Goal: Task Accomplishment & Management: Manage account settings

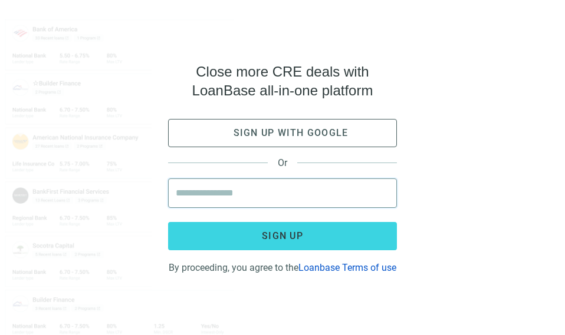
click at [219, 184] on input "email" at bounding box center [282, 193] width 213 height 28
type input "**********"
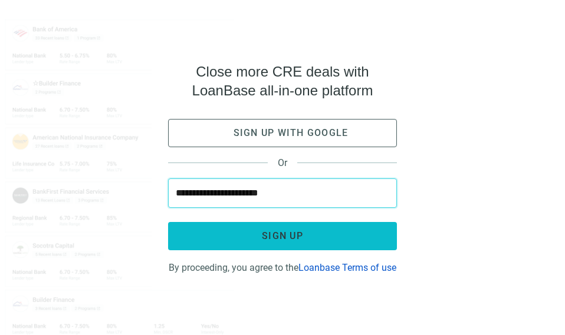
click at [283, 230] on span "Sign up" at bounding box center [282, 235] width 41 height 11
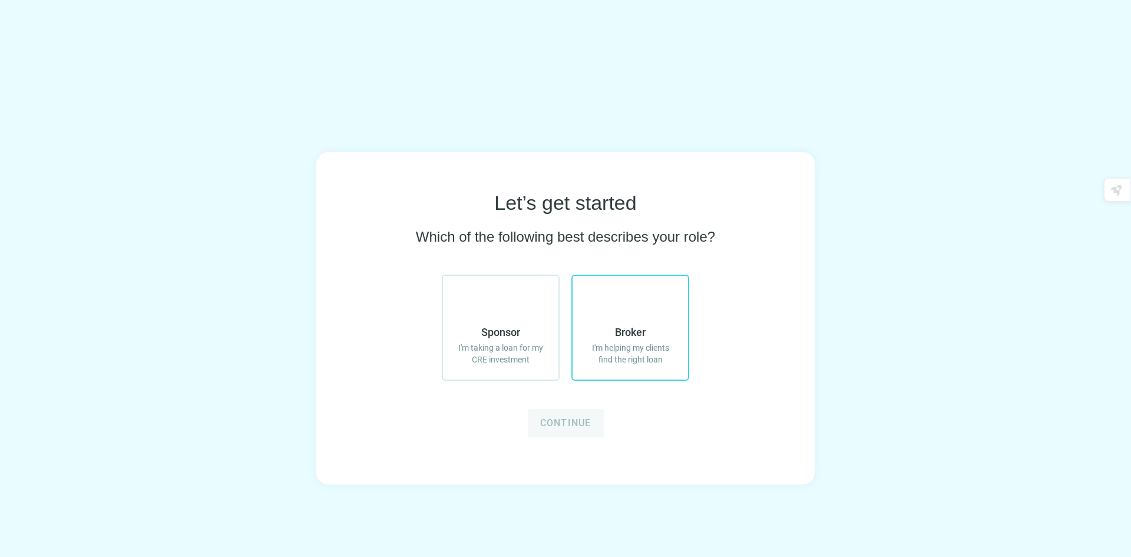
click at [616, 292] on use at bounding box center [616, 292] width 0 height 0
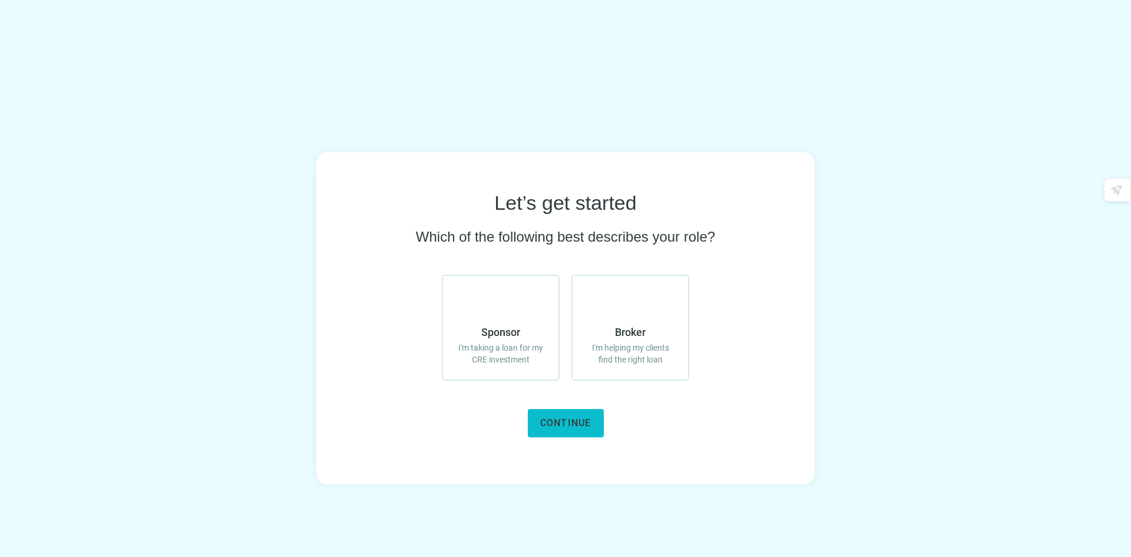
click at [559, 421] on span "Continue" at bounding box center [565, 422] width 51 height 11
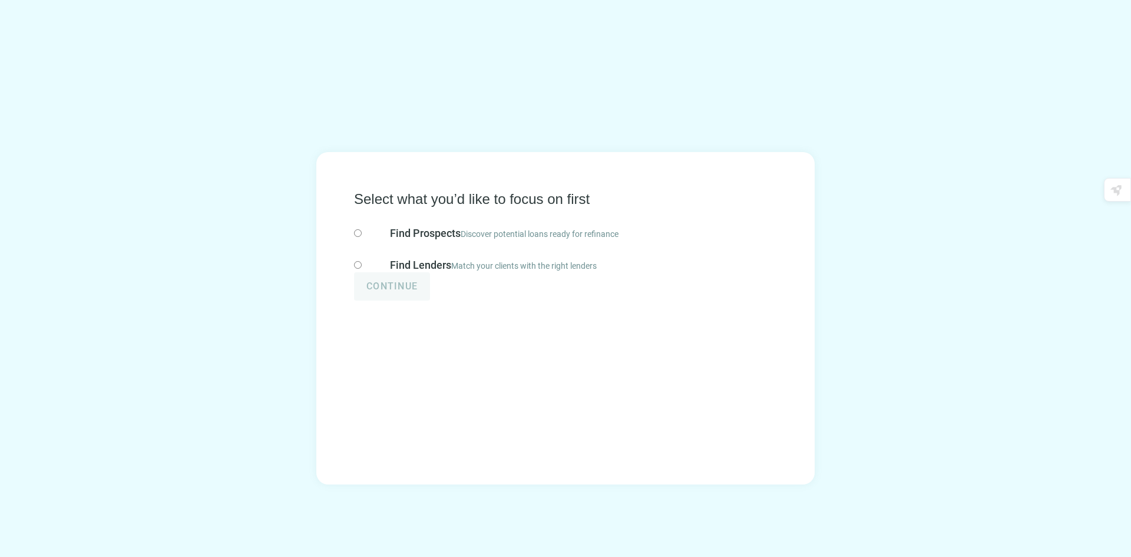
click at [362, 209] on use at bounding box center [362, 209] width 0 height 0
click at [418, 292] on span "Continue" at bounding box center [392, 285] width 51 height 11
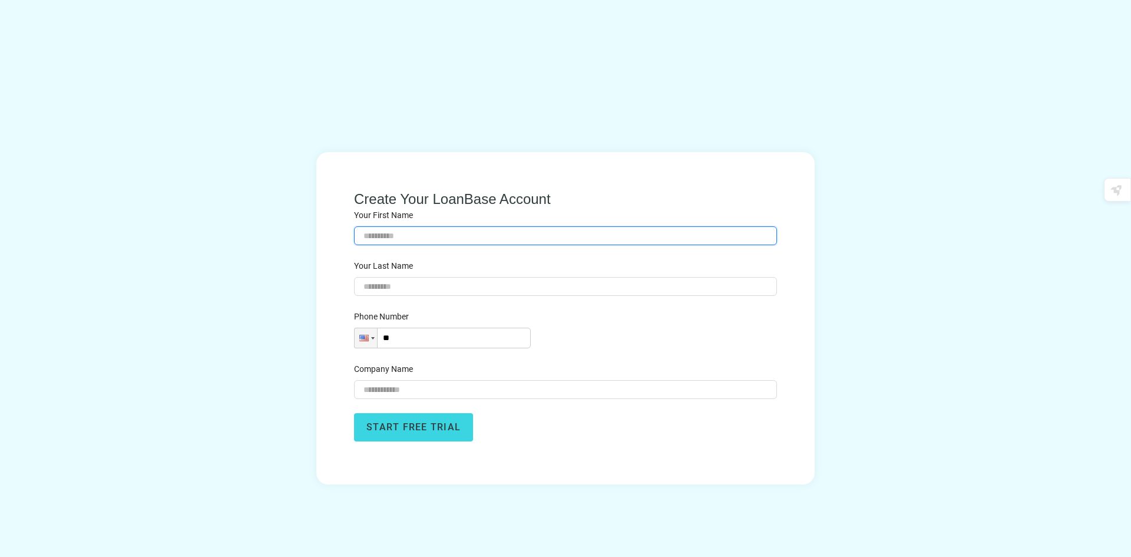
click at [506, 242] on input "text" at bounding box center [566, 235] width 404 height 13
type input "****"
type input "*******"
type input "**********"
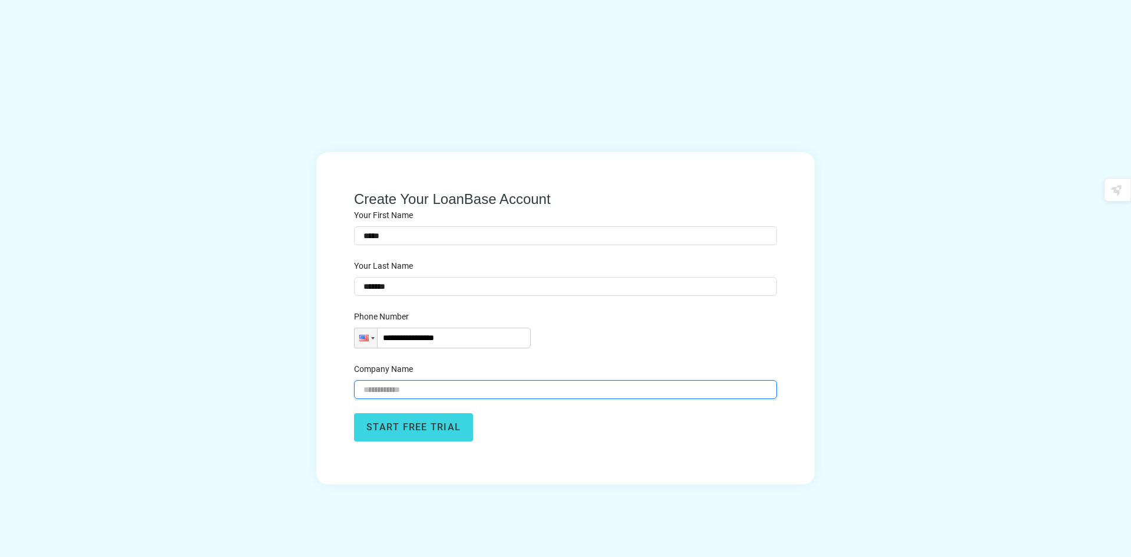
click at [515, 383] on input "text" at bounding box center [566, 389] width 404 height 13
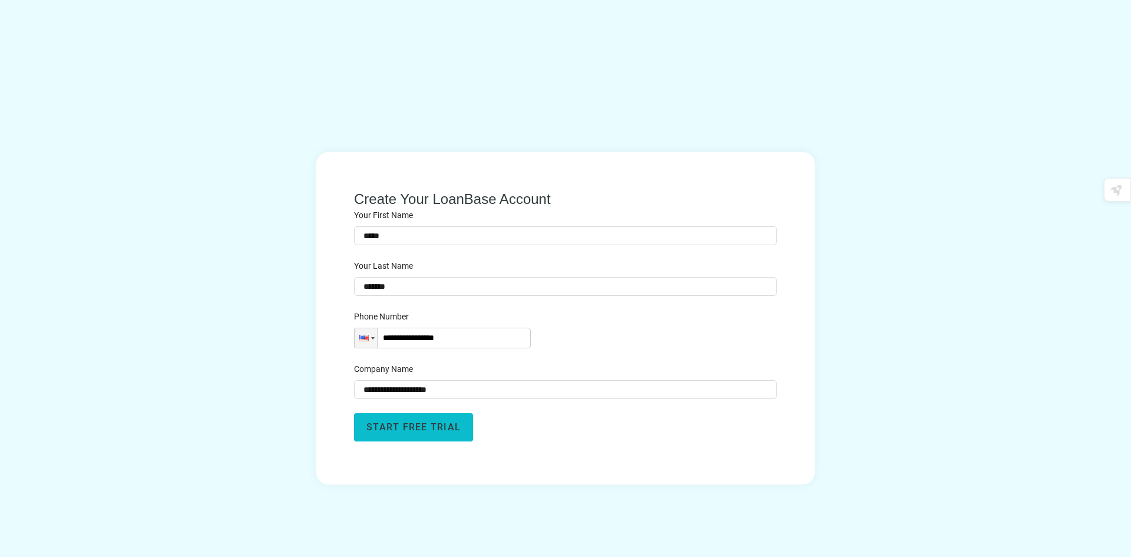
click at [461, 421] on span "Start free trial" at bounding box center [414, 426] width 94 height 11
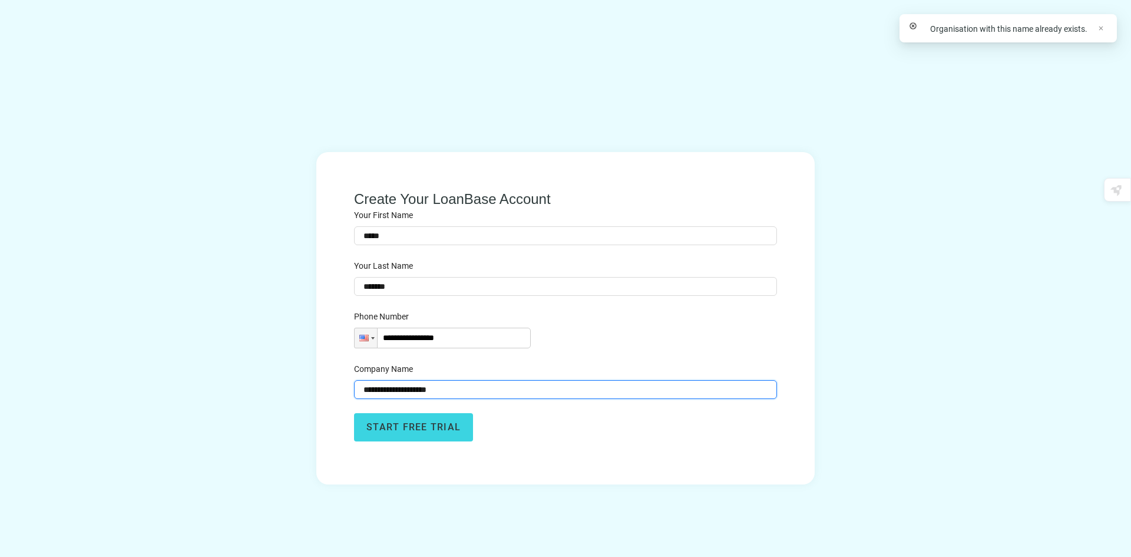
click at [560, 383] on input "**********" at bounding box center [566, 389] width 404 height 13
drag, startPoint x: 560, startPoint y: 371, endPoint x: 528, endPoint y: 369, distance: 32.5
click at [528, 383] on input "**********" at bounding box center [566, 389] width 404 height 13
click at [482, 383] on input "**********" at bounding box center [566, 389] width 404 height 13
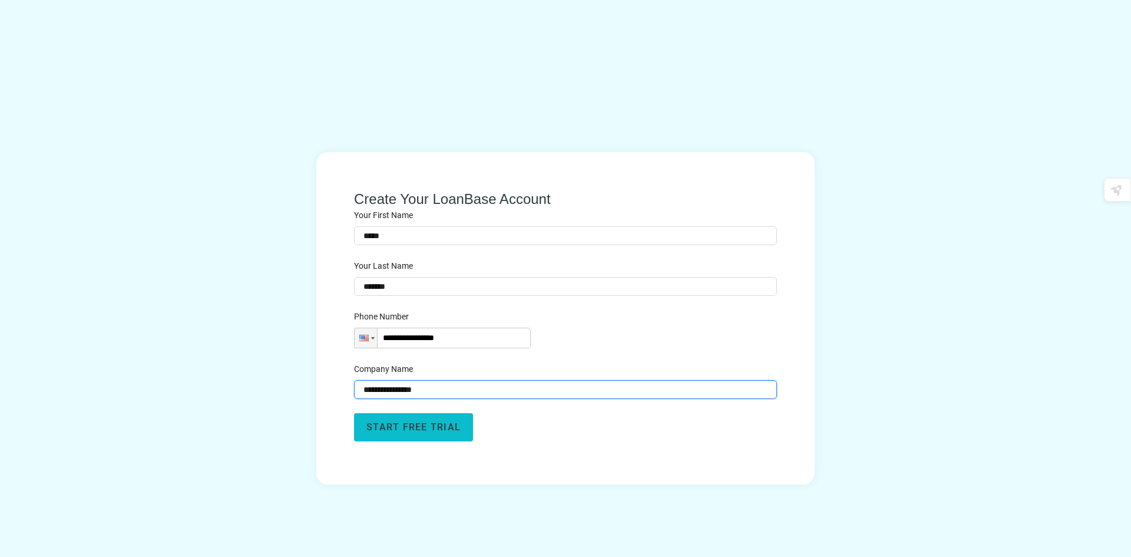
type input "**********"
click at [461, 423] on span "Start free trial" at bounding box center [414, 426] width 94 height 11
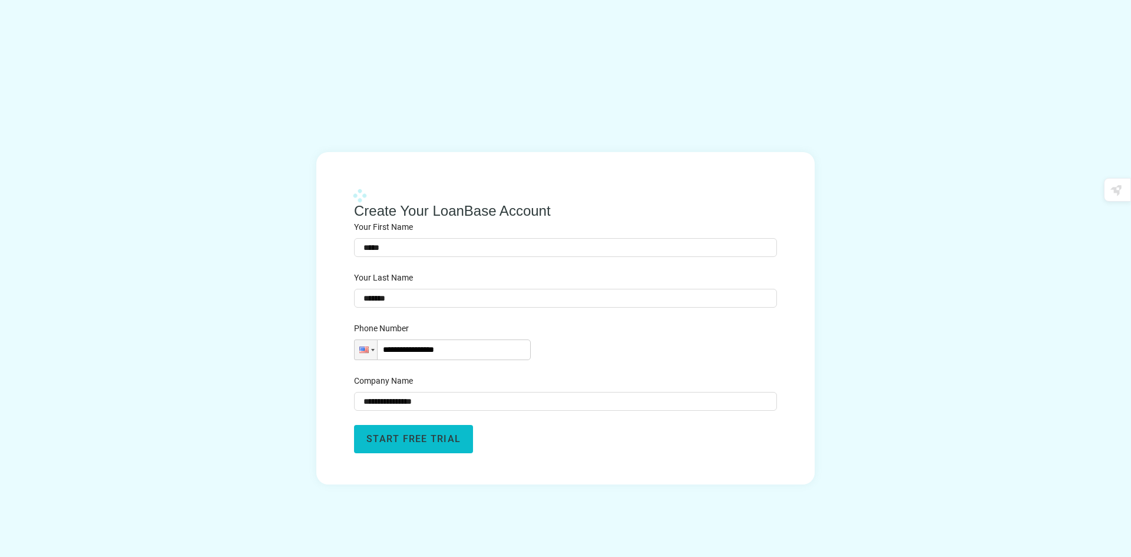
type input "****"
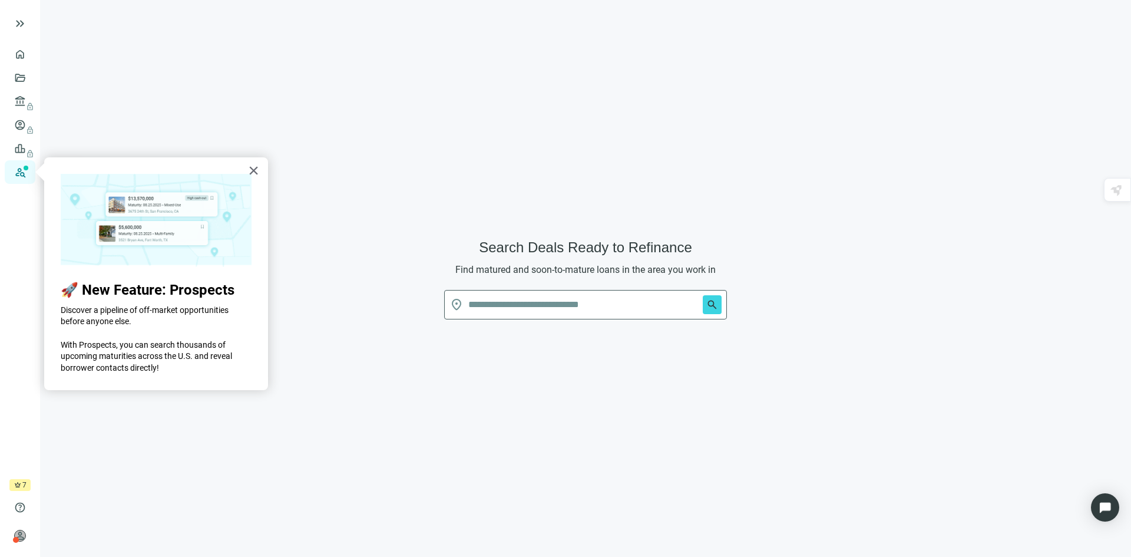
click at [29, 176] on link "Prospects New" at bounding box center [48, 172] width 38 height 24
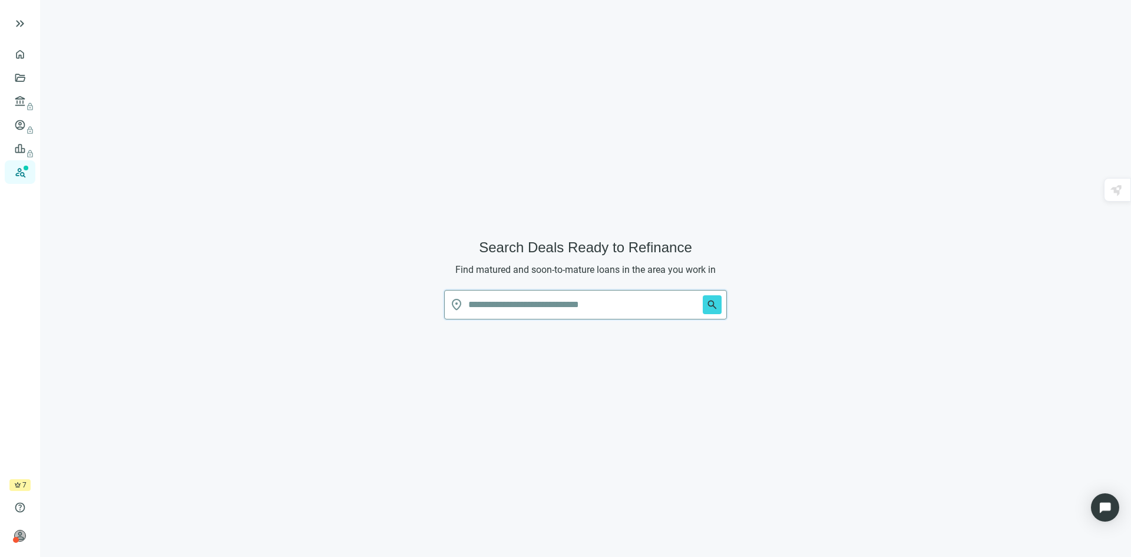
click at [570, 306] on input "text" at bounding box center [583, 305] width 230 height 28
click at [703, 295] on button "search" at bounding box center [712, 304] width 19 height 19
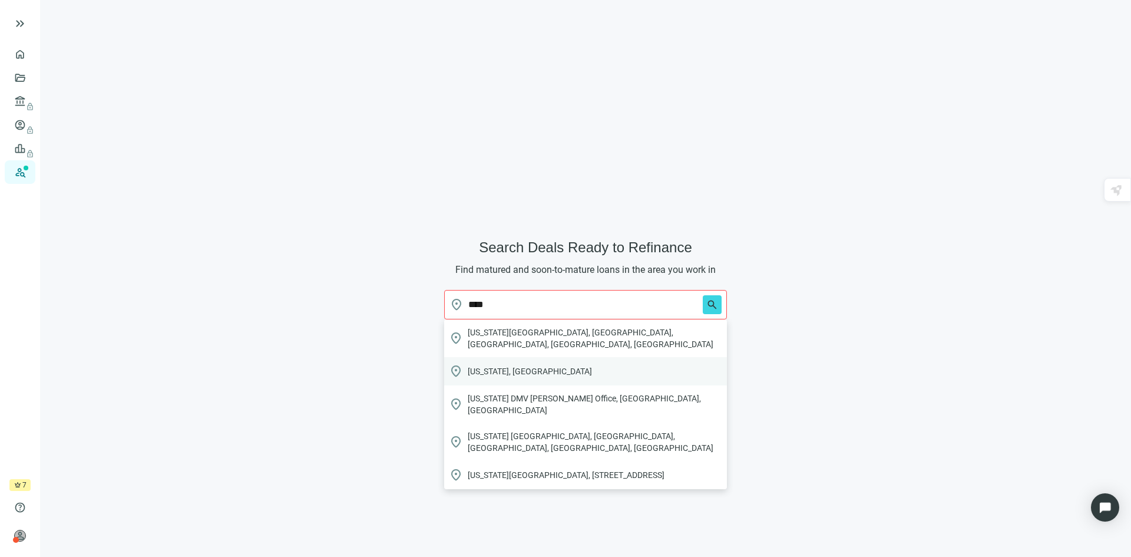
click at [484, 365] on span "Utah, USA" at bounding box center [530, 371] width 124 height 12
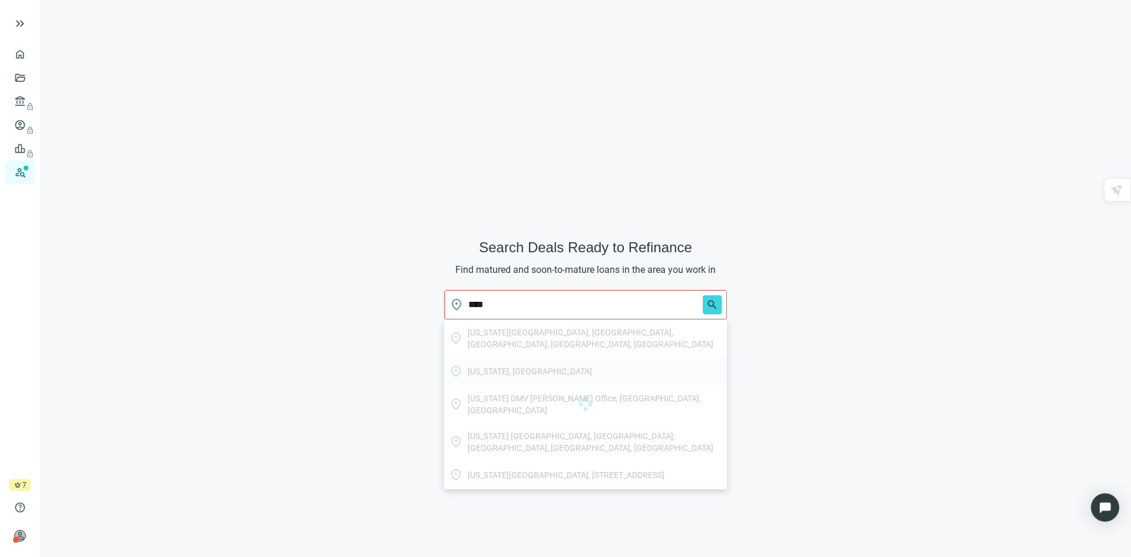
type input "*********"
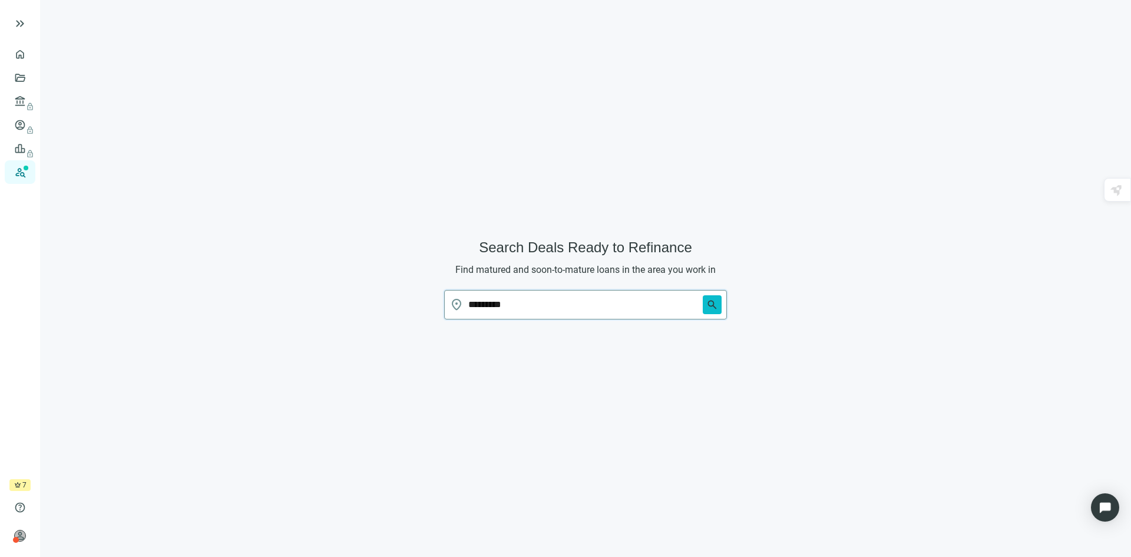
click at [712, 300] on span "search" at bounding box center [713, 305] width 12 height 12
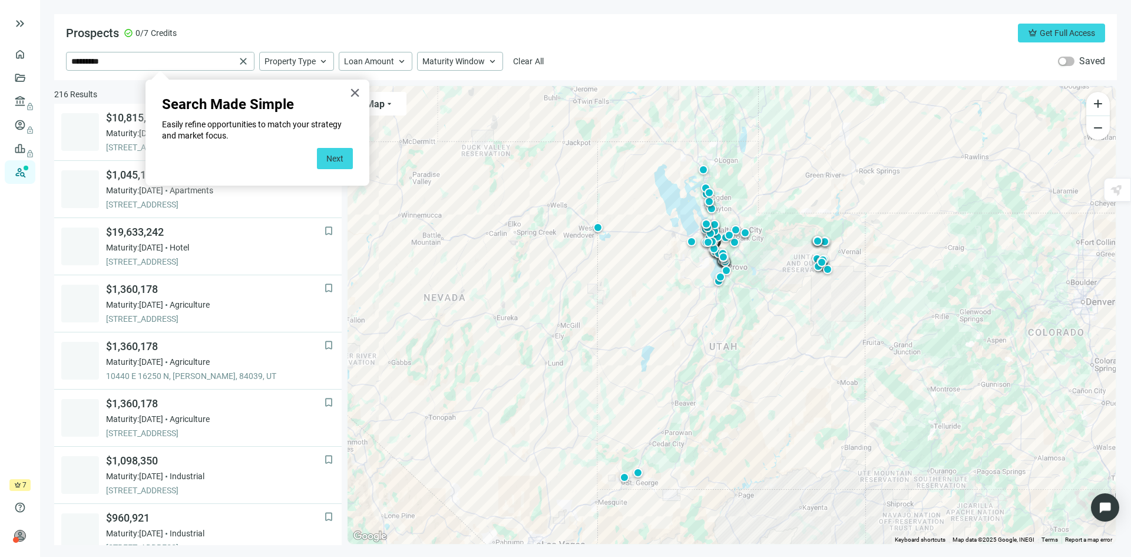
click at [356, 91] on button "×" at bounding box center [354, 92] width 11 height 19
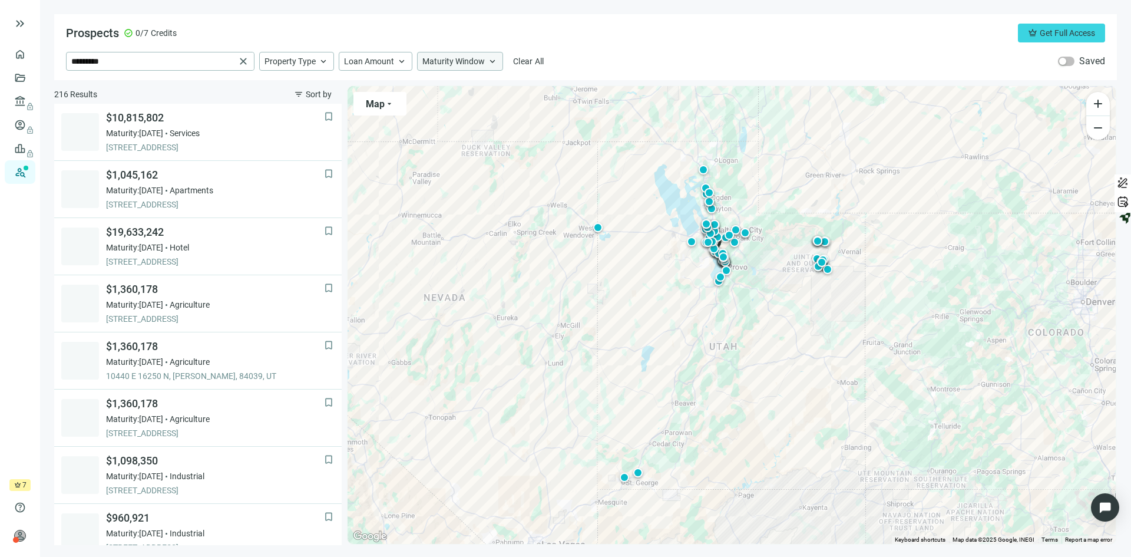
click at [467, 64] on span "Maturity Window" at bounding box center [454, 61] width 62 height 11
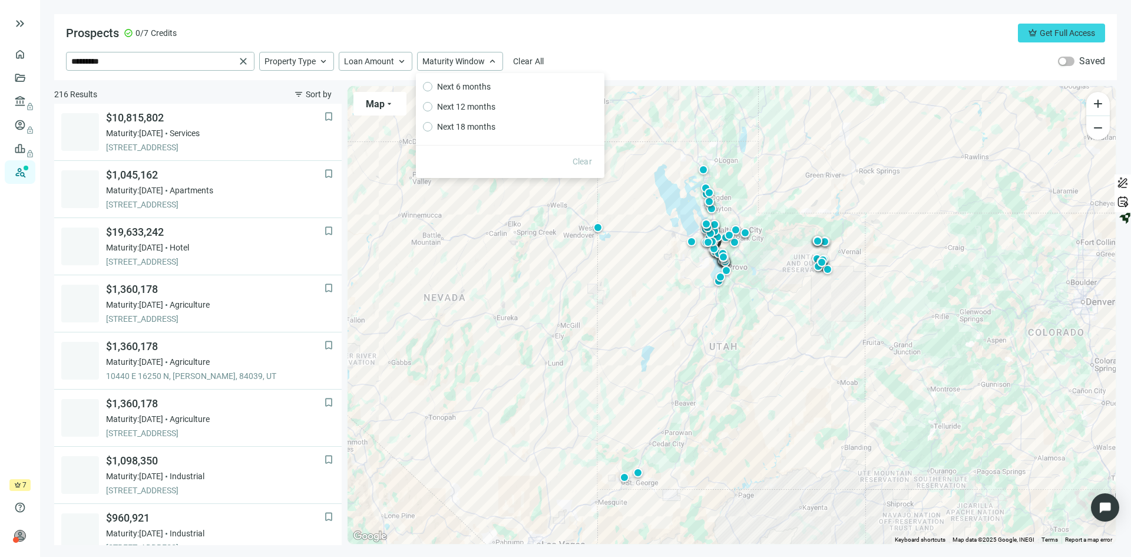
click at [293, 22] on div "Prospects check_circle 0/7 Credits crown Get Full Access ********* close Proper…" at bounding box center [585, 47] width 1063 height 66
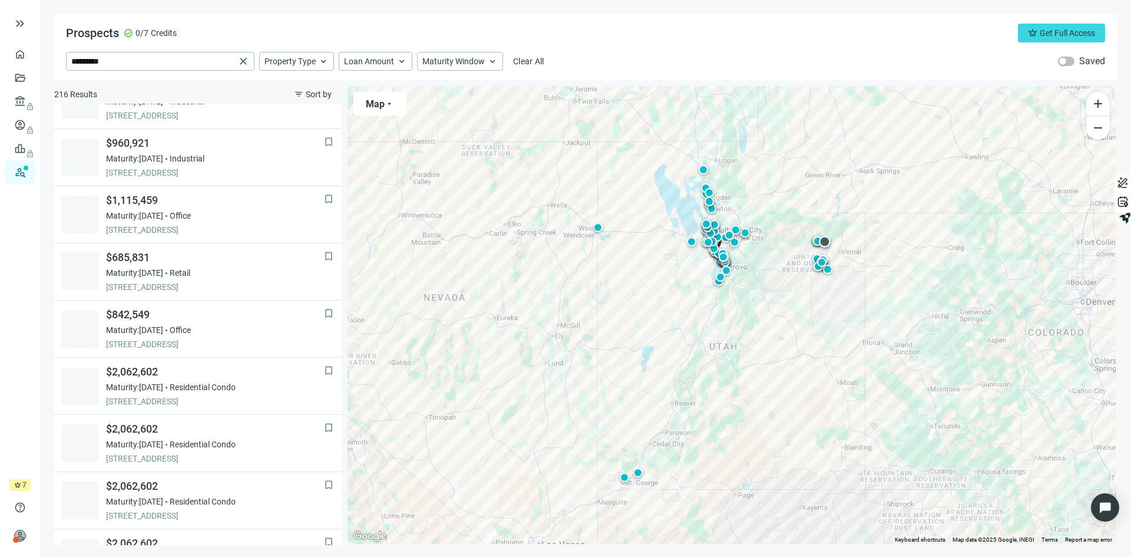
scroll to position [236, 0]
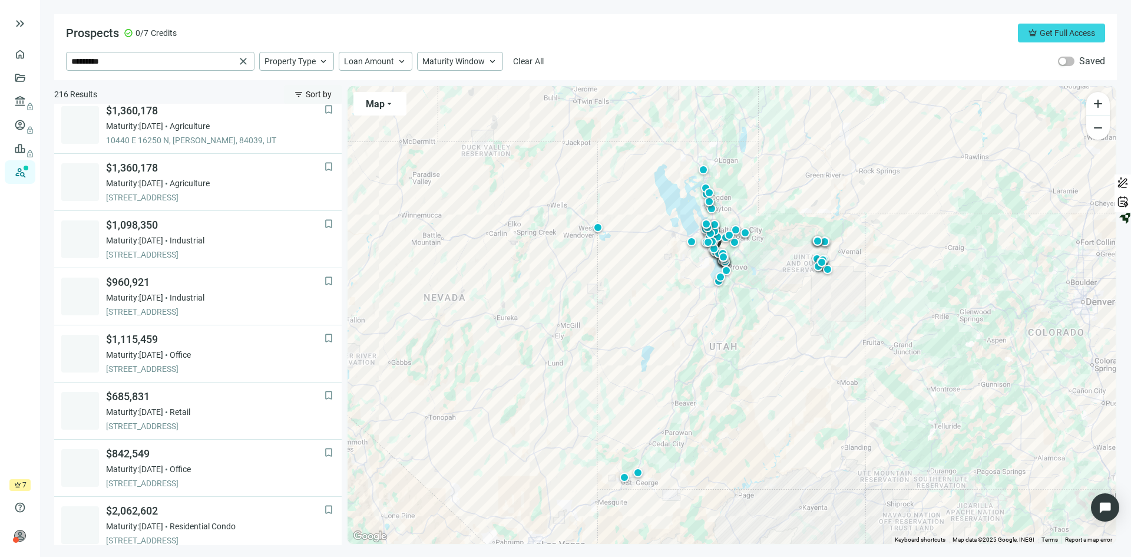
click at [311, 90] on span "Sort by" at bounding box center [319, 94] width 26 height 9
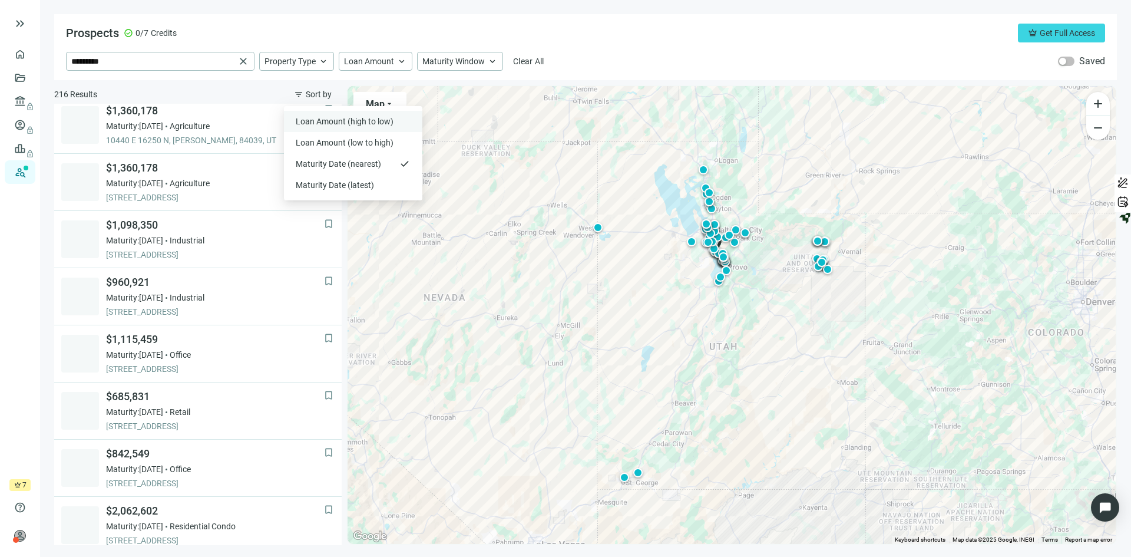
click at [326, 121] on span "Loan Amount (high to low)" at bounding box center [346, 121] width 100 height 12
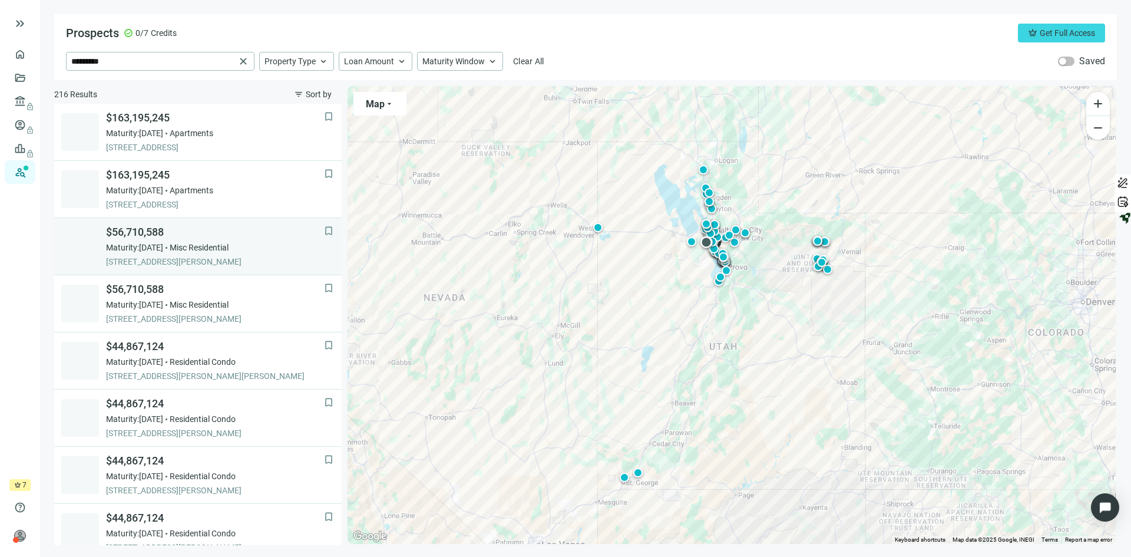
click at [269, 234] on span "$56,710,588" at bounding box center [215, 232] width 218 height 14
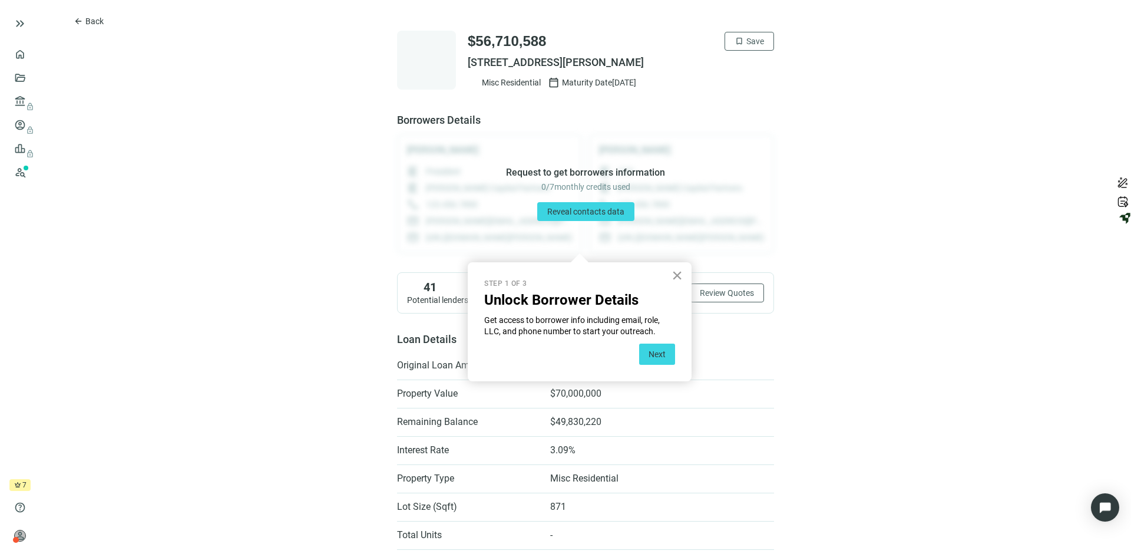
click at [676, 272] on button "×" at bounding box center [677, 275] width 11 height 19
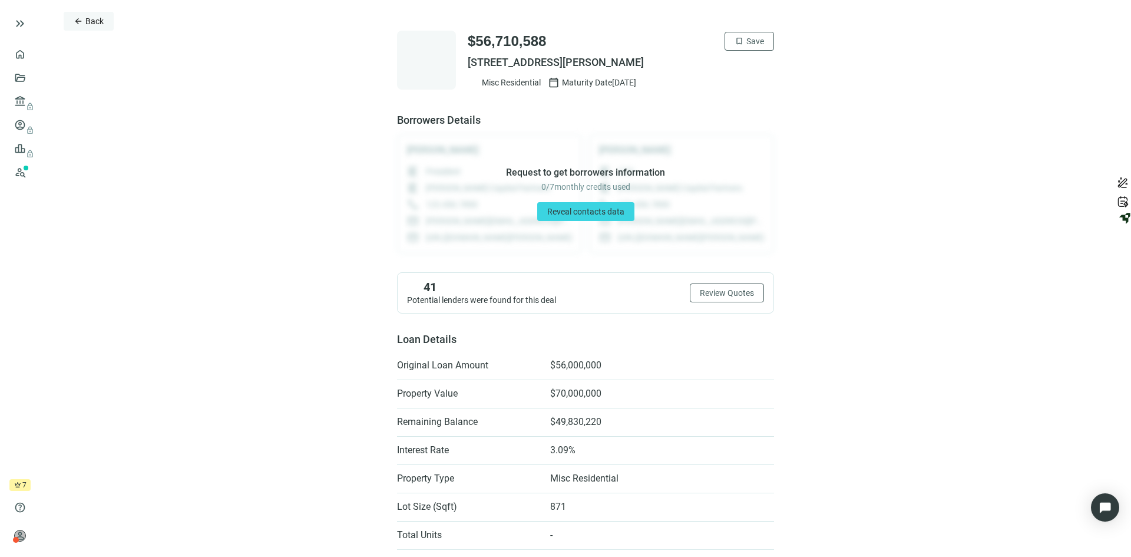
click at [102, 19] on span "Back" at bounding box center [94, 20] width 18 height 9
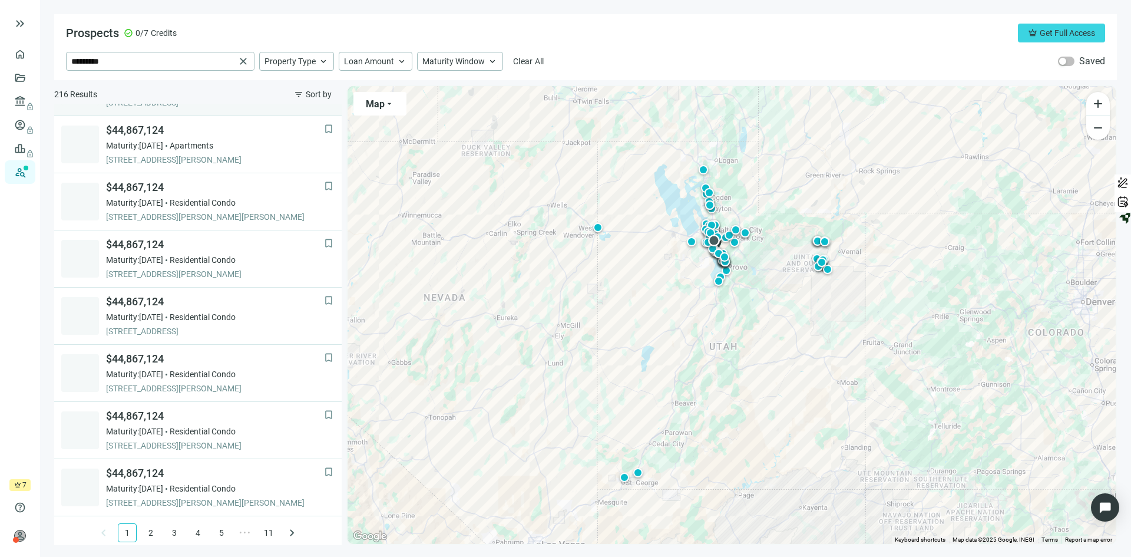
scroll to position [735, 0]
click at [306, 57] on span "Property Type" at bounding box center [290, 61] width 51 height 11
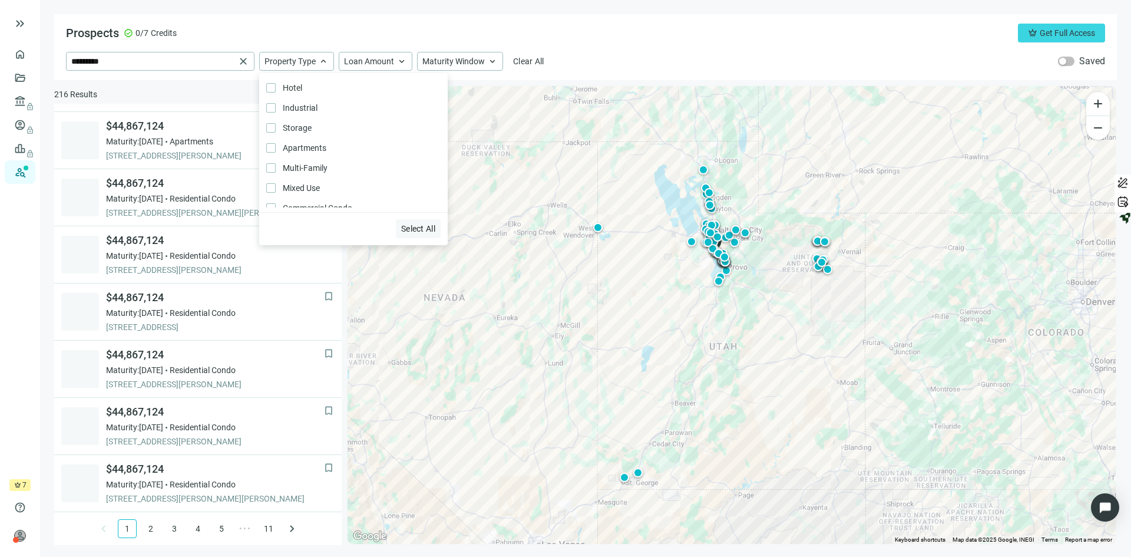
click at [415, 229] on span "Select All" at bounding box center [418, 228] width 34 height 9
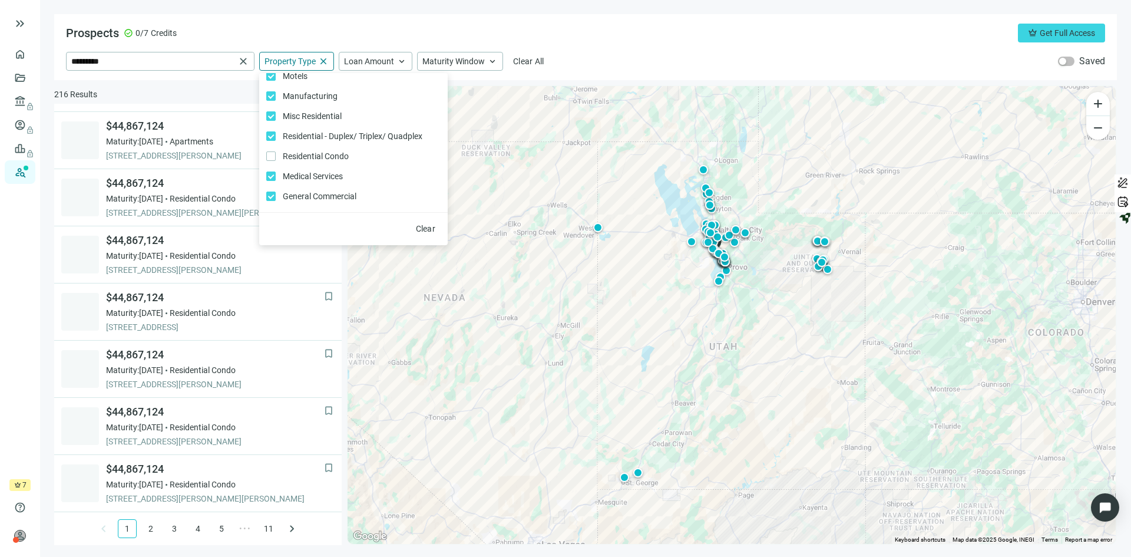
scroll to position [251, 0]
click at [430, 16] on div "Prospects check_circle 0/7 Credits crown Get Full Access ********* close Proper…" at bounding box center [585, 47] width 1063 height 66
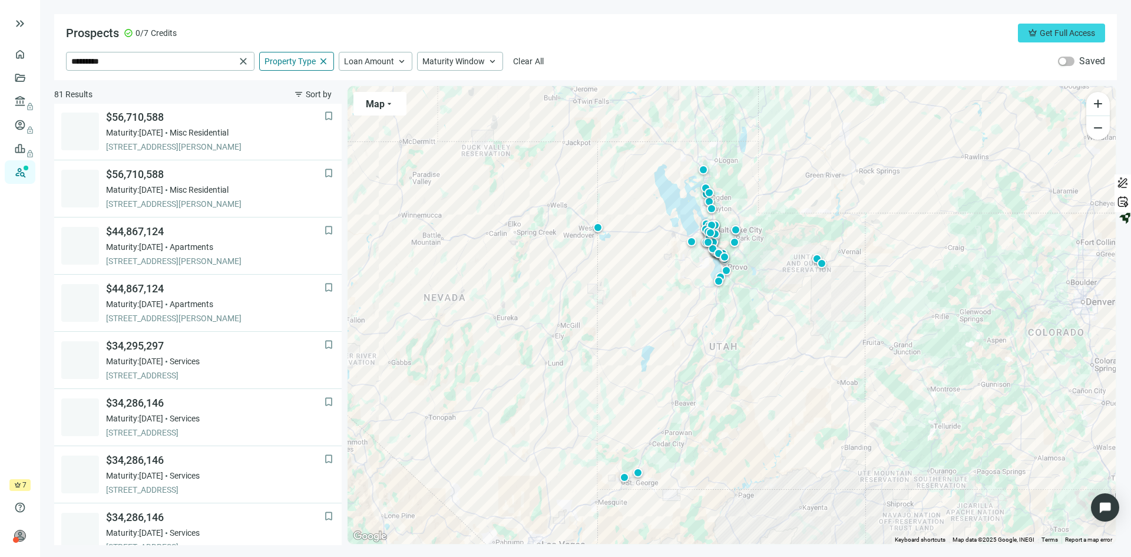
scroll to position [137, 0]
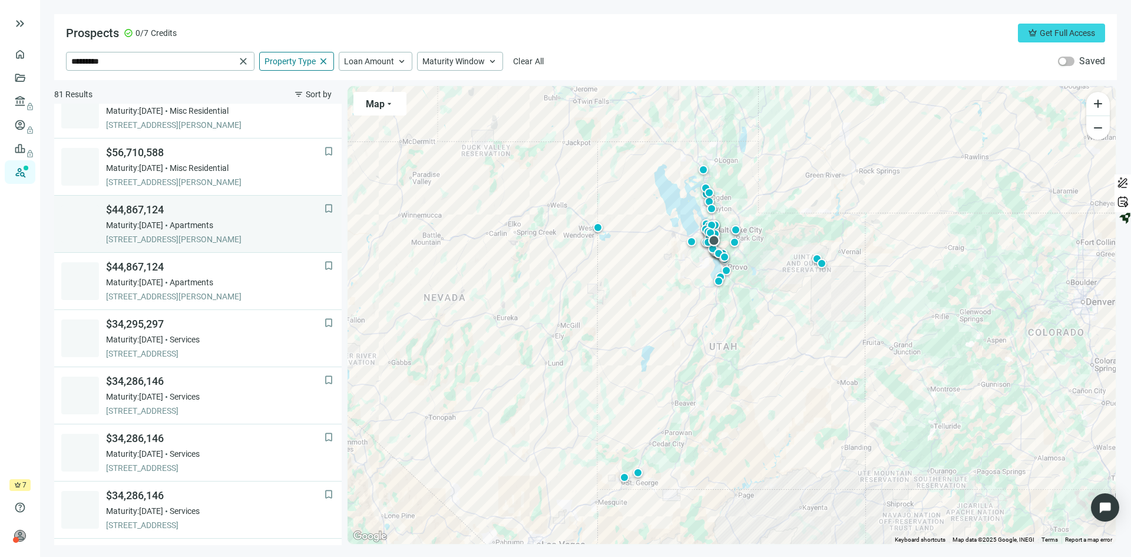
click at [258, 221] on div "Maturity: 07.05.2026 Apartments" at bounding box center [215, 225] width 218 height 12
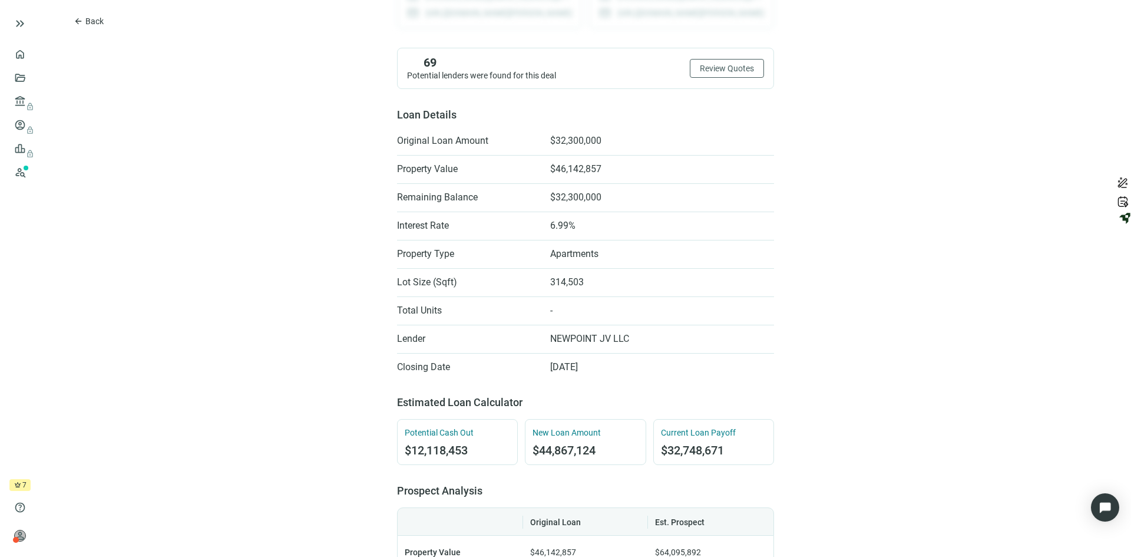
scroll to position [177, 0]
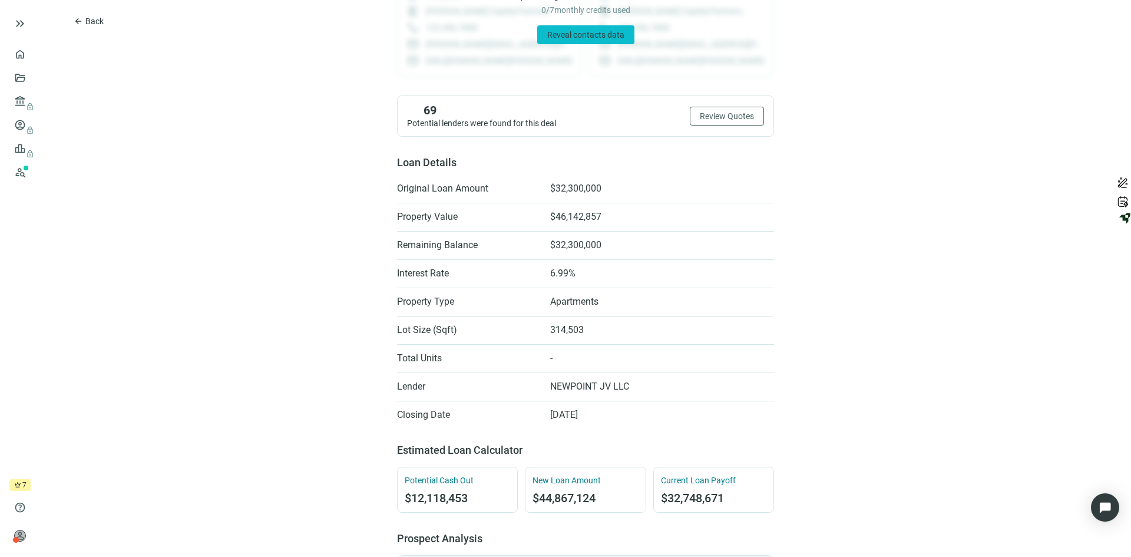
click at [567, 31] on span "Reveal contacts data" at bounding box center [585, 34] width 77 height 9
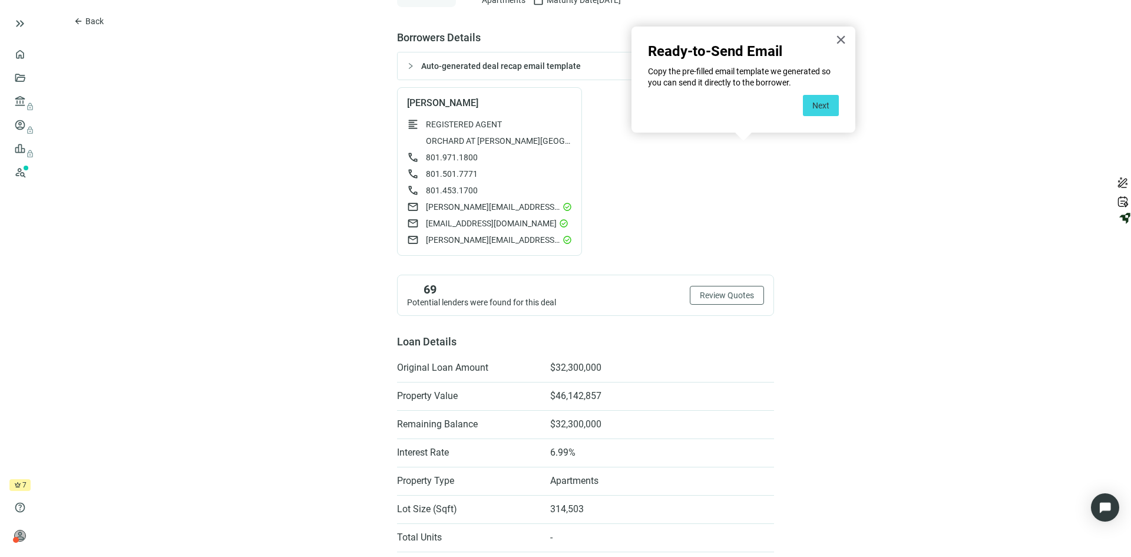
scroll to position [0, 0]
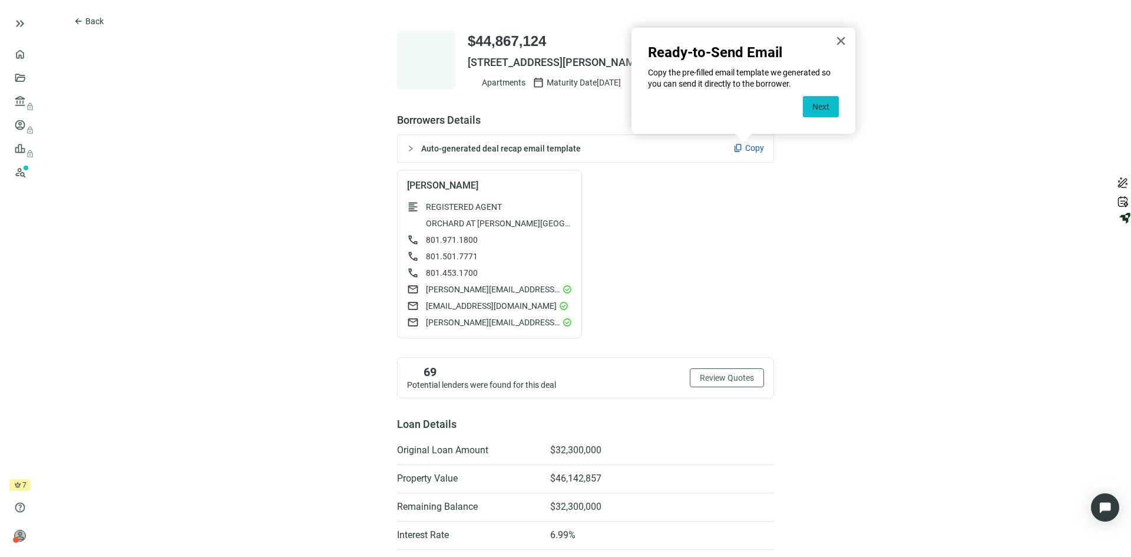
click at [824, 109] on button "Next" at bounding box center [821, 106] width 36 height 21
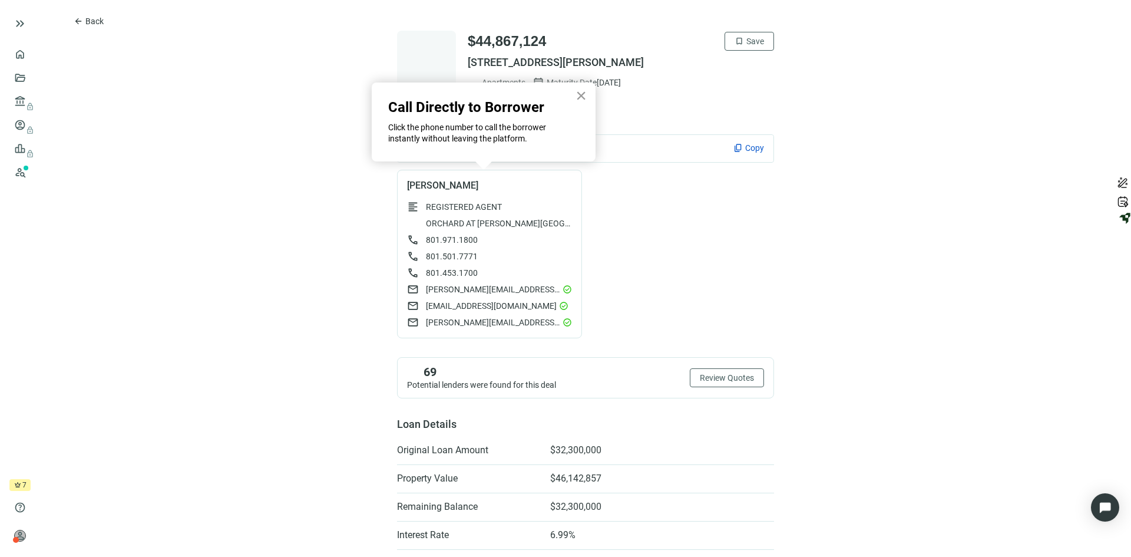
click at [579, 93] on button "×" at bounding box center [581, 95] width 11 height 19
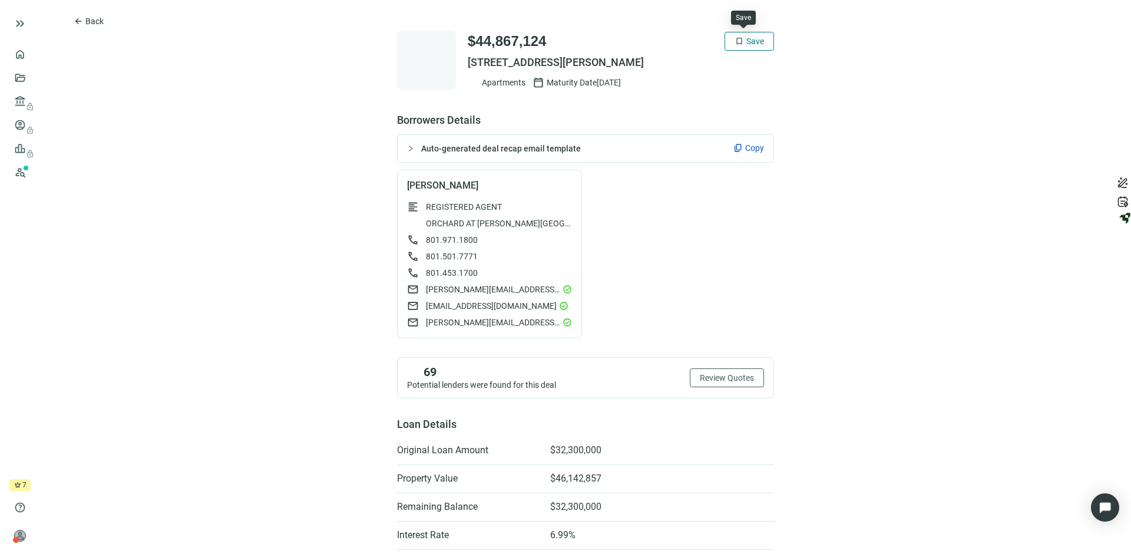
click at [747, 38] on span "Save" at bounding box center [756, 41] width 18 height 9
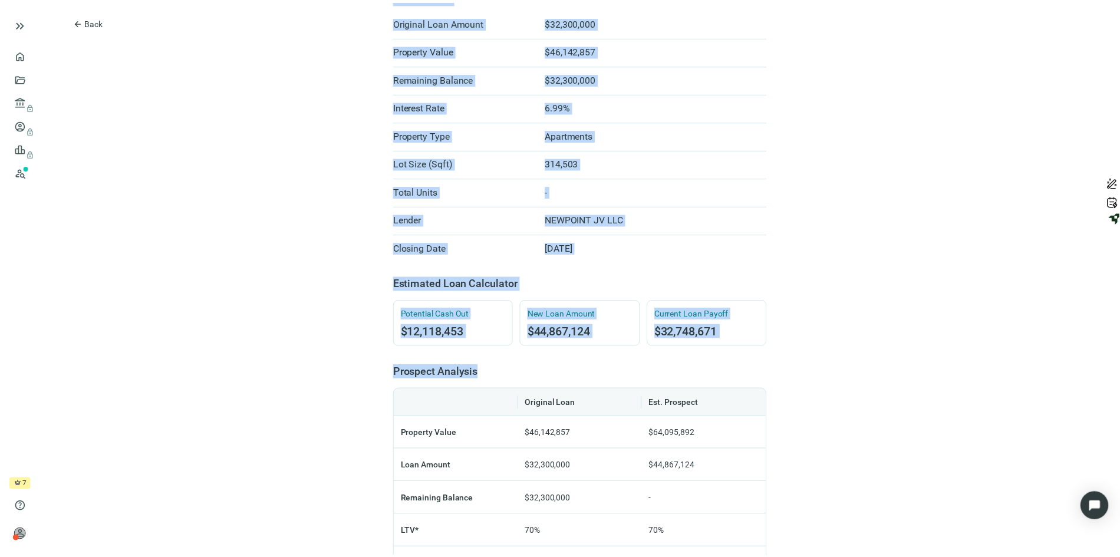
scroll to position [895, 0]
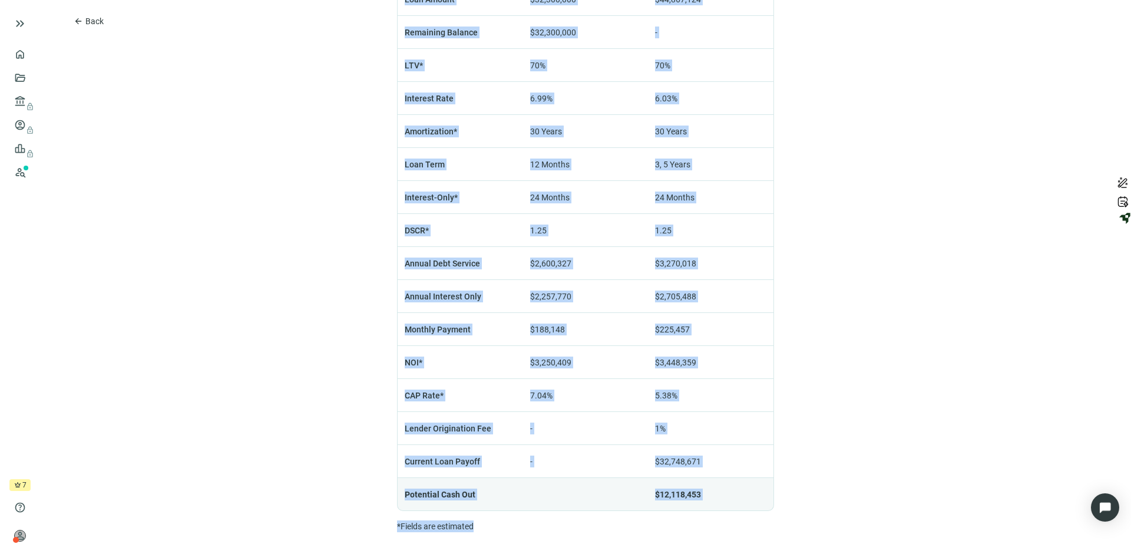
drag, startPoint x: 358, startPoint y: 18, endPoint x: 859, endPoint y: 582, distance: 753.9
click at [859, 556] on html "keyboard_double_arrow_right home Overview folder_open Deals account_balance loc…" at bounding box center [565, 278] width 1131 height 557
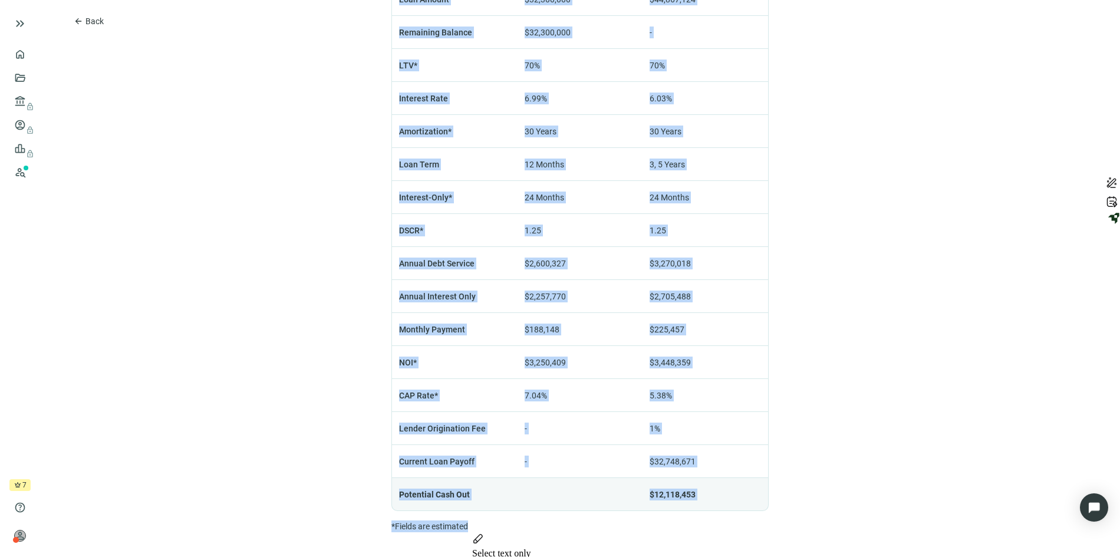
copy div "$44,867,124 check Saved 11170 S APPLE CIDER DR, SANDY, UT 84070 Apartments cale…"
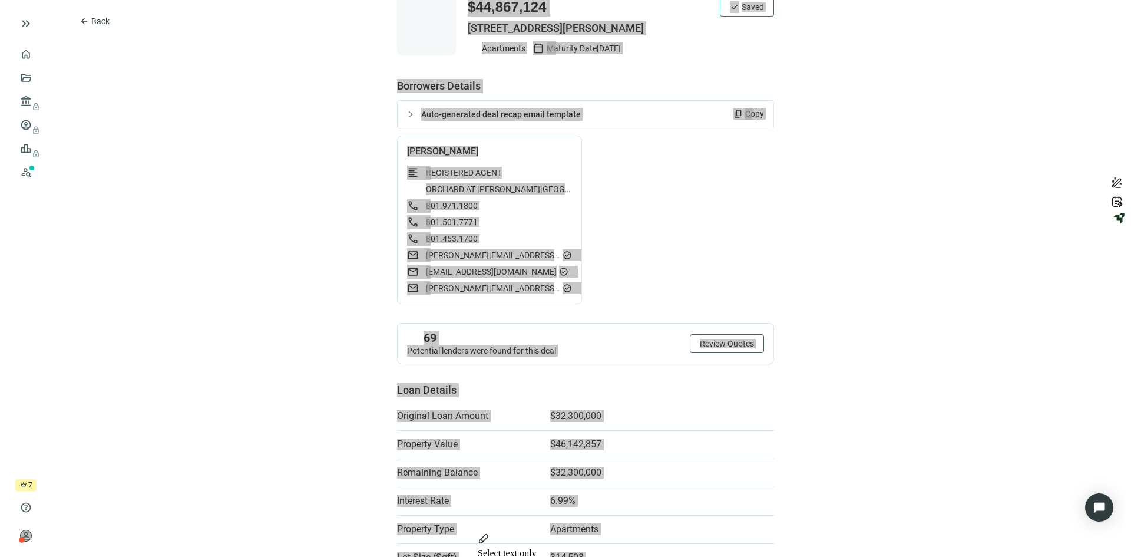
scroll to position [11, 0]
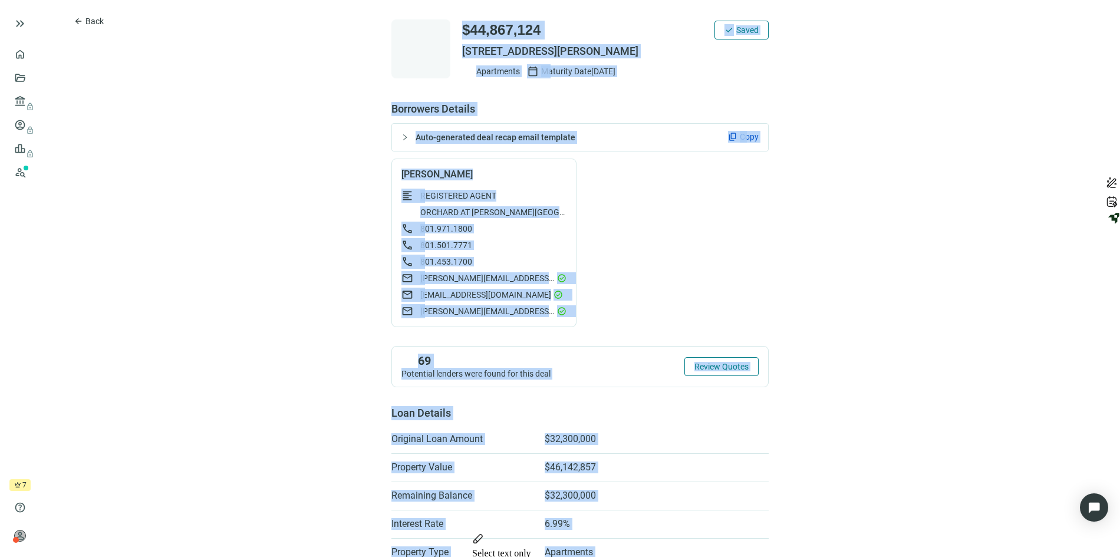
click at [707, 365] on span "Review Quotes" at bounding box center [721, 366] width 54 height 9
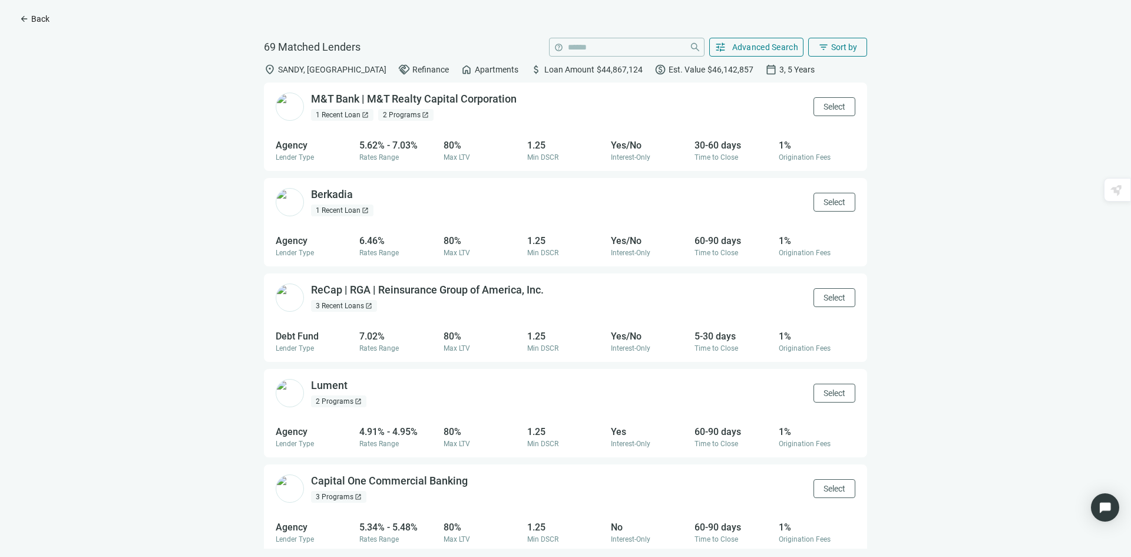
click at [35, 16] on span "Back" at bounding box center [40, 18] width 18 height 9
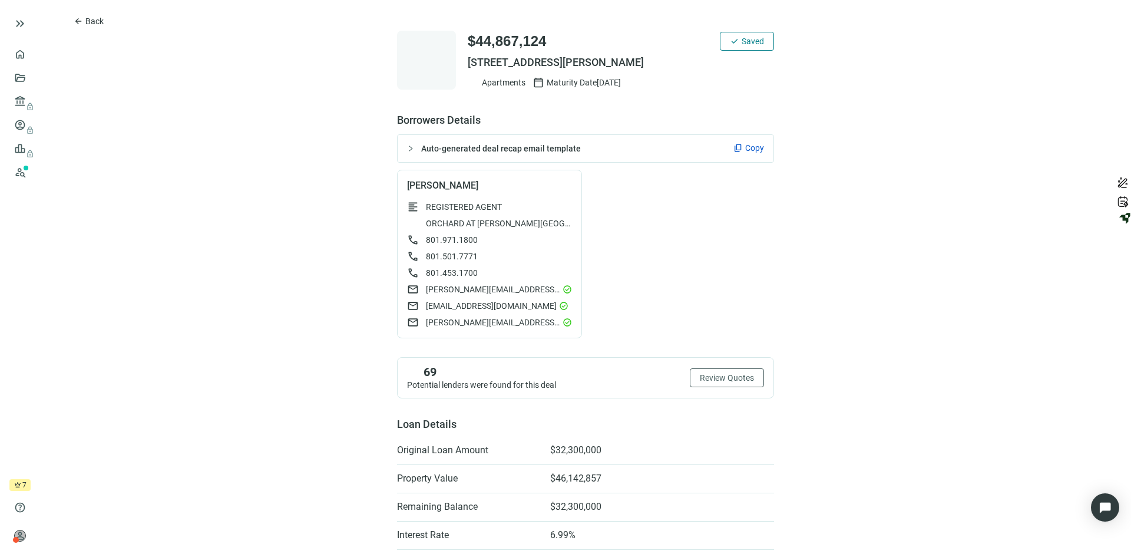
click at [746, 147] on span "Copy" at bounding box center [754, 148] width 19 height 12
click at [95, 19] on span "Back" at bounding box center [94, 20] width 18 height 9
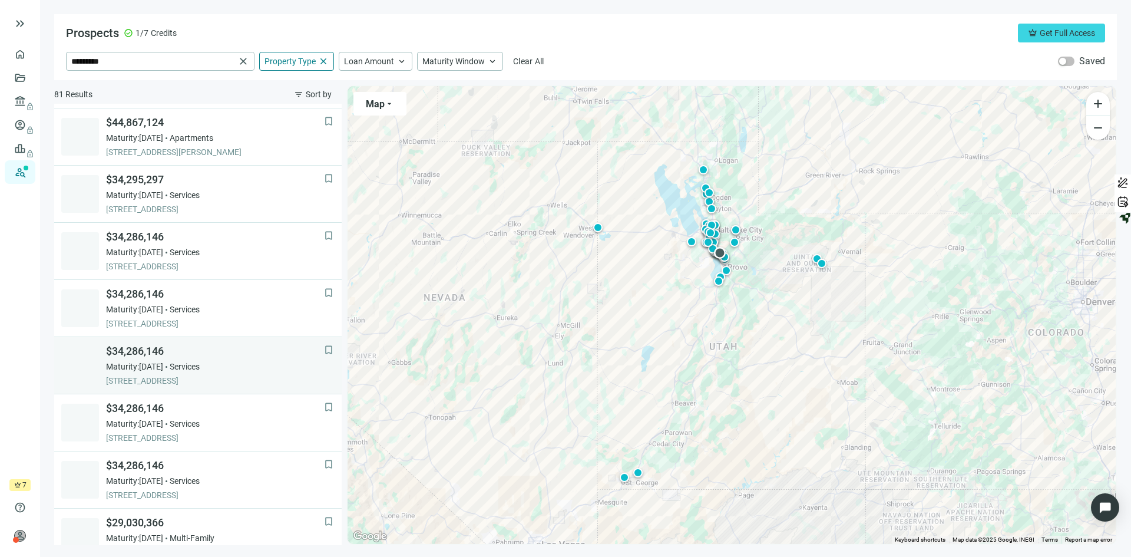
scroll to position [295, 0]
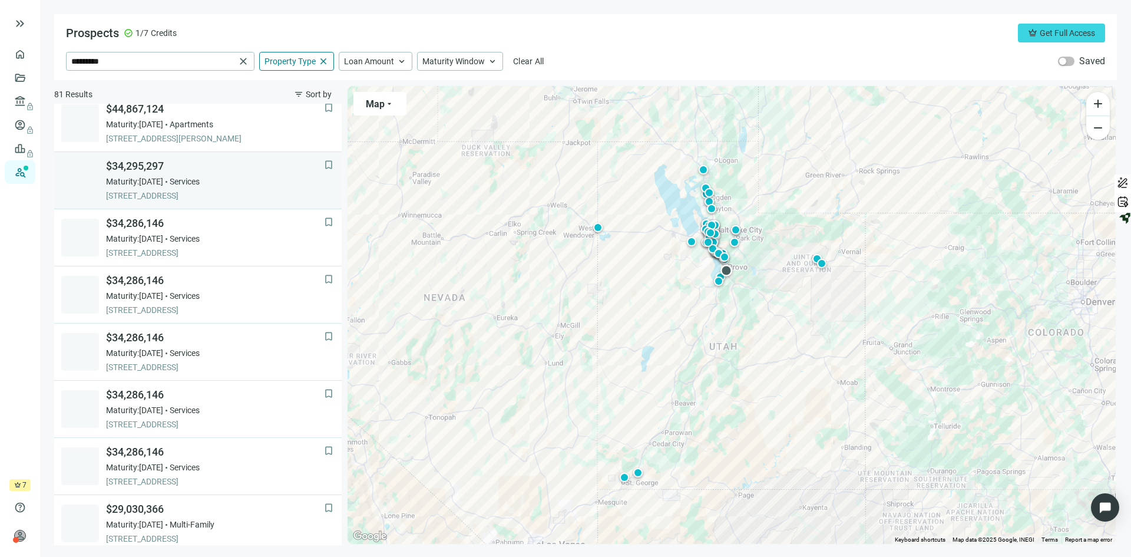
click at [242, 186] on div "Maturity: 03.03.2026 Services" at bounding box center [215, 182] width 218 height 12
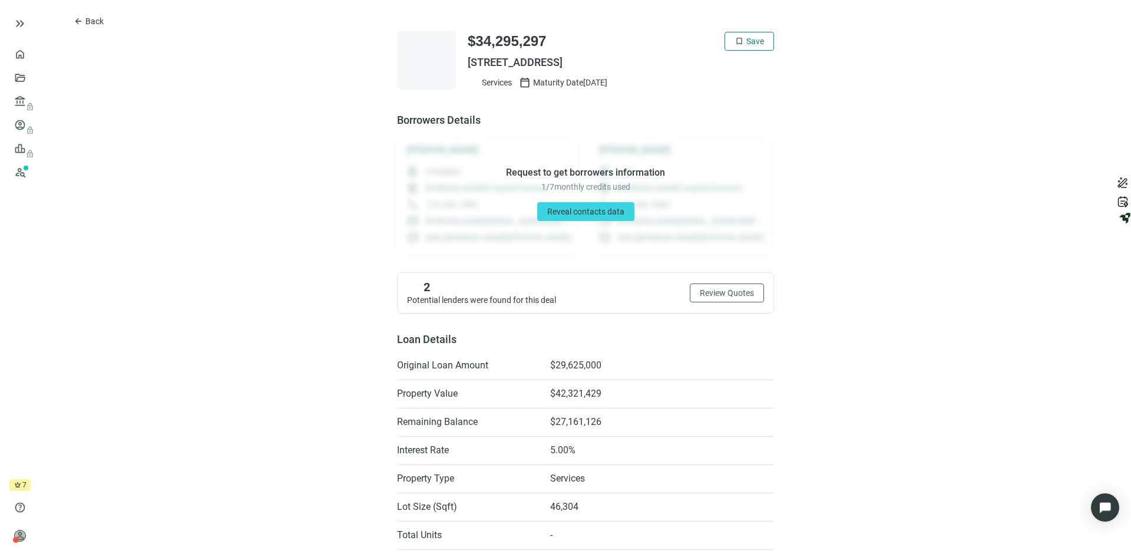
click at [747, 37] on span "Save" at bounding box center [756, 41] width 18 height 9
click at [552, 207] on span "Reveal contacts data" at bounding box center [585, 211] width 77 height 9
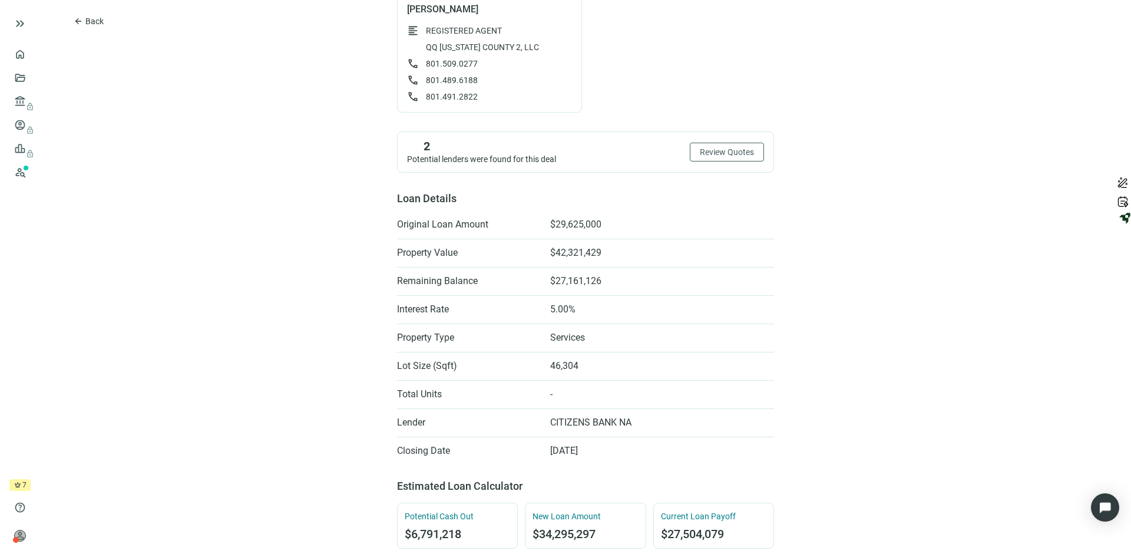
scroll to position [177, 0]
click at [706, 148] on span "Review Quotes" at bounding box center [727, 151] width 54 height 9
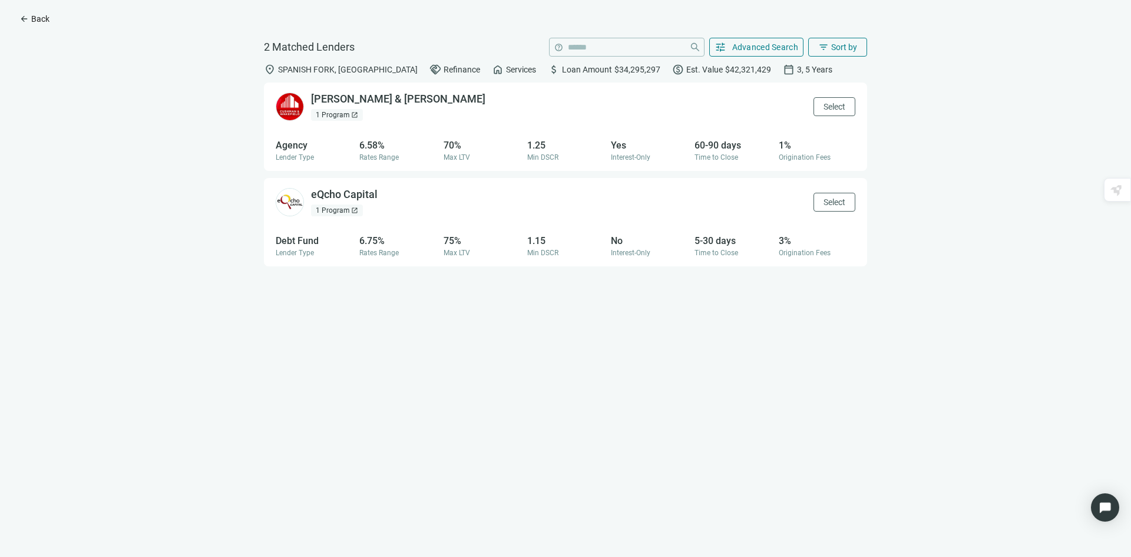
click at [34, 18] on span "Back" at bounding box center [40, 18] width 18 height 9
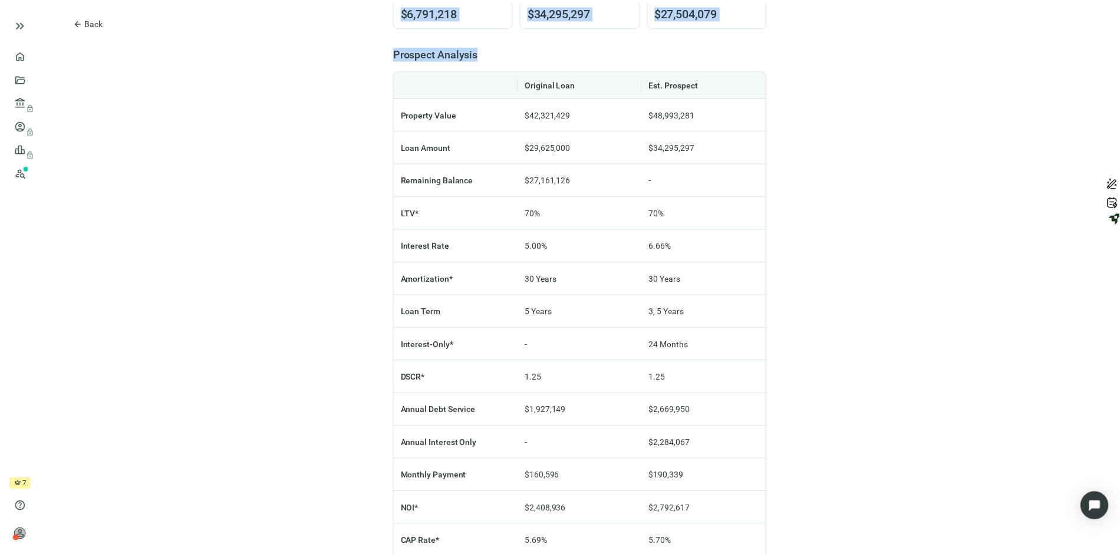
scroll to position [846, 0]
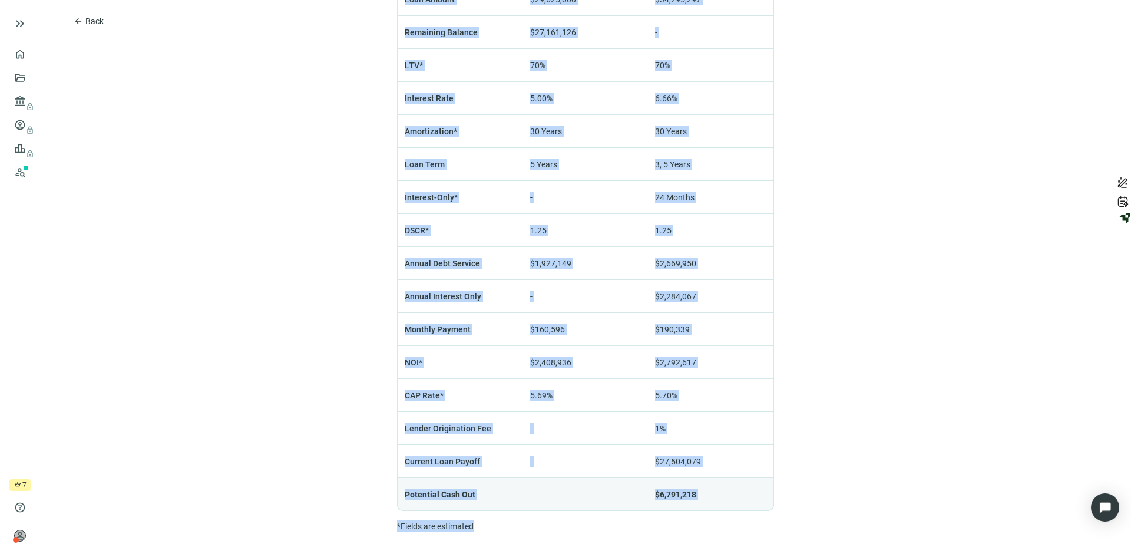
drag, startPoint x: 361, startPoint y: 15, endPoint x: 842, endPoint y: 585, distance: 745.2
click at [842, 556] on html "keyboard_double_arrow_right home Overview folder_open Deals account_balance loc…" at bounding box center [565, 278] width 1131 height 557
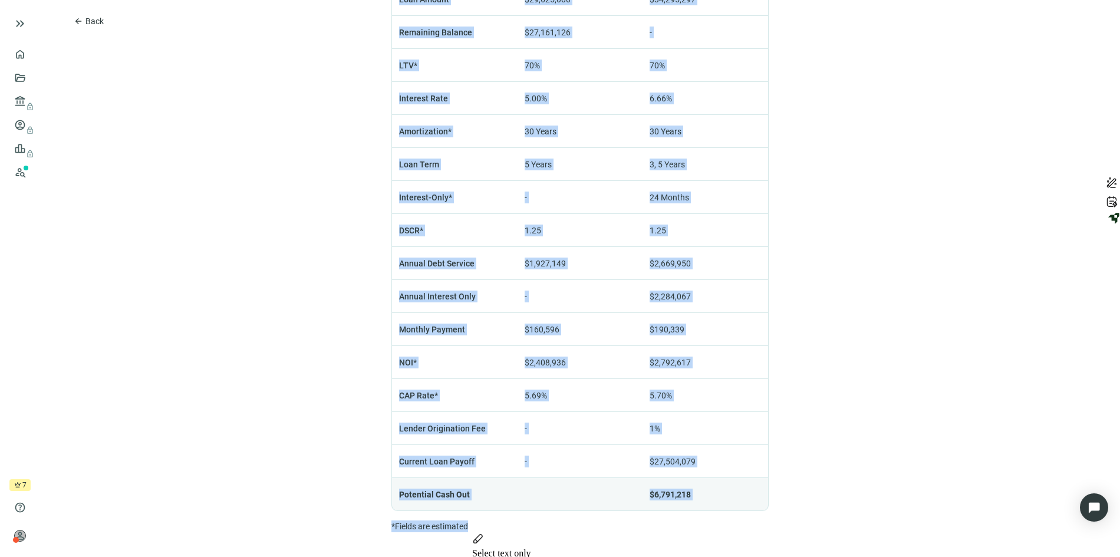
copy div "$34,295,297 check Saved 376 E 1000 N, SPANISH FORK, UT 84660 Services calendar_…"
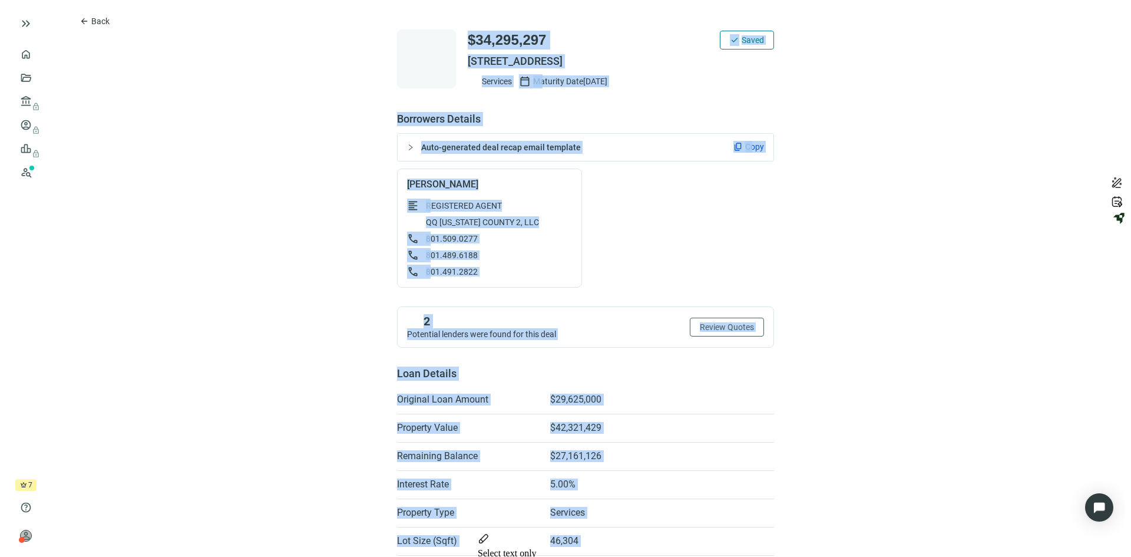
scroll to position [0, 0]
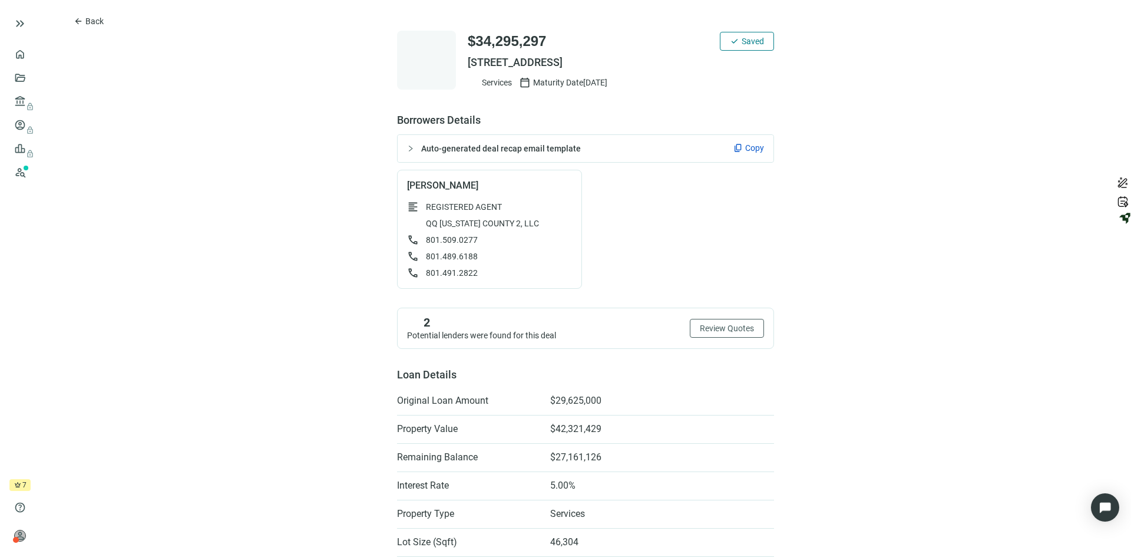
click at [748, 148] on span "Copy" at bounding box center [754, 148] width 19 height 12
click at [92, 18] on span "Back" at bounding box center [94, 20] width 18 height 9
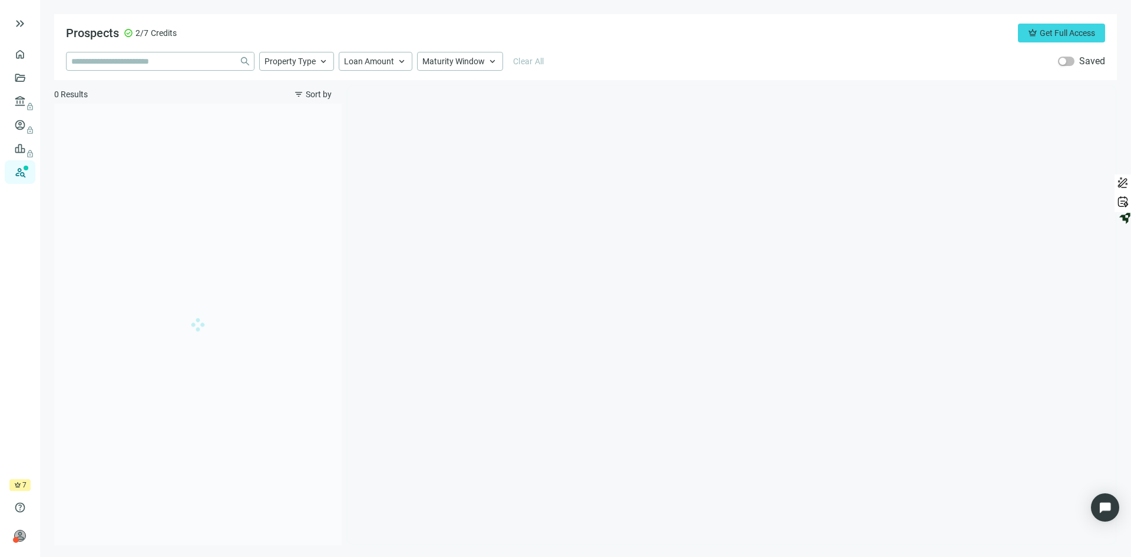
type input "*********"
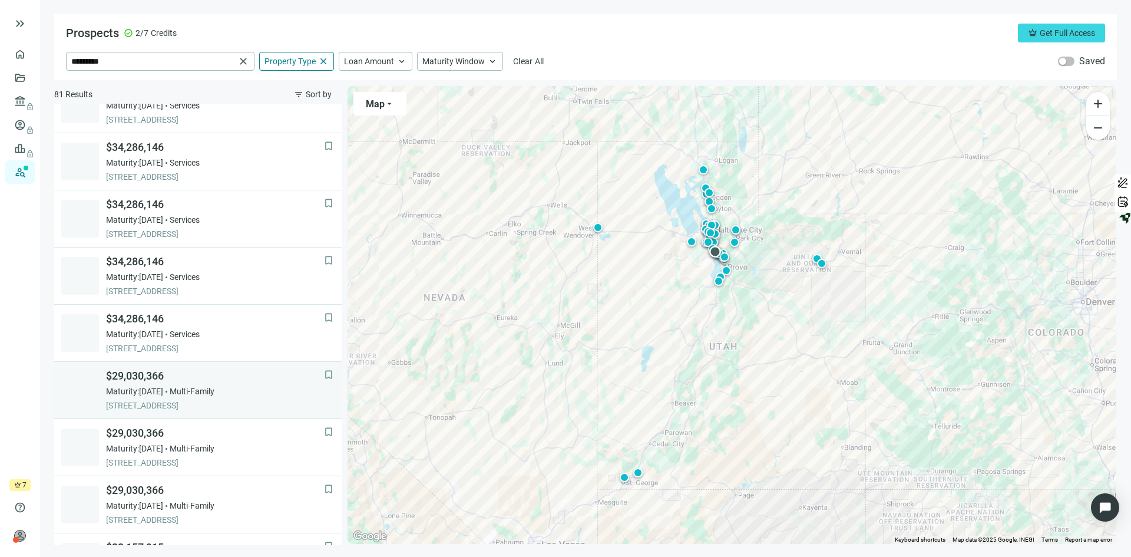
scroll to position [520, 0]
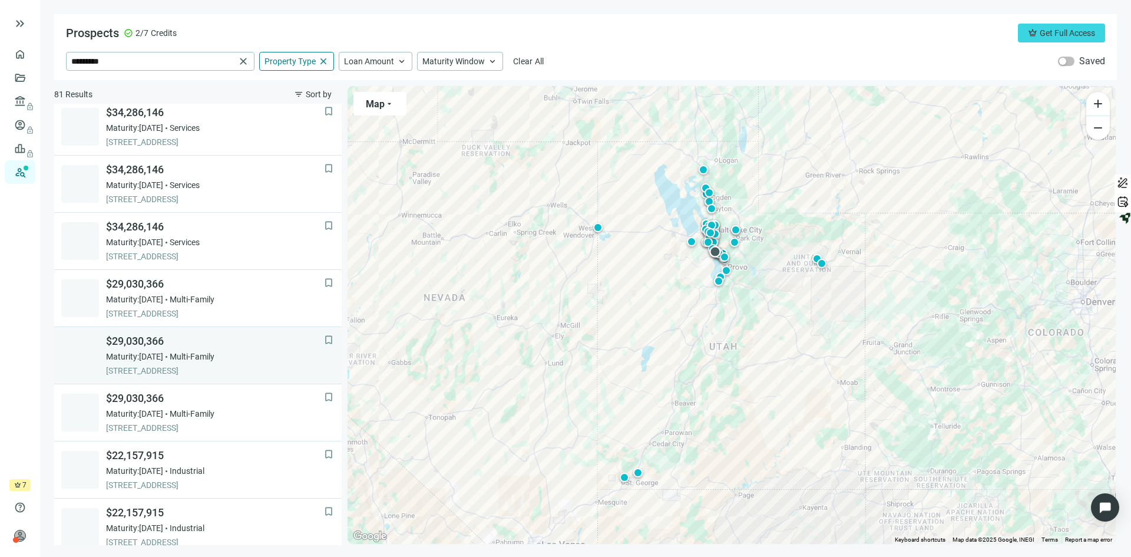
click at [260, 339] on span "$29,030,366" at bounding box center [215, 341] width 218 height 14
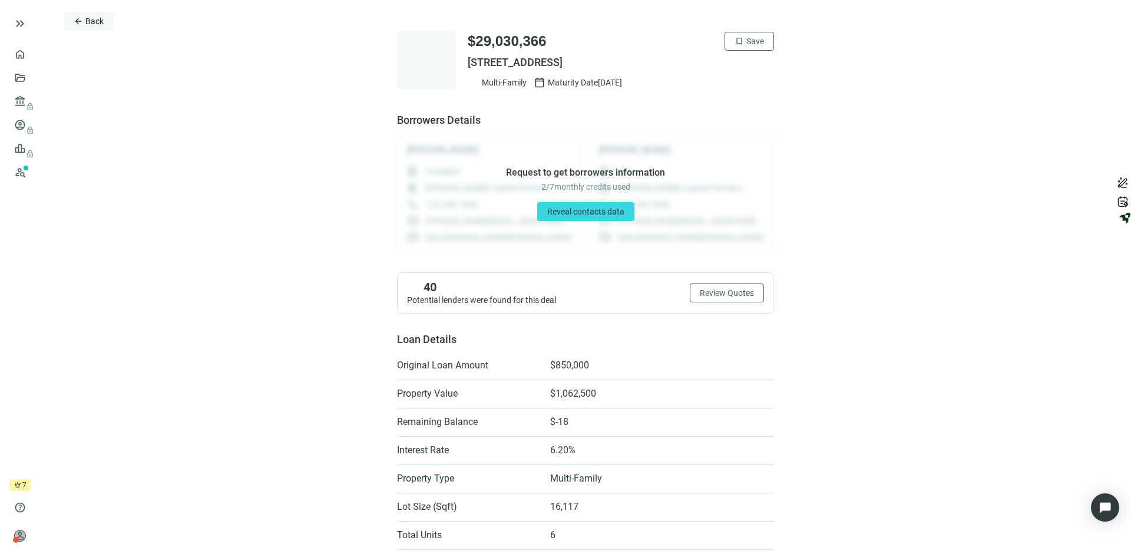
click at [89, 21] on span "Back" at bounding box center [94, 20] width 18 height 9
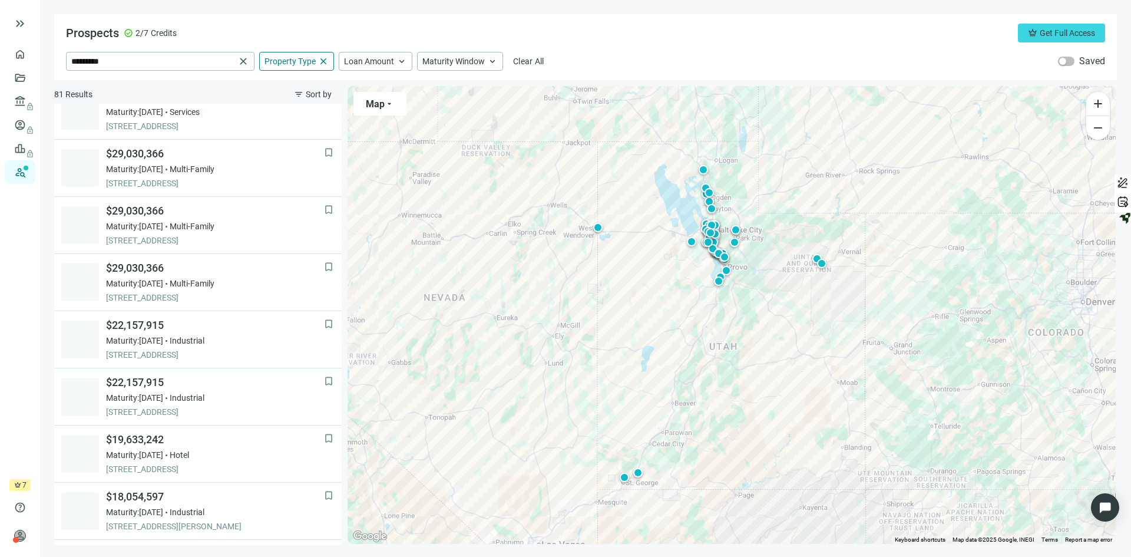
scroll to position [662, 0]
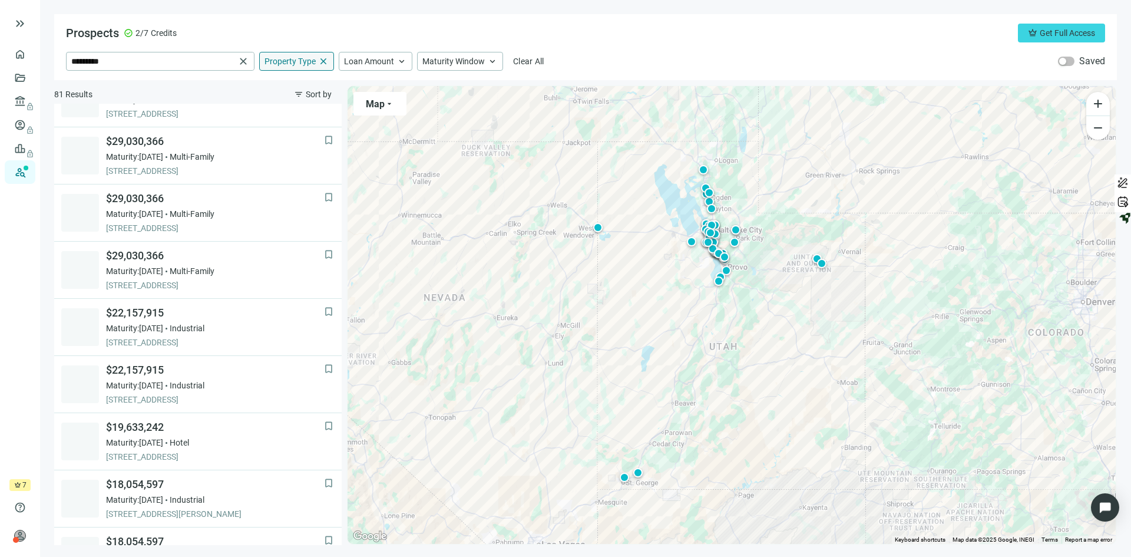
click at [289, 61] on span "Property Type" at bounding box center [290, 61] width 51 height 11
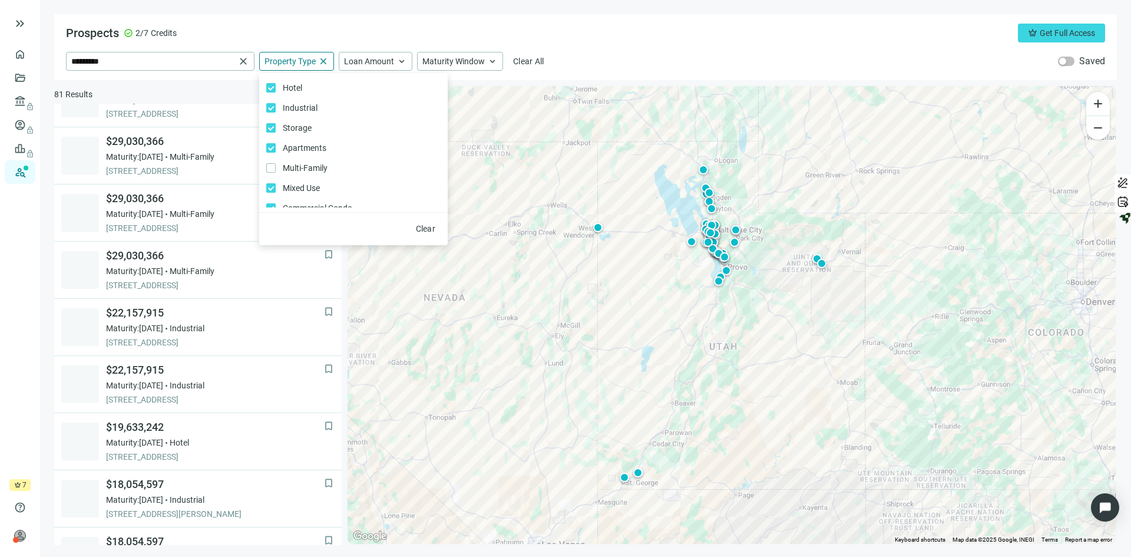
click at [659, 39] on div "Prospects check_circle 2/7 Credits crown Get Full Access" at bounding box center [585, 33] width 1039 height 19
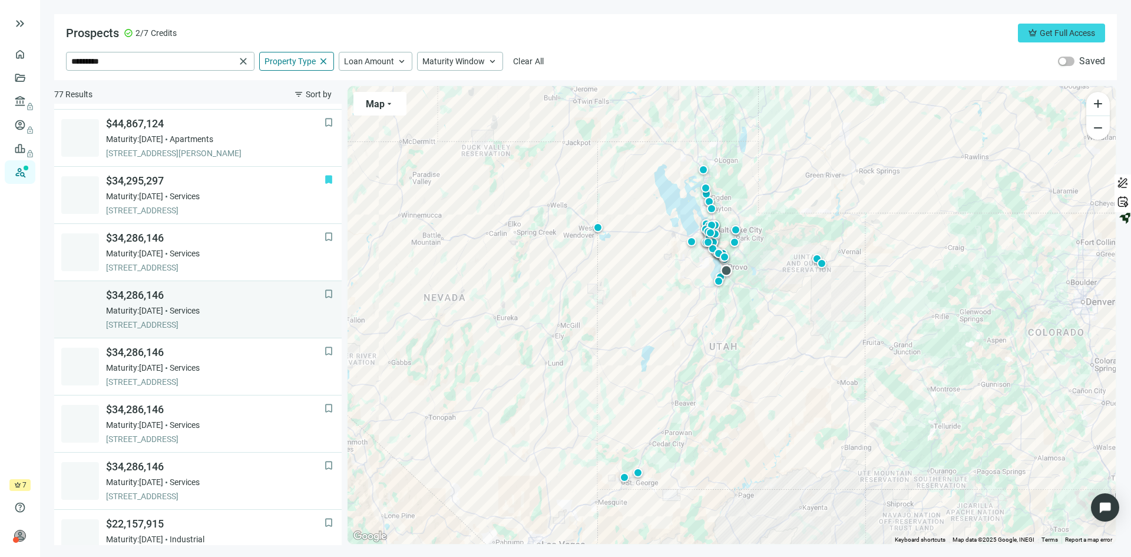
scroll to position [295, 0]
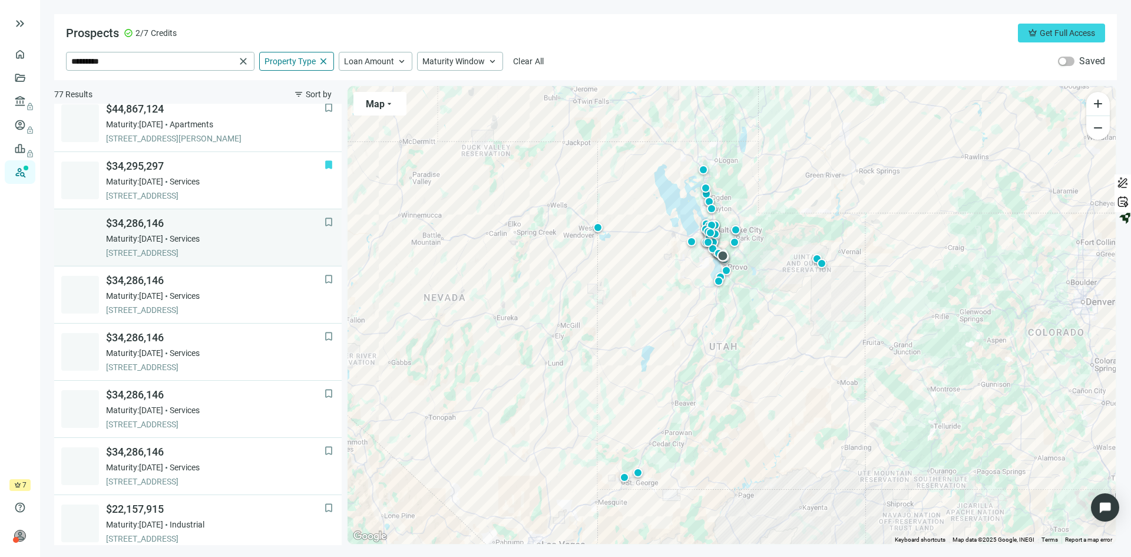
click at [274, 231] on div "$34,286,146 Maturity: 03.03.2026 Services 1588 N STATE ST, OREM, 84057, UT" at bounding box center [215, 237] width 218 height 42
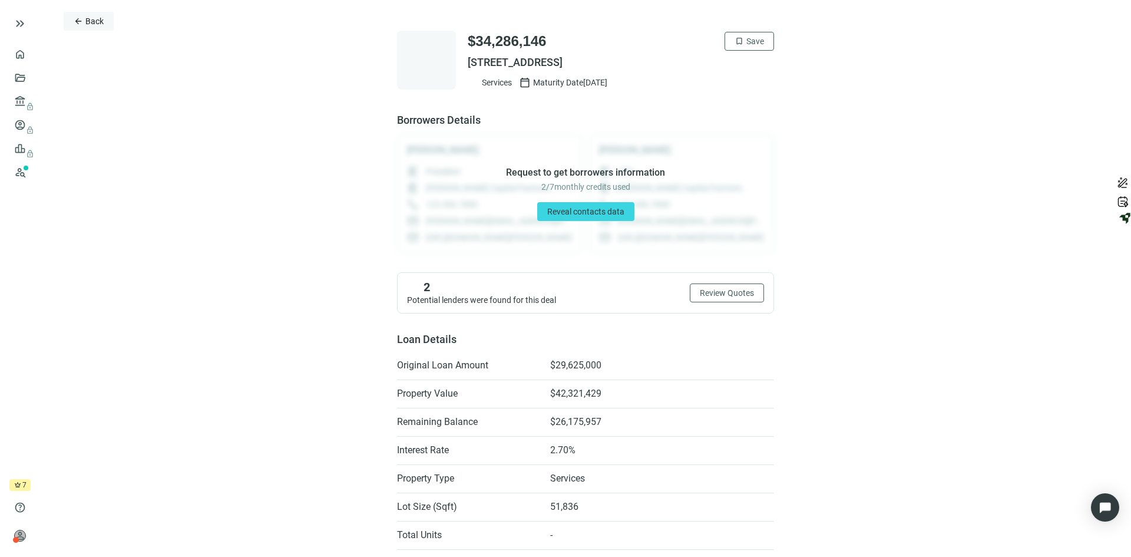
click at [89, 24] on span "Back" at bounding box center [94, 20] width 18 height 9
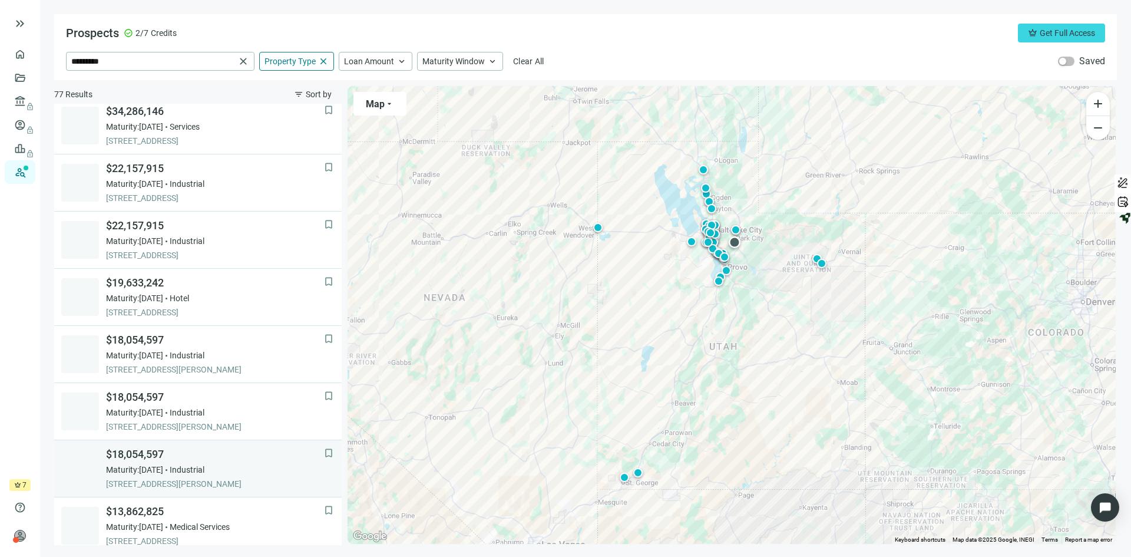
scroll to position [688, 0]
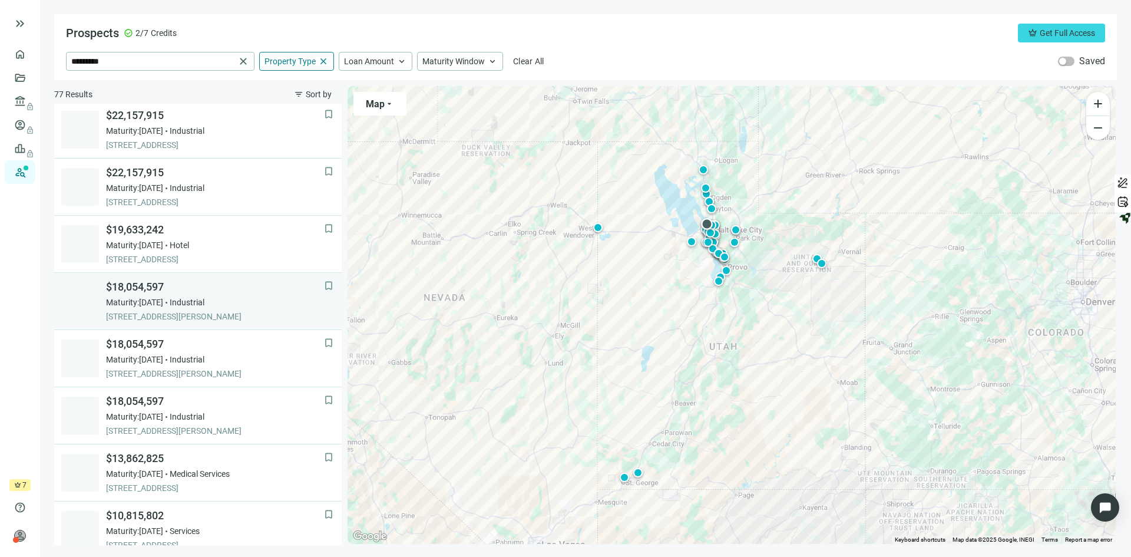
click at [242, 299] on div "Maturity: 03.09.2027 Industrial" at bounding box center [215, 302] width 218 height 12
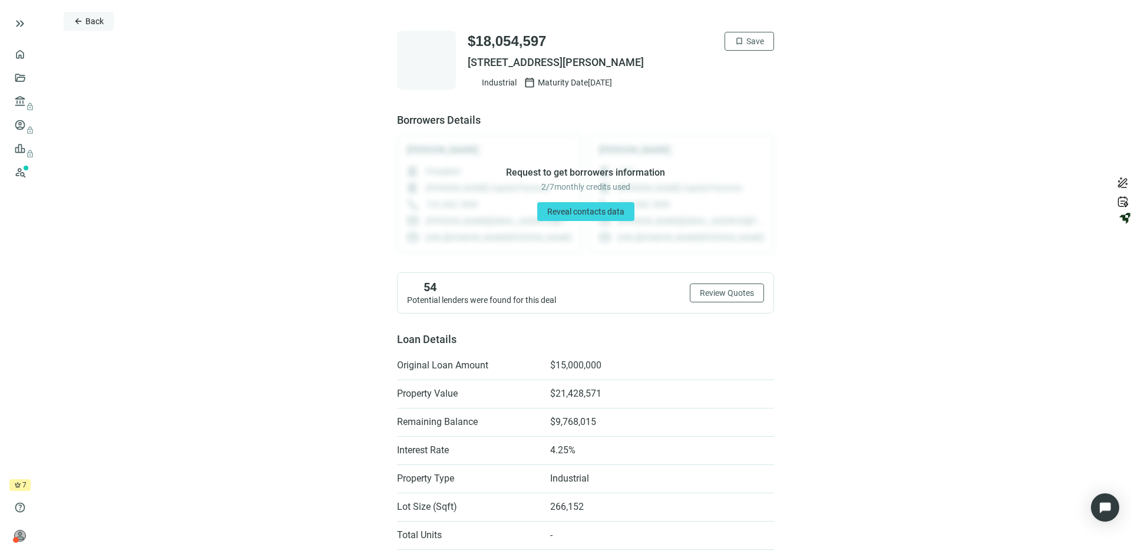
click at [90, 23] on span "Back" at bounding box center [94, 20] width 18 height 9
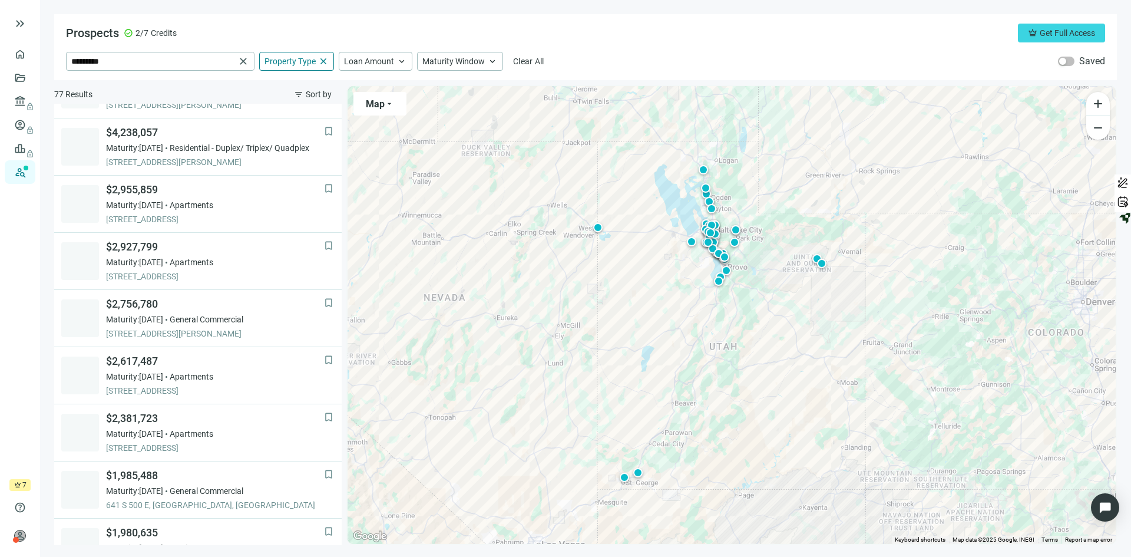
scroll to position [735, 0]
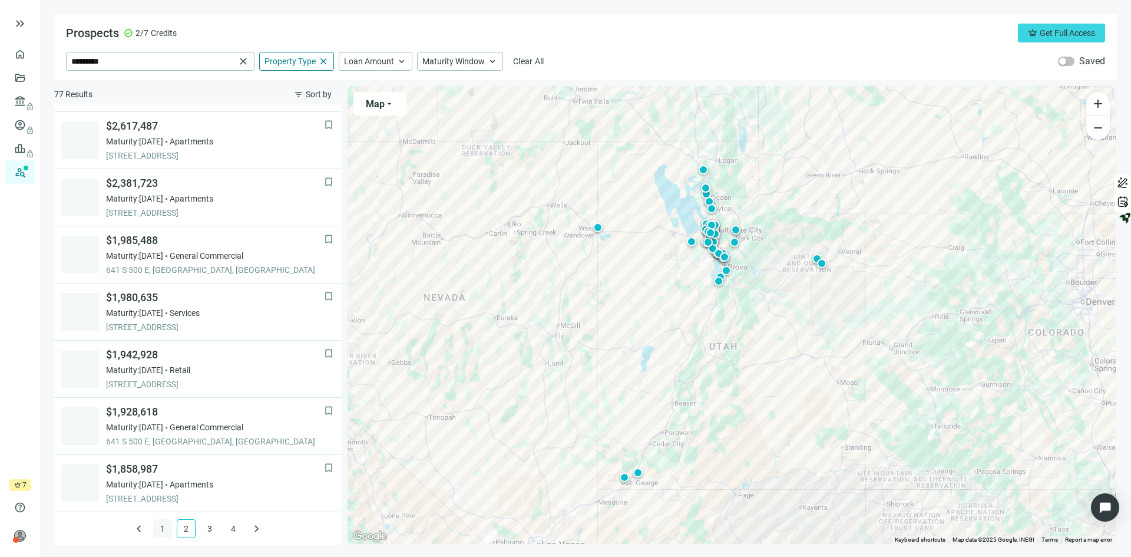
click at [154, 528] on link "1" at bounding box center [163, 529] width 18 height 18
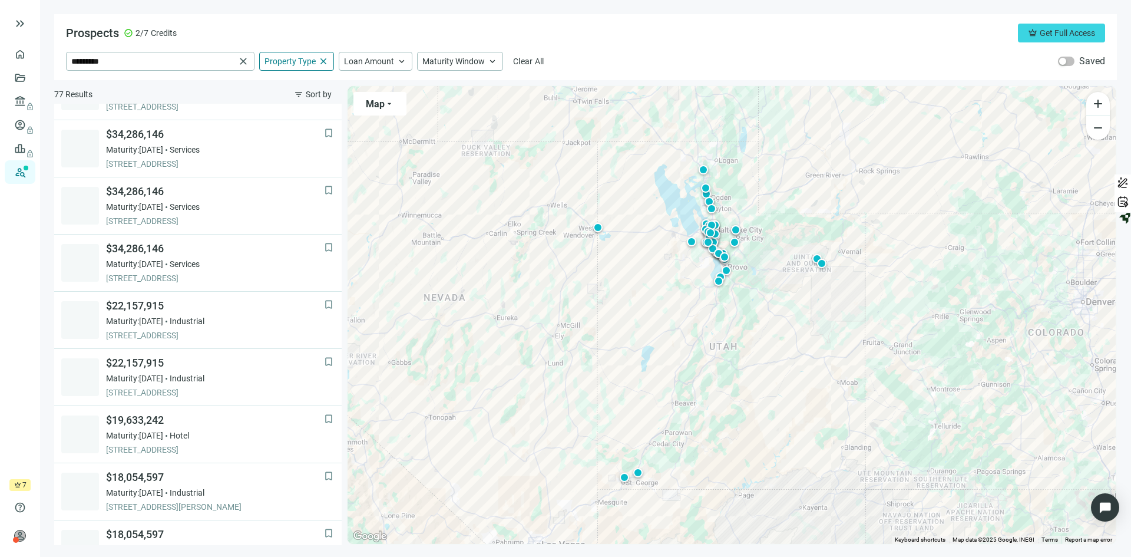
scroll to position [499, 0]
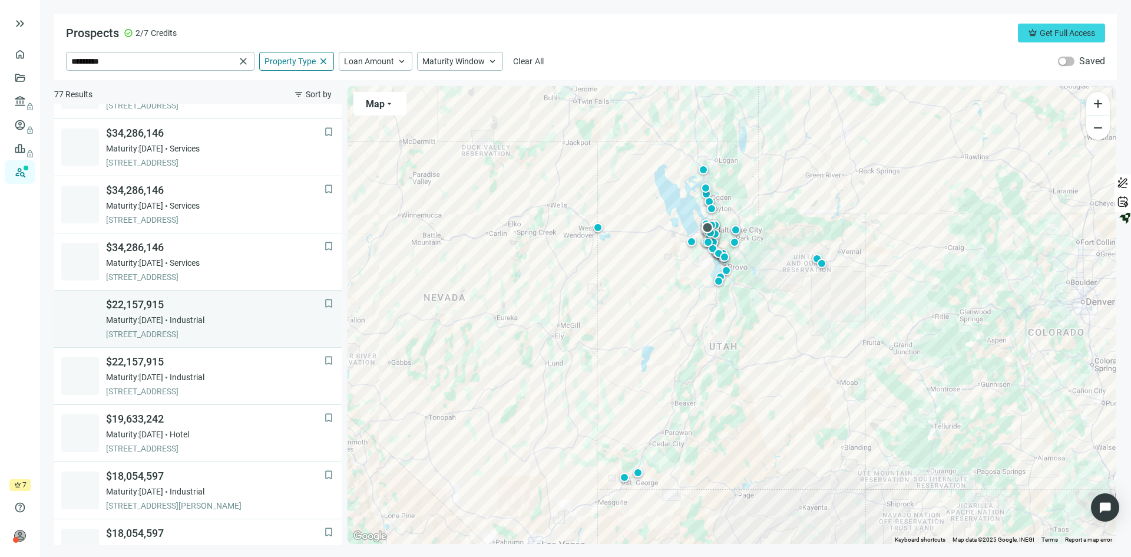
click at [239, 312] on div "$22,157,915 Maturity: 03.09.2027 Industrial 1776 S 4130 W, SALT LAKE CITY, 8410…" at bounding box center [215, 319] width 218 height 42
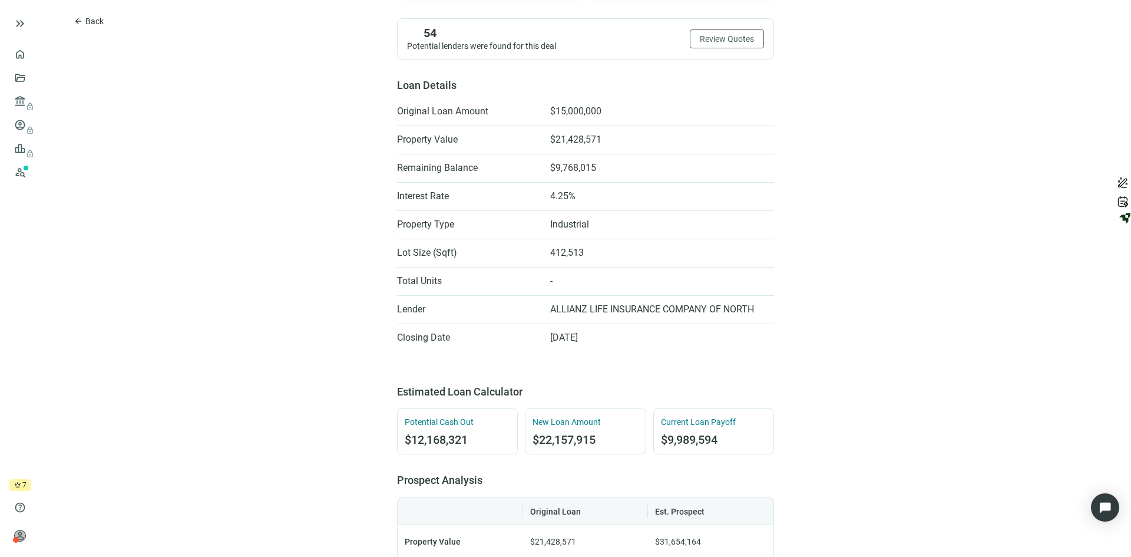
scroll to position [354, 0]
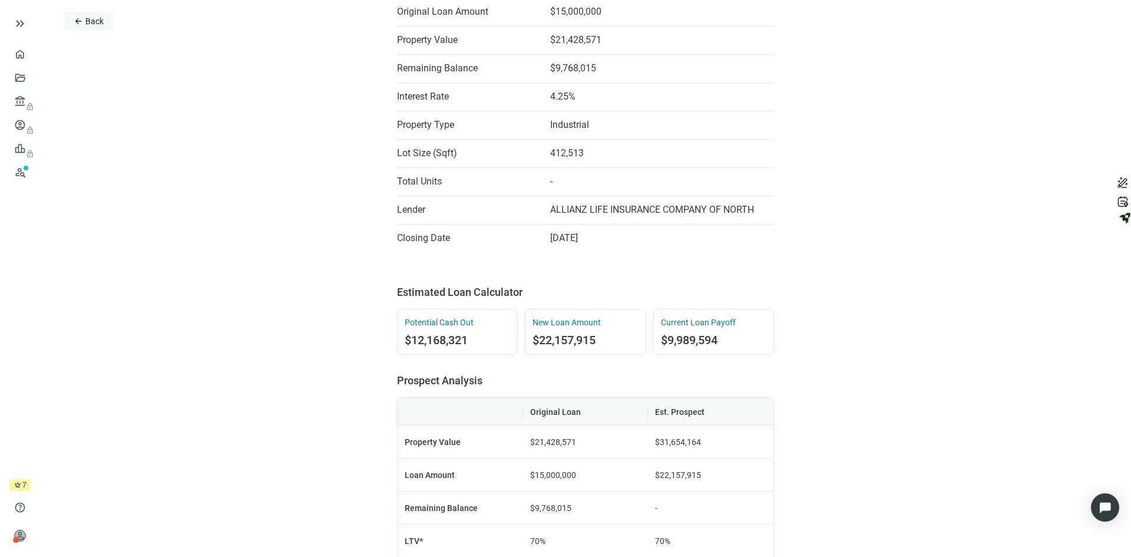
click at [89, 22] on span "Back" at bounding box center [94, 20] width 18 height 9
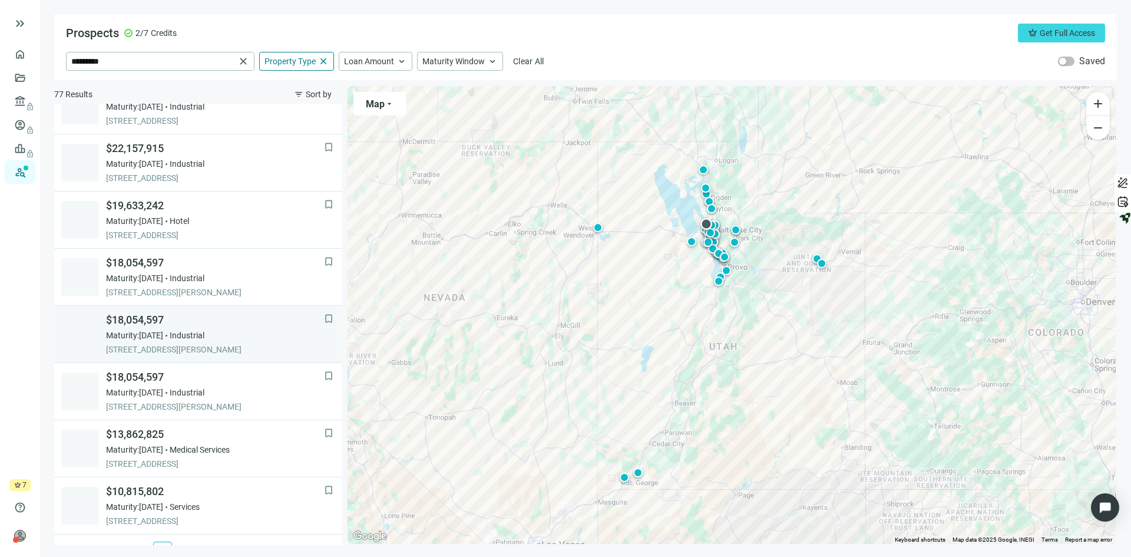
scroll to position [735, 0]
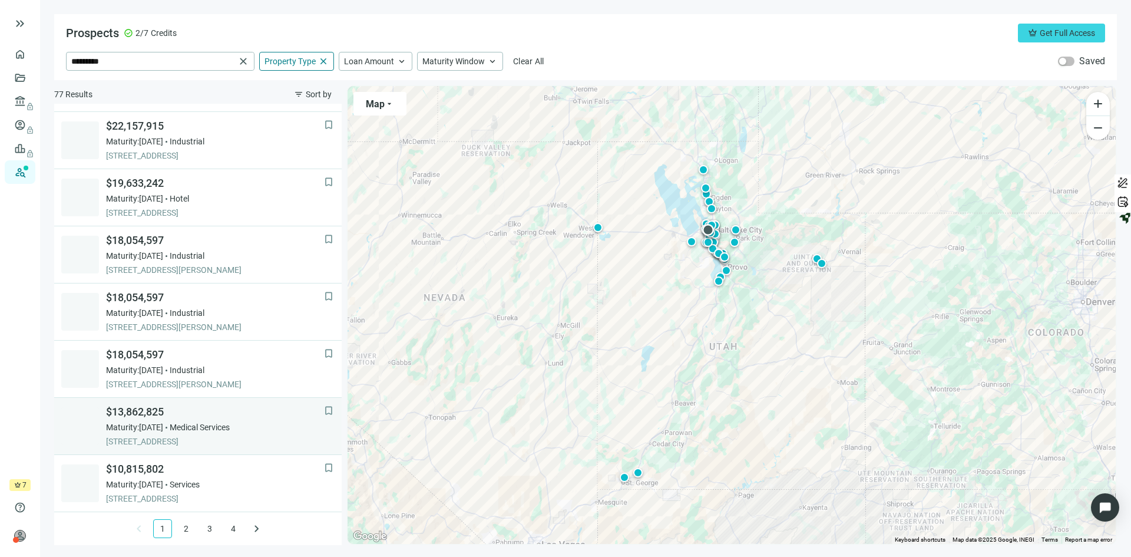
click at [256, 425] on div "Maturity: 01.16.2027 Medical Services" at bounding box center [215, 427] width 218 height 12
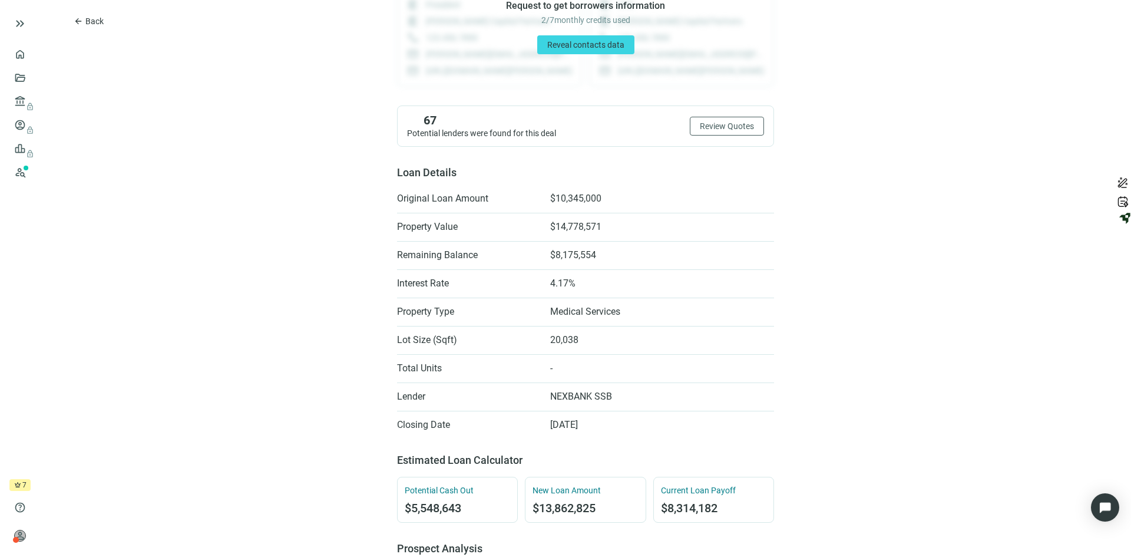
scroll to position [236, 0]
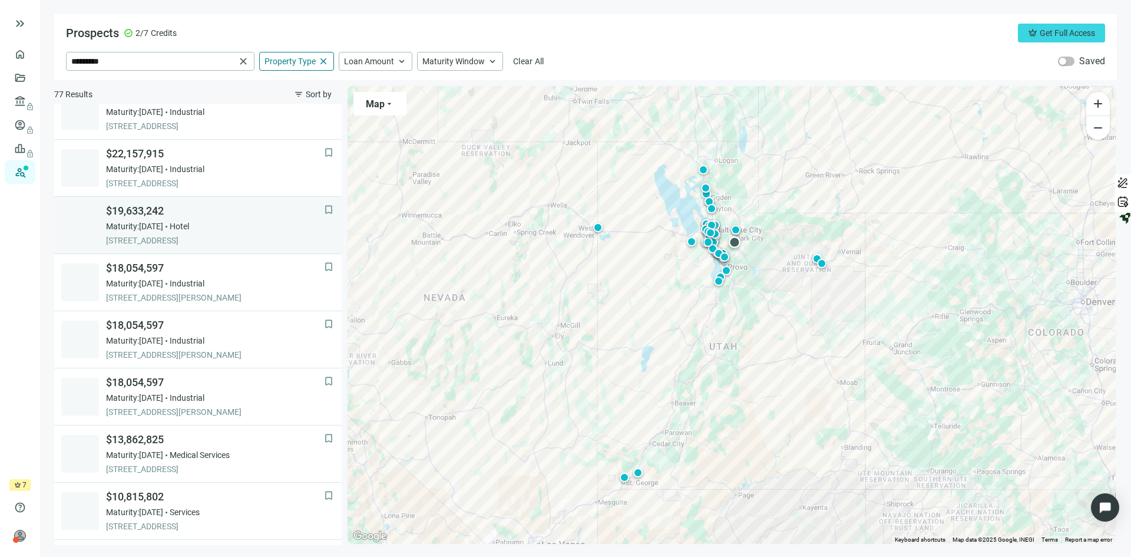
scroll to position [735, 0]
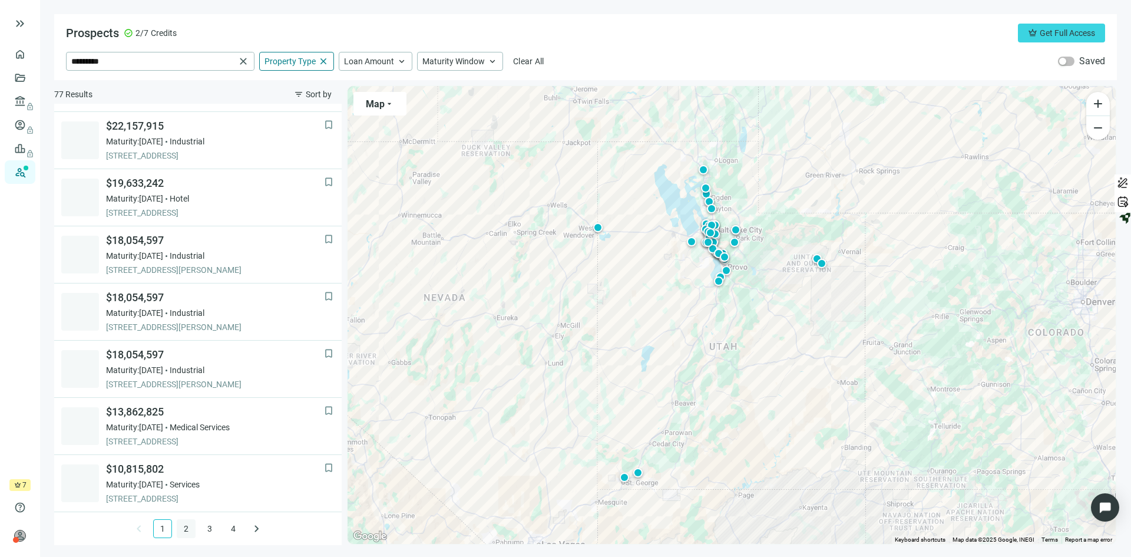
click at [180, 528] on link "2" at bounding box center [186, 529] width 18 height 18
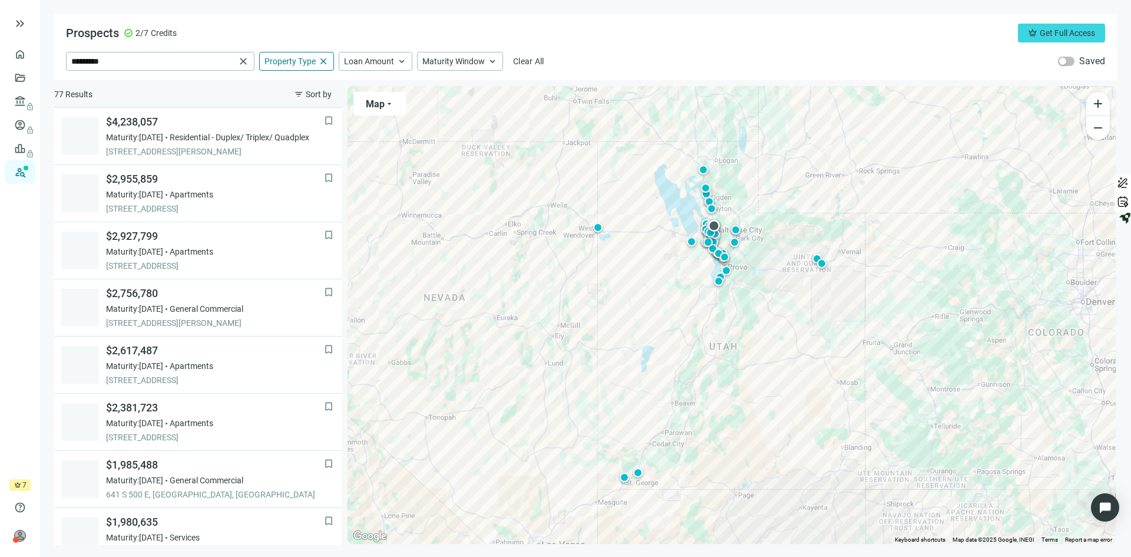
scroll to position [530, 0]
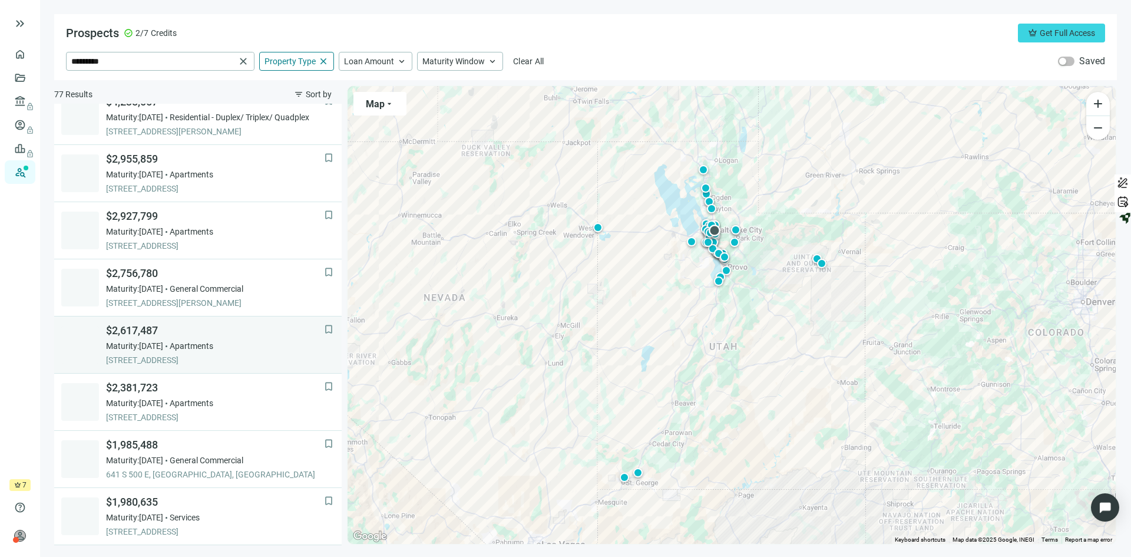
click at [269, 335] on span "$2,617,487" at bounding box center [215, 331] width 218 height 14
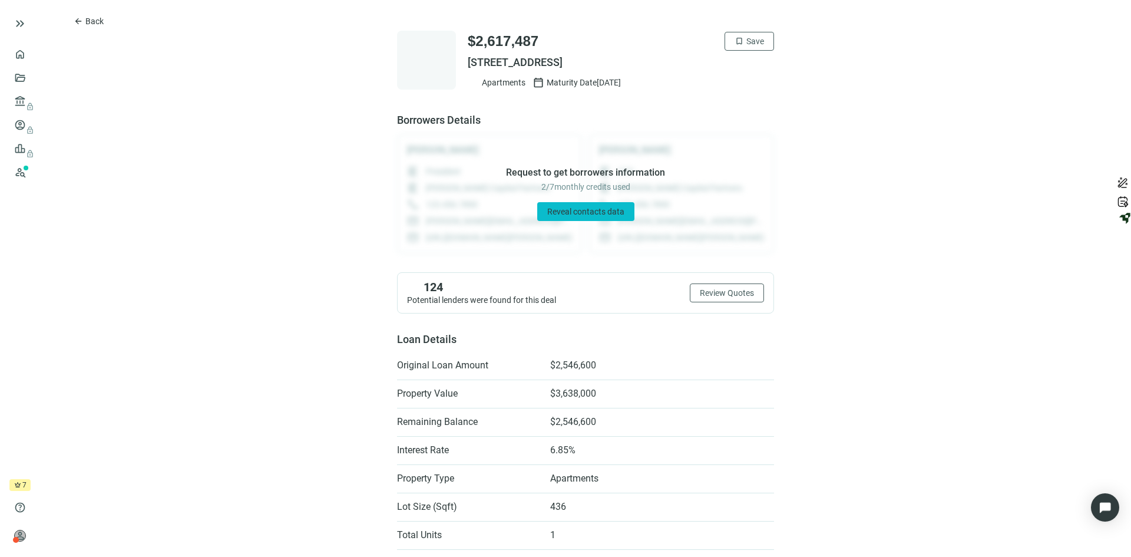
click at [557, 214] on span "Reveal contacts data" at bounding box center [585, 211] width 77 height 9
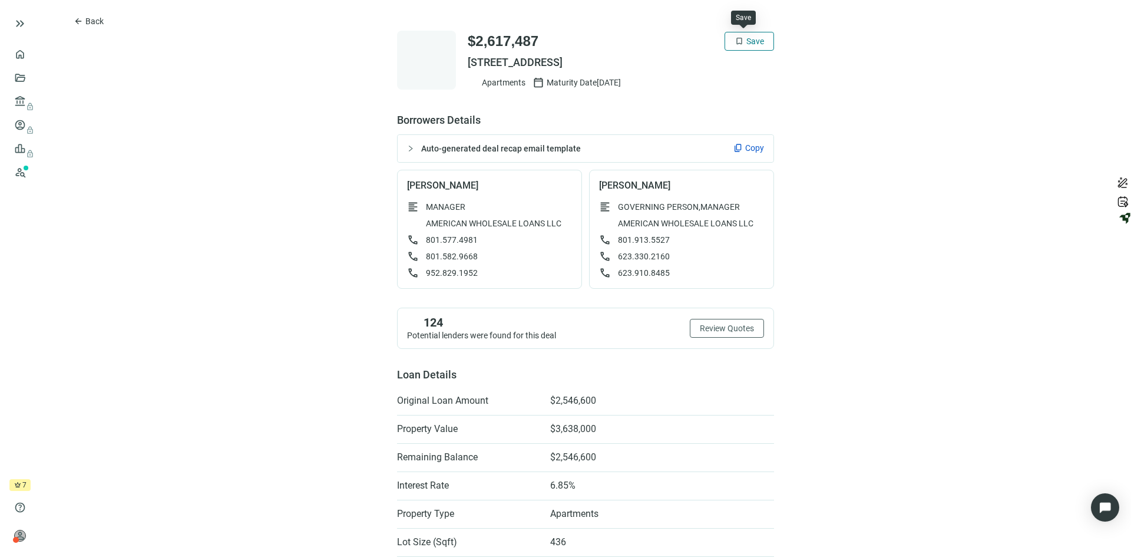
click at [747, 39] on span "Save" at bounding box center [756, 41] width 18 height 9
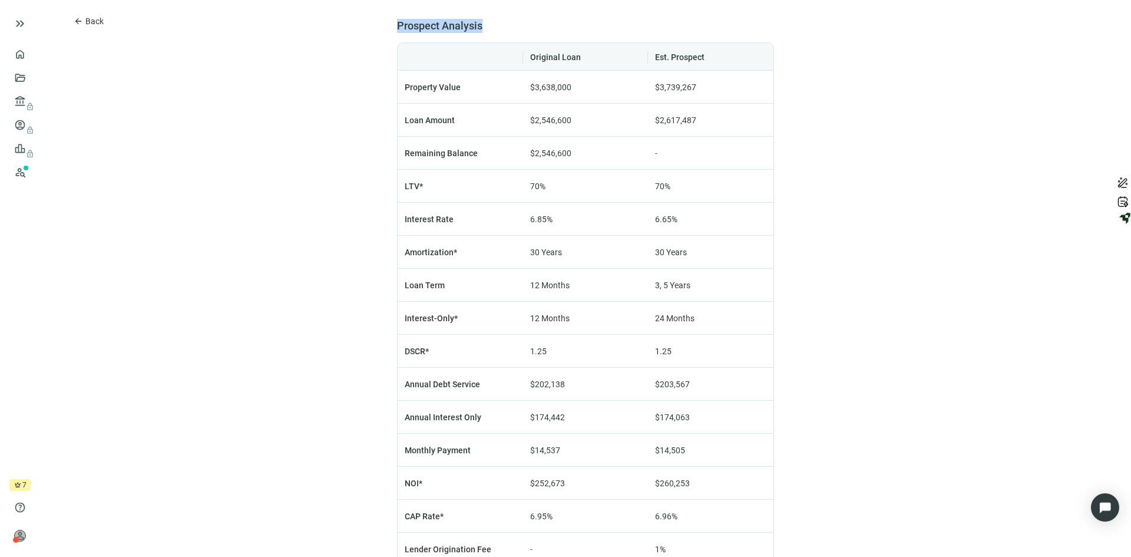
scroll to position [846, 0]
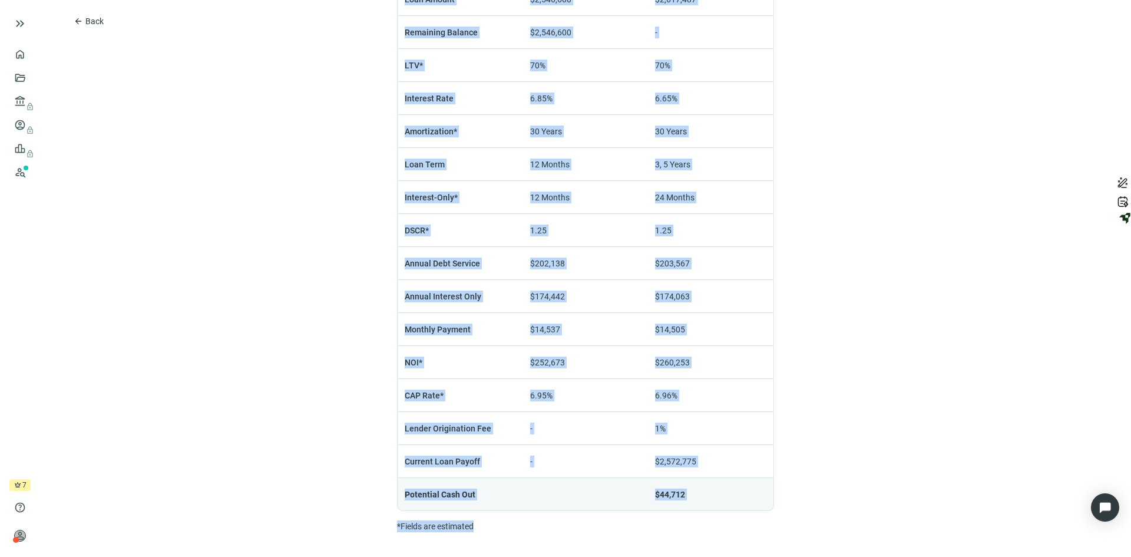
drag, startPoint x: 360, startPoint y: 25, endPoint x: 824, endPoint y: 585, distance: 726.9
click at [824, 556] on html "keyboard_double_arrow_right home Overview folder_open Deals account_balance loc…" at bounding box center [565, 278] width 1131 height 557
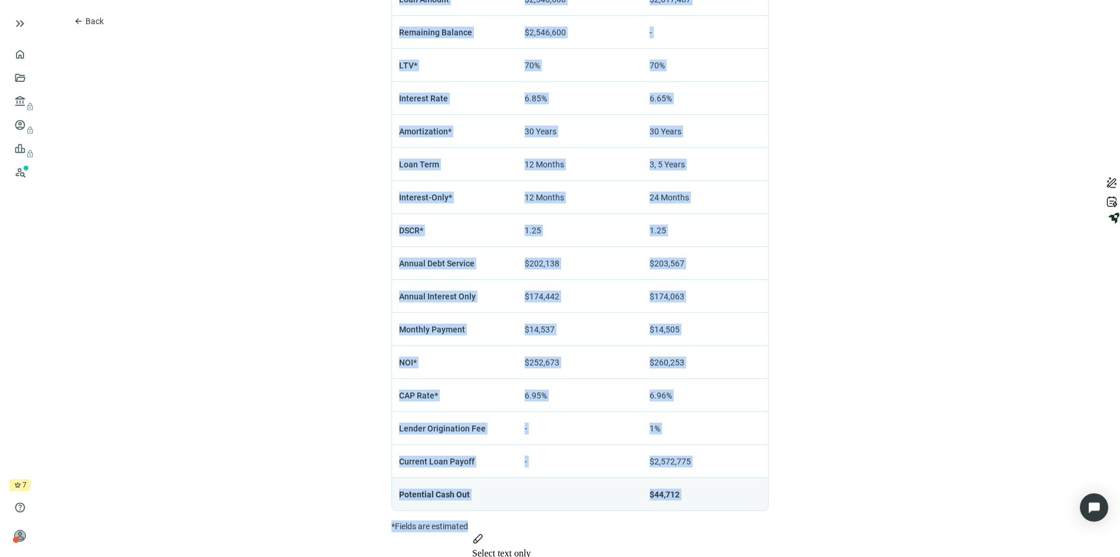
copy div "$2,617,487 check Saved 871 E MEADOW PINE CT APT 20, SALT LAKE CITY, UT 84106 Ap…"
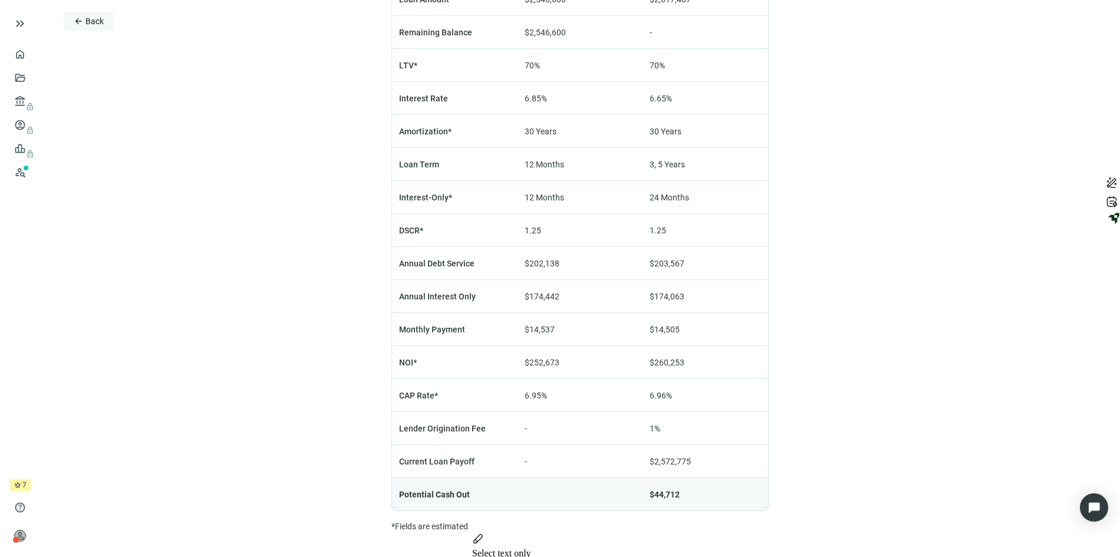
click at [97, 18] on span "Back" at bounding box center [94, 20] width 18 height 9
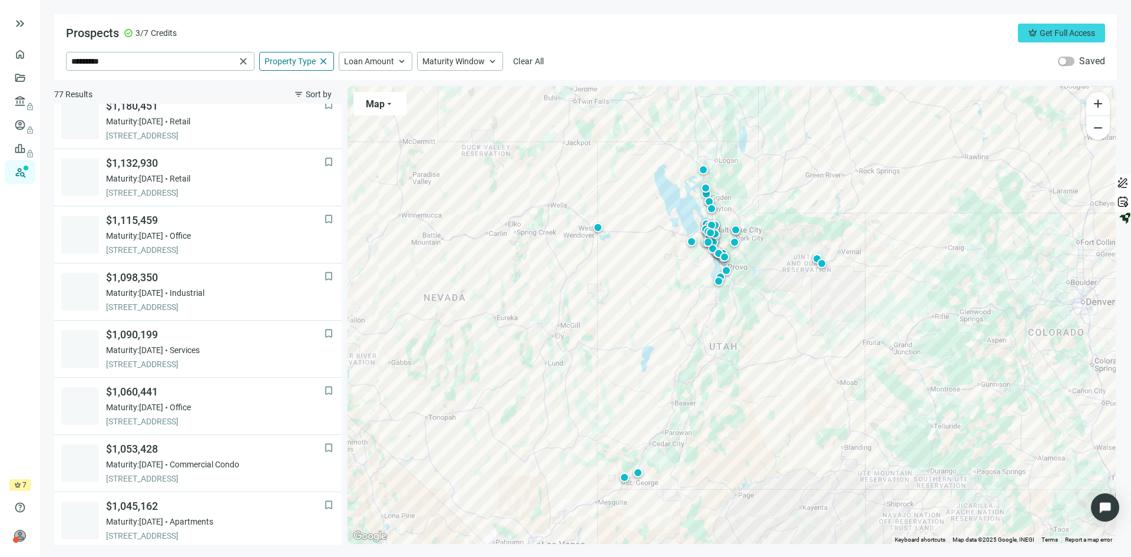
scroll to position [735, 0]
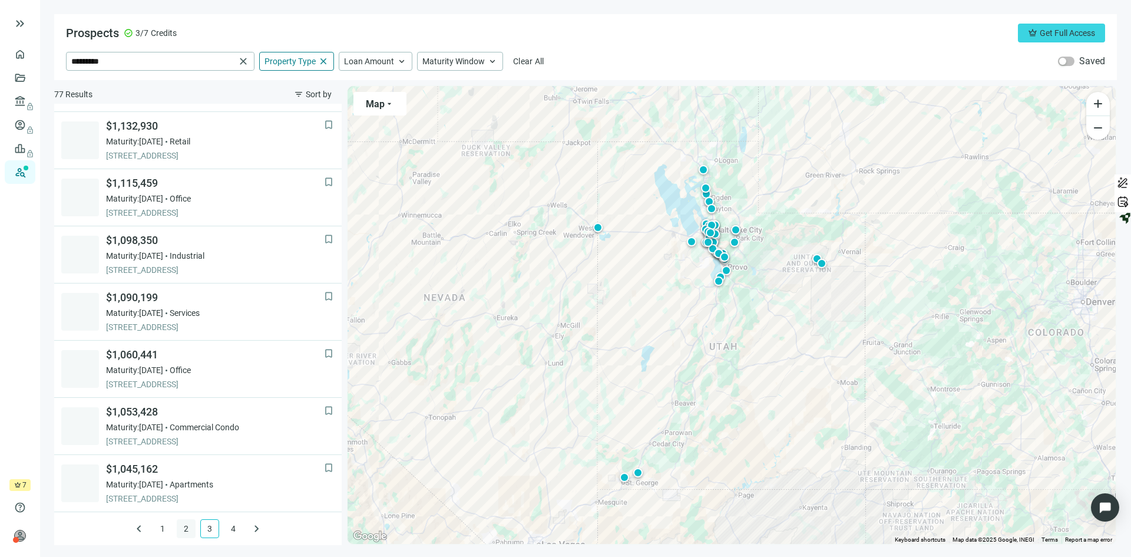
click at [184, 529] on link "2" at bounding box center [186, 529] width 18 height 18
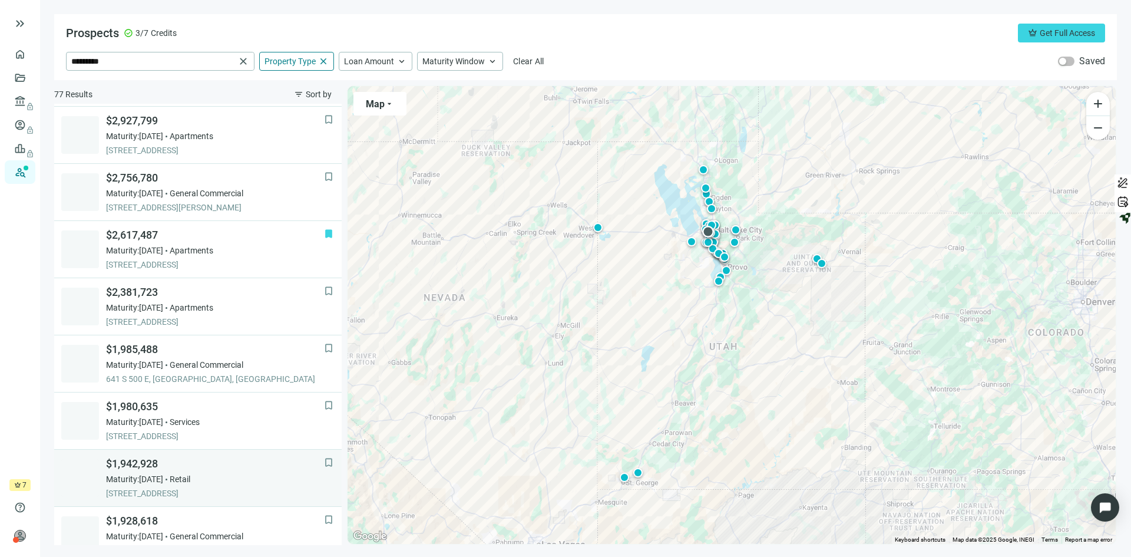
scroll to position [558, 0]
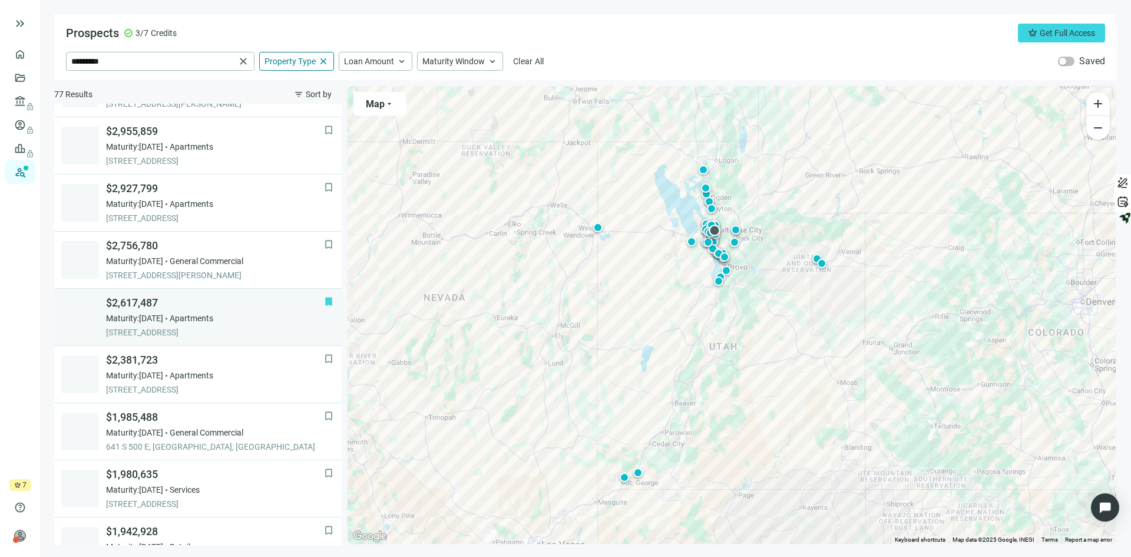
click at [163, 321] on span "Maturity: 07.31.2026" at bounding box center [134, 318] width 57 height 12
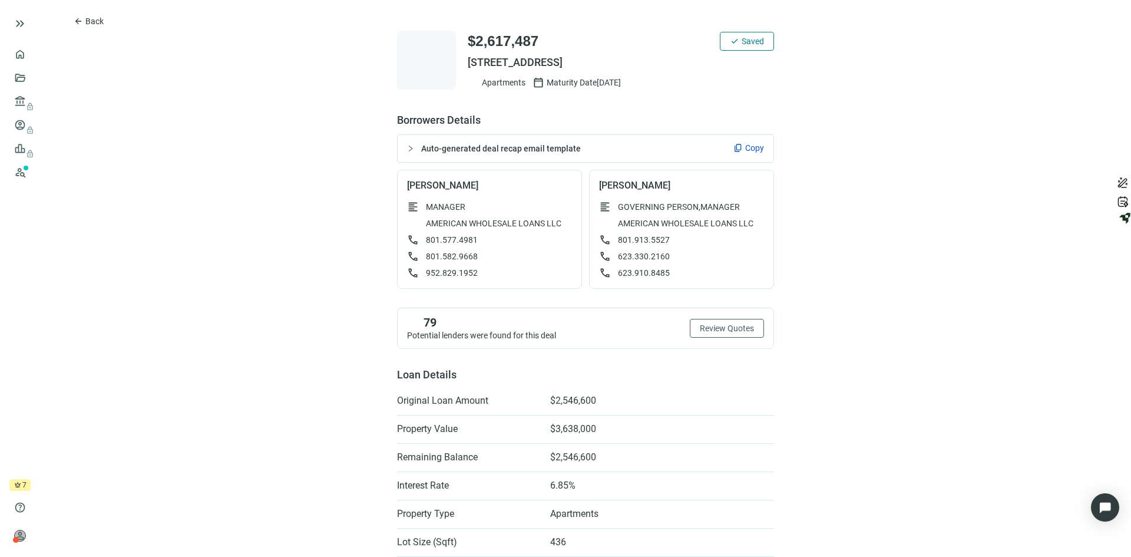
click at [745, 145] on span "Copy" at bounding box center [754, 148] width 19 height 12
click at [90, 20] on span "Back" at bounding box center [94, 20] width 18 height 9
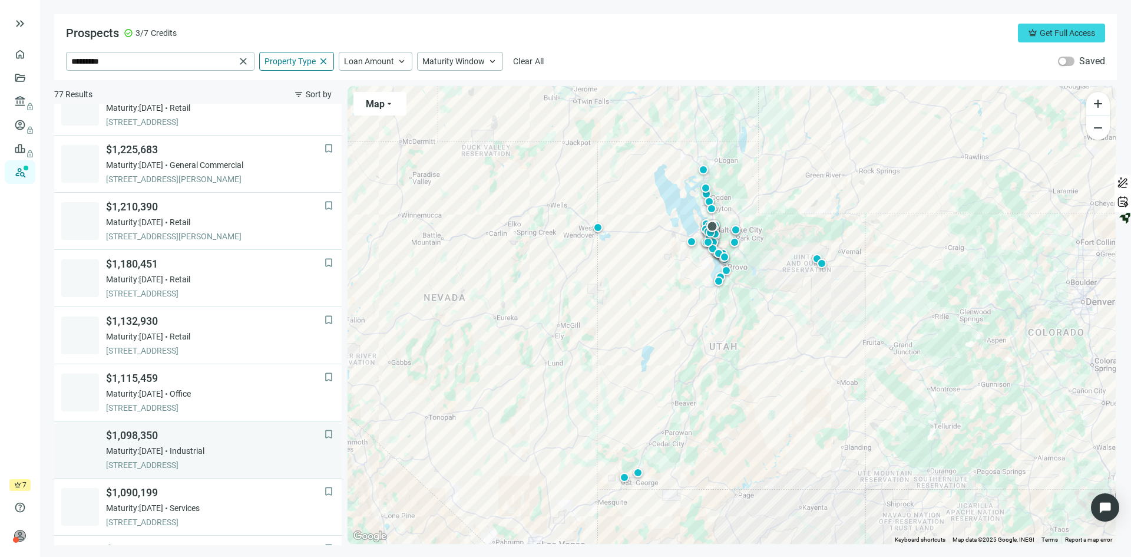
scroll to position [735, 0]
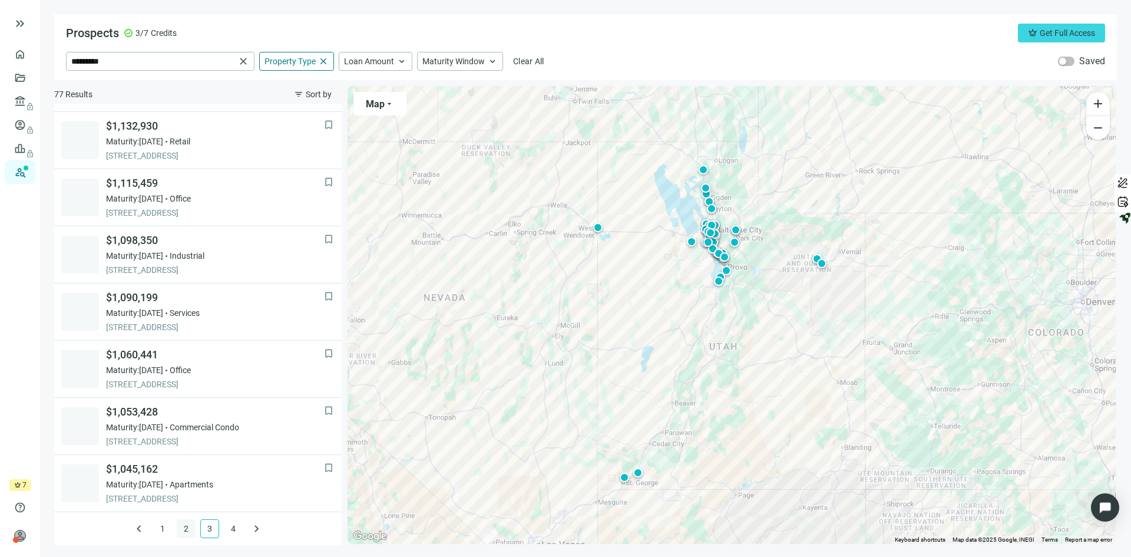
click at [179, 528] on link "2" at bounding box center [186, 529] width 18 height 18
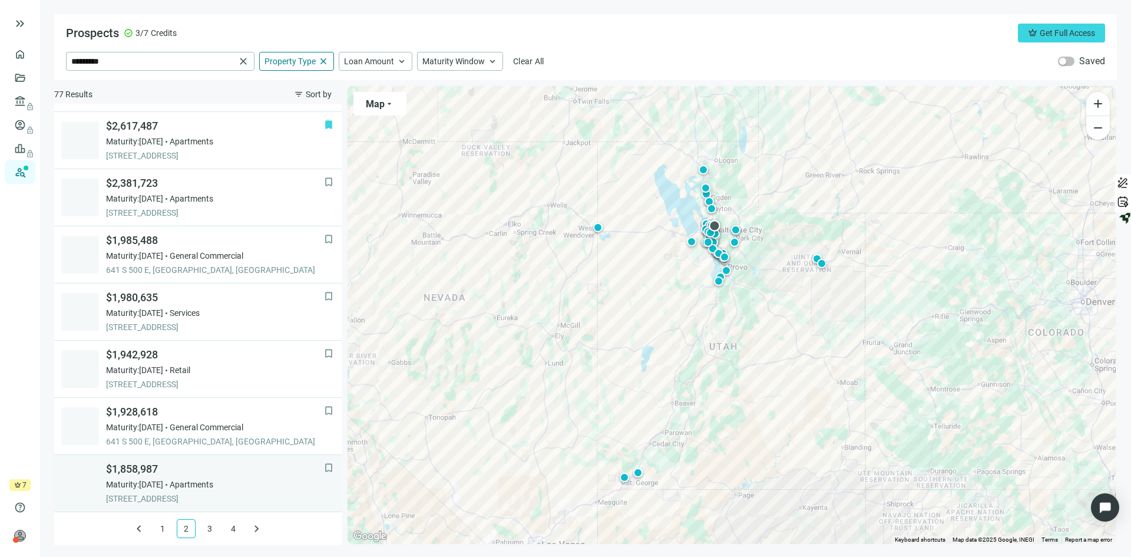
click at [266, 477] on div "$1,858,987 Maturity: 10.31.2026 Apartments 851 E 600 S, SALT LAKE CITY, 84102, …" at bounding box center [215, 483] width 218 height 42
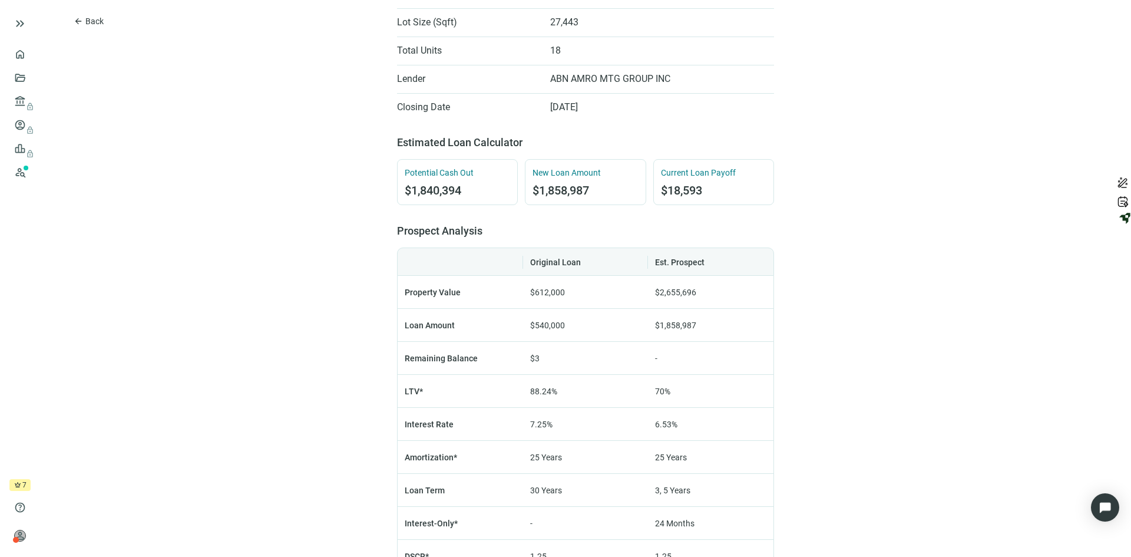
scroll to position [530, 0]
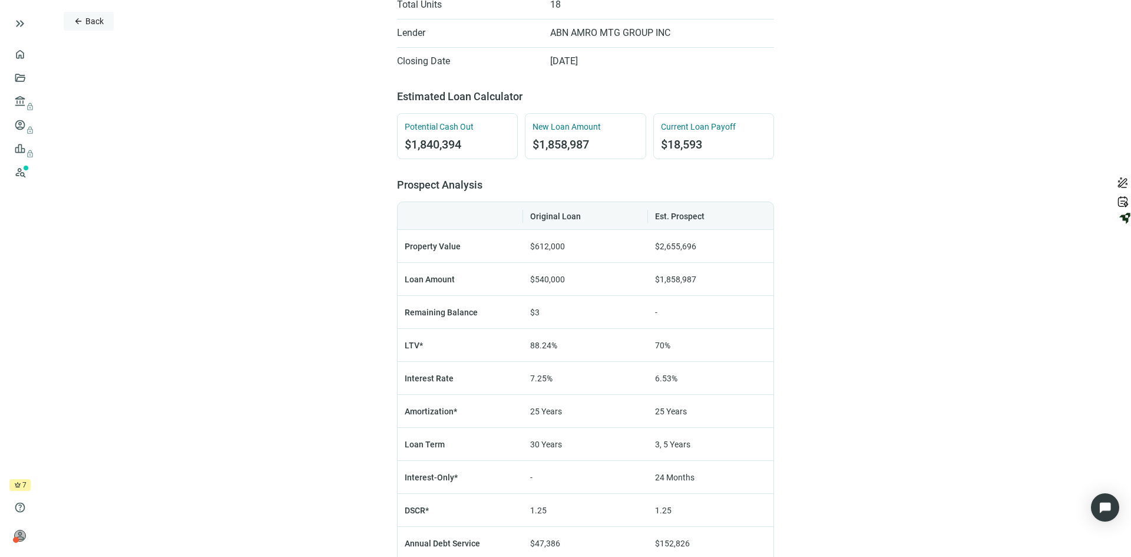
click at [92, 20] on span "Back" at bounding box center [94, 20] width 18 height 9
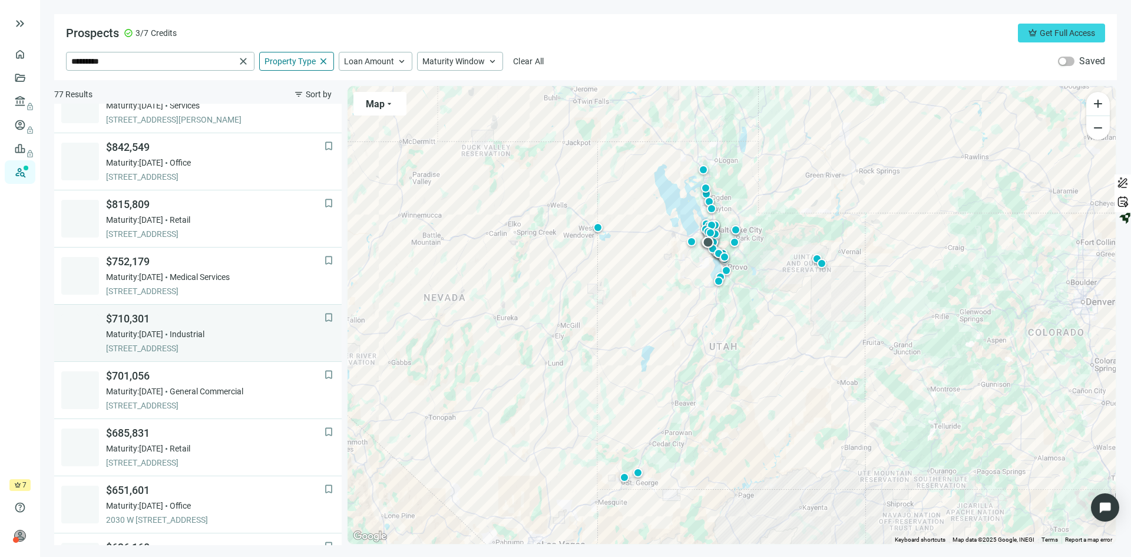
scroll to position [563, 0]
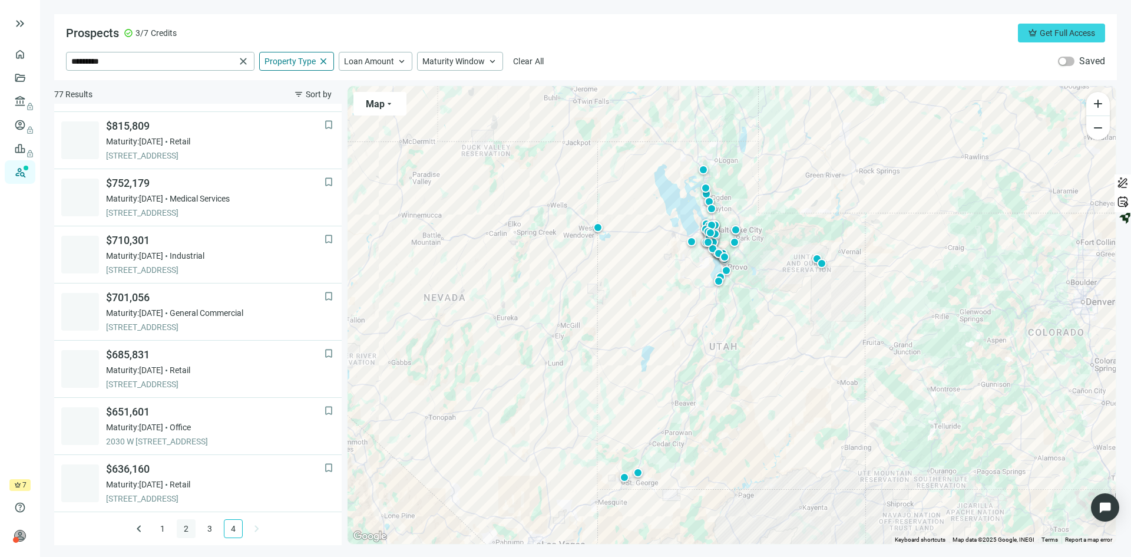
click at [179, 528] on link "2" at bounding box center [186, 529] width 18 height 18
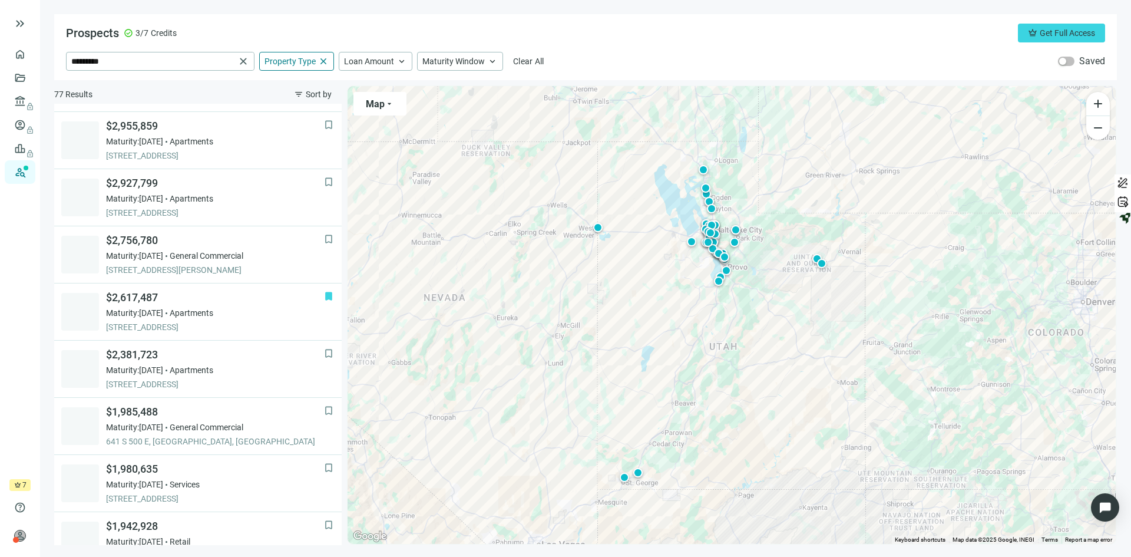
scroll to position [735, 0]
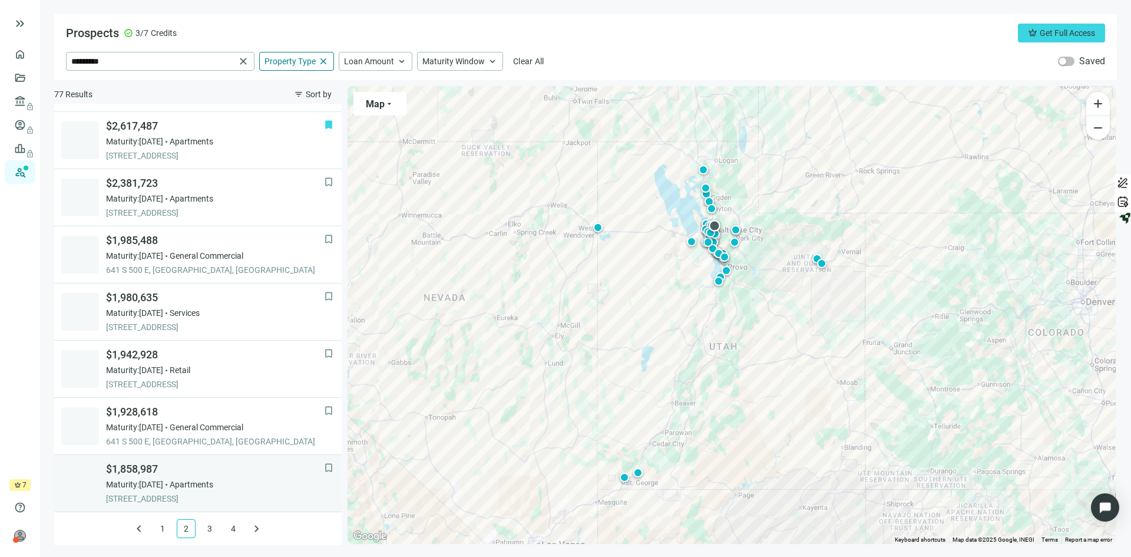
click at [256, 478] on div "$1,858,987 Maturity: 10.31.2026 Apartments 851 E 600 S, SALT LAKE CITY, 84102, …" at bounding box center [215, 483] width 218 height 42
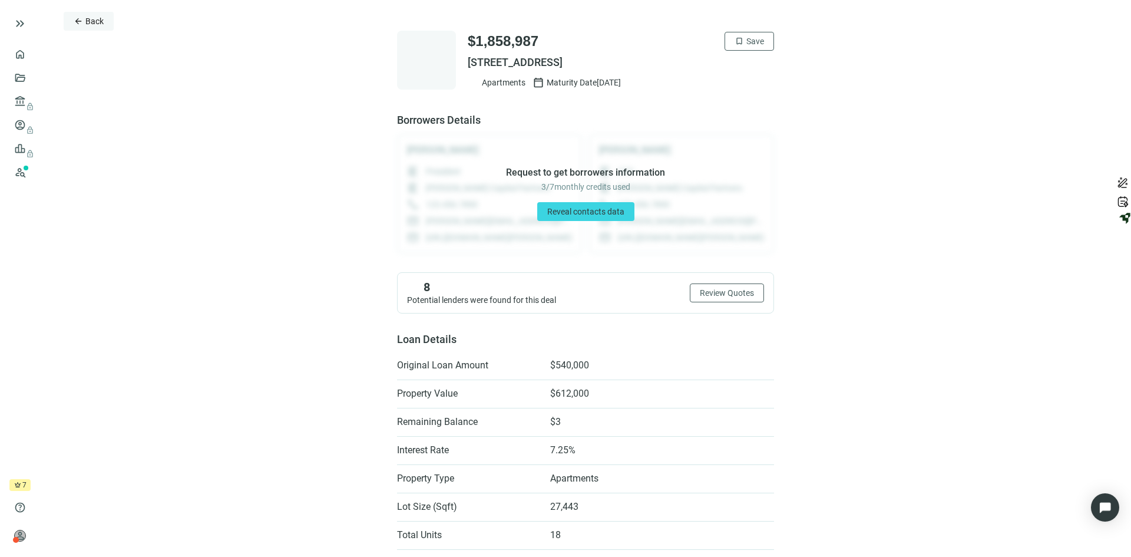
click at [81, 16] on span "arrow_back" at bounding box center [78, 20] width 9 height 9
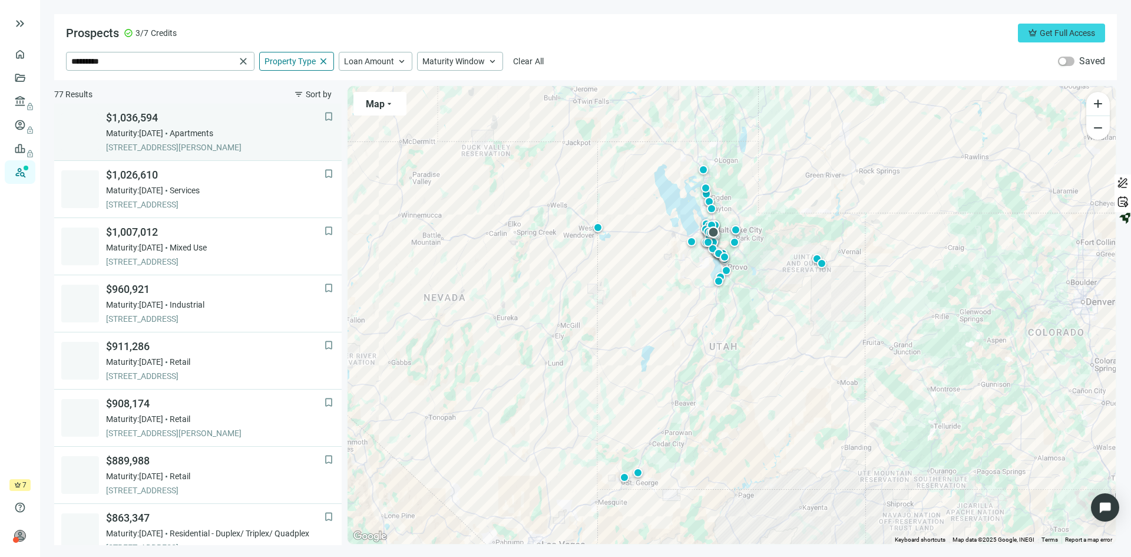
click at [256, 128] on div "Maturity: 06.09.2026 Apartments" at bounding box center [215, 133] width 218 height 12
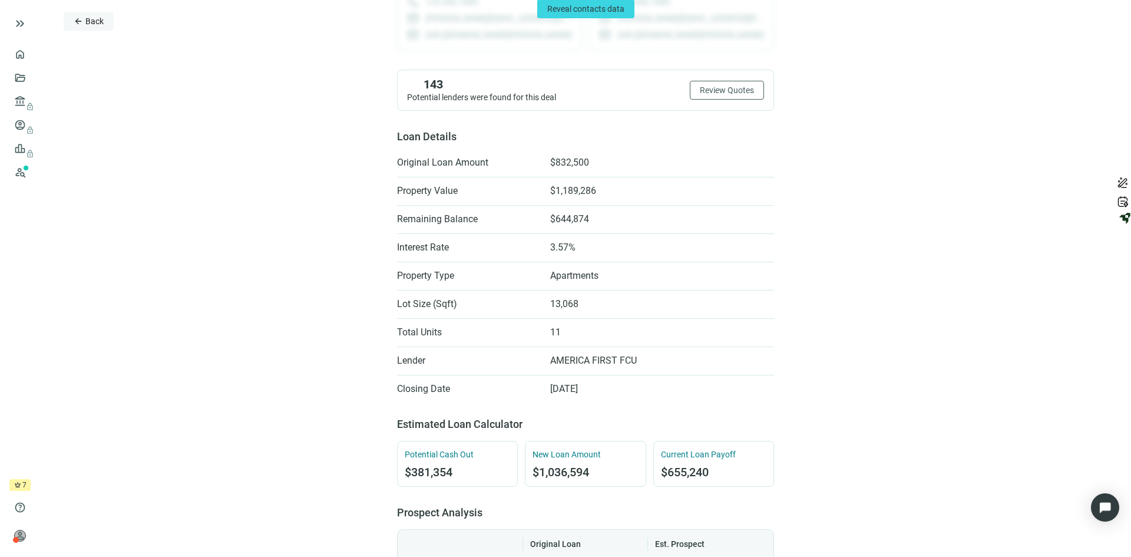
scroll to position [177, 0]
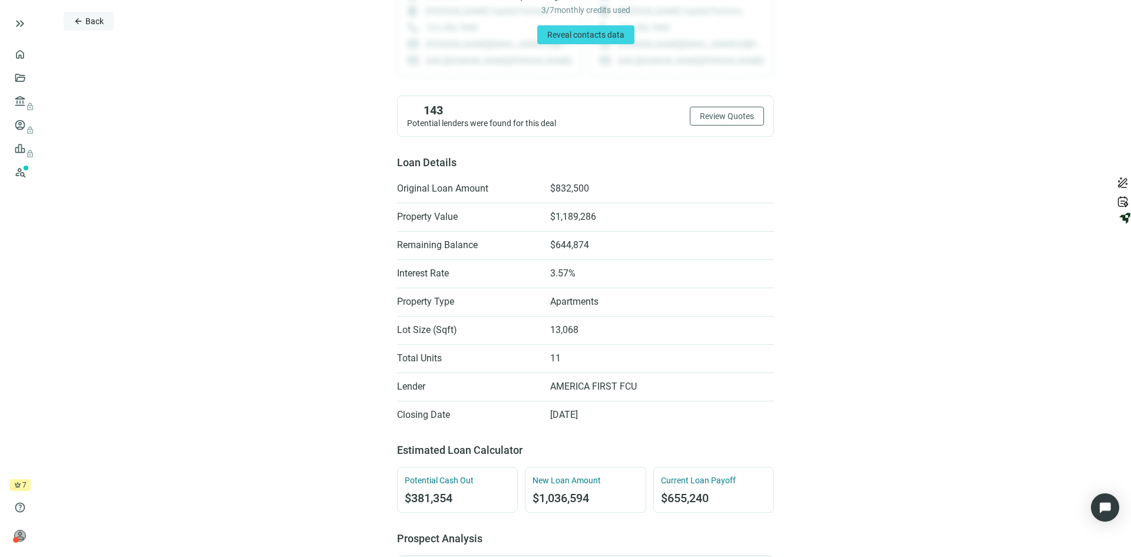
click at [94, 18] on span "Back" at bounding box center [94, 20] width 18 height 9
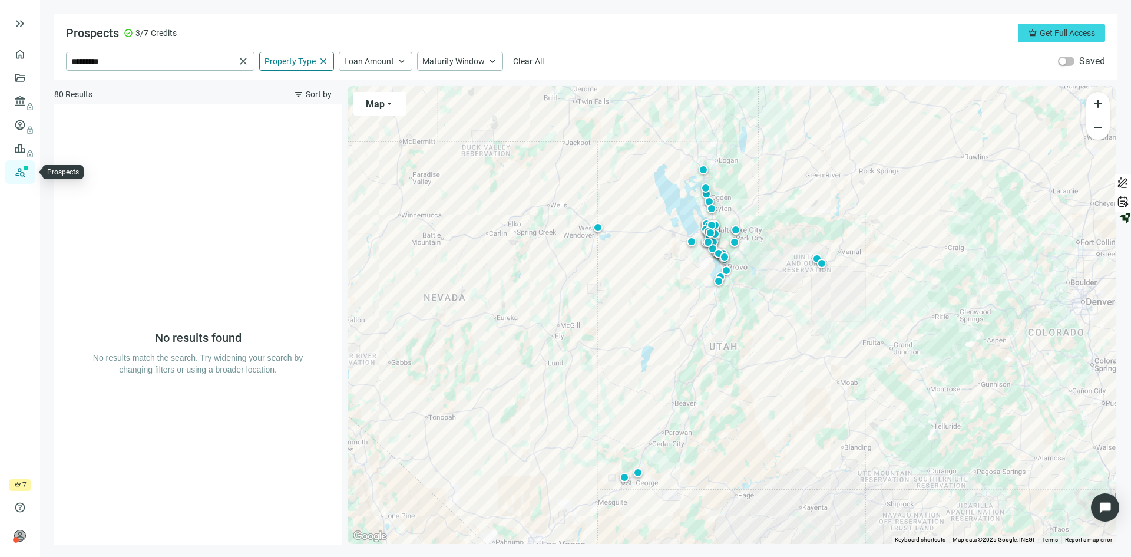
click at [29, 174] on link "Prospects New" at bounding box center [48, 172] width 38 height 24
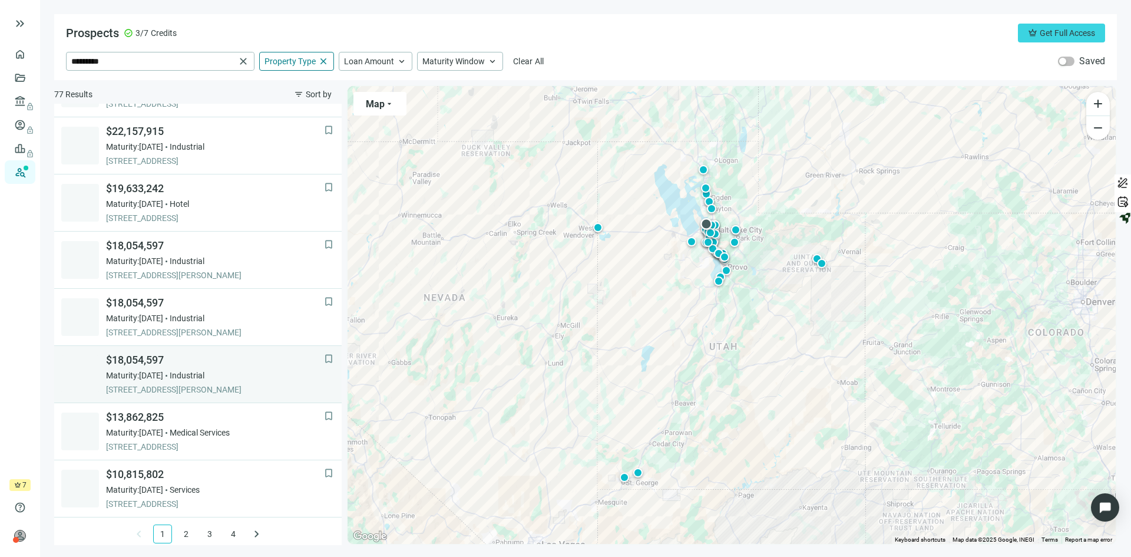
scroll to position [735, 0]
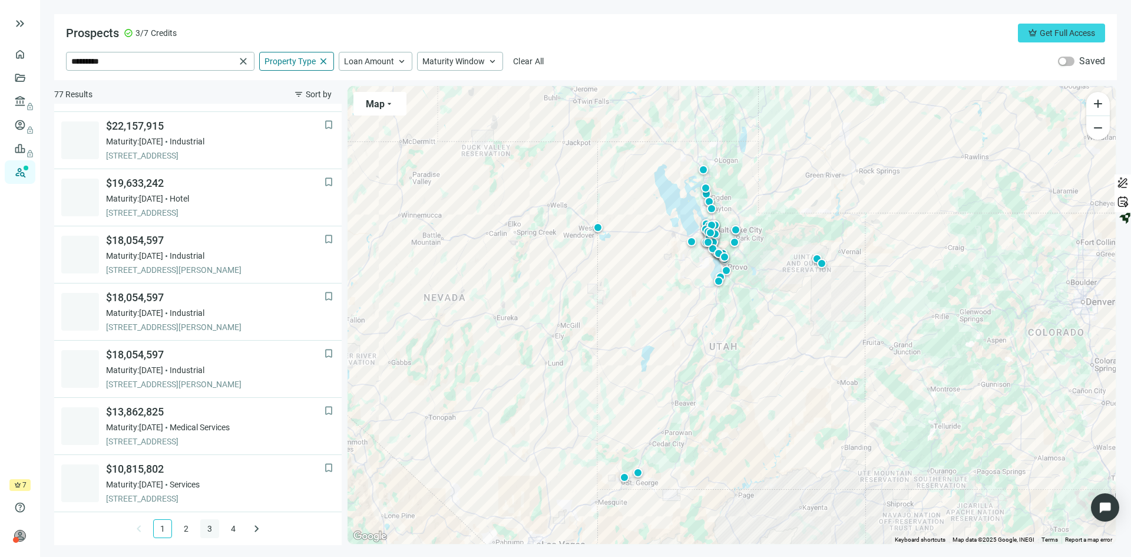
click at [204, 527] on link "3" at bounding box center [210, 529] width 18 height 18
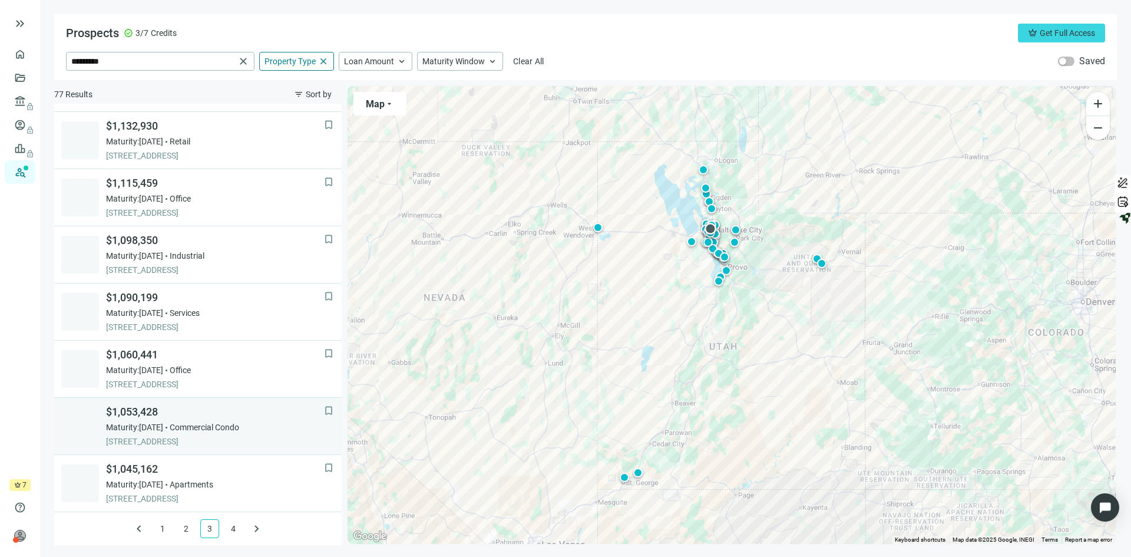
click at [216, 407] on span "$1,053,428" at bounding box center [215, 412] width 218 height 14
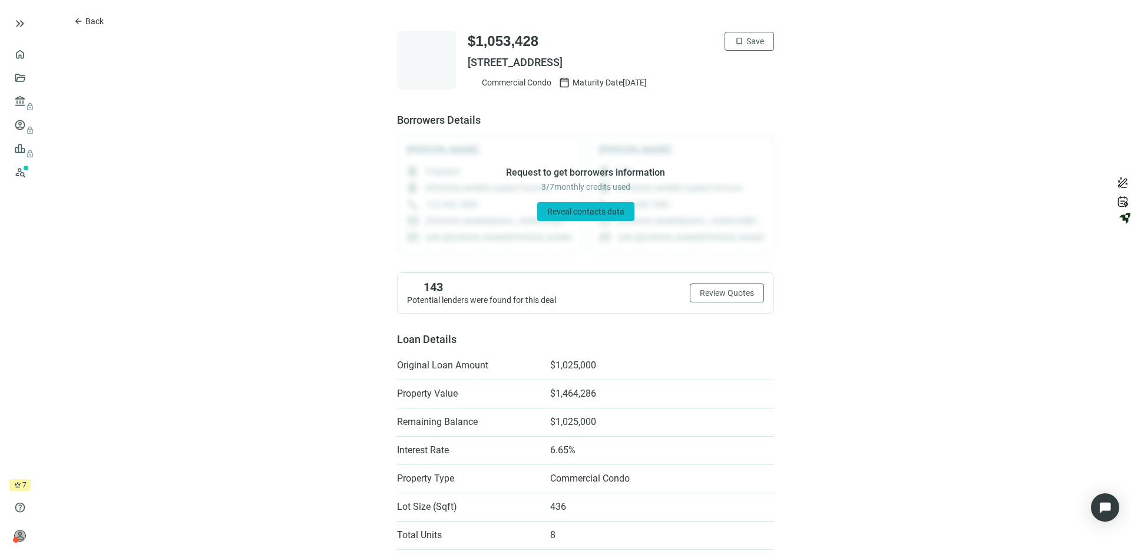
click at [560, 210] on span "Reveal contacts data" at bounding box center [585, 211] width 77 height 9
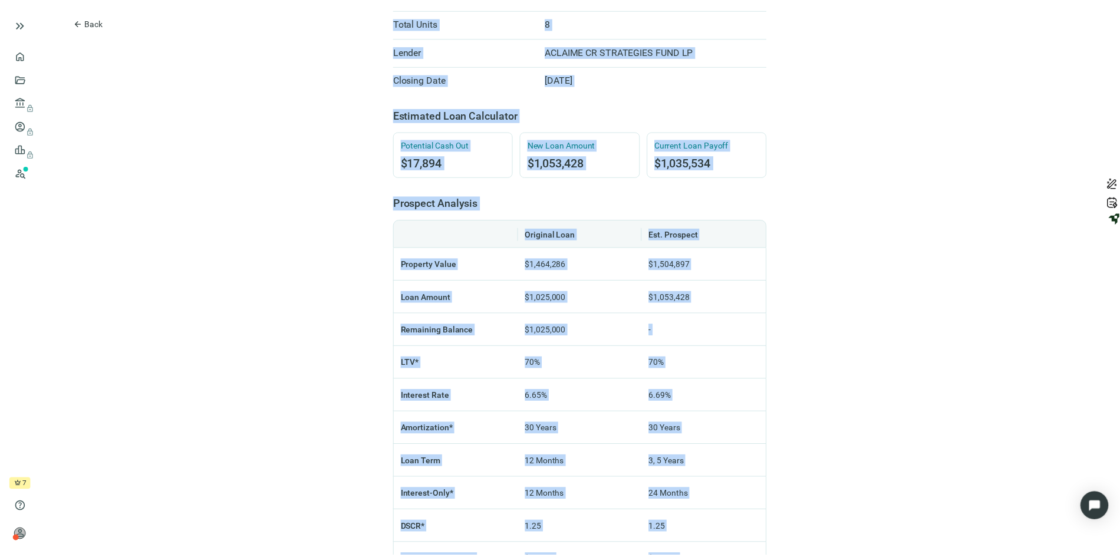
scroll to position [813, 0]
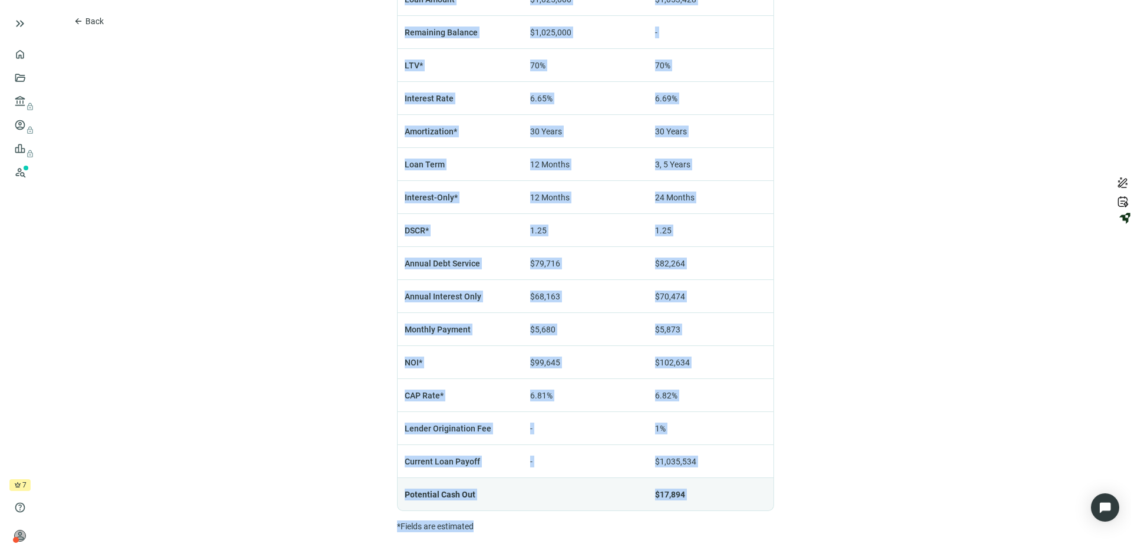
drag, startPoint x: 373, startPoint y: 25, endPoint x: 704, endPoint y: 523, distance: 597.7
click at [725, 556] on html "keyboard_double_arrow_right home Overview folder_open Deals account_balance loc…" at bounding box center [565, 278] width 1131 height 557
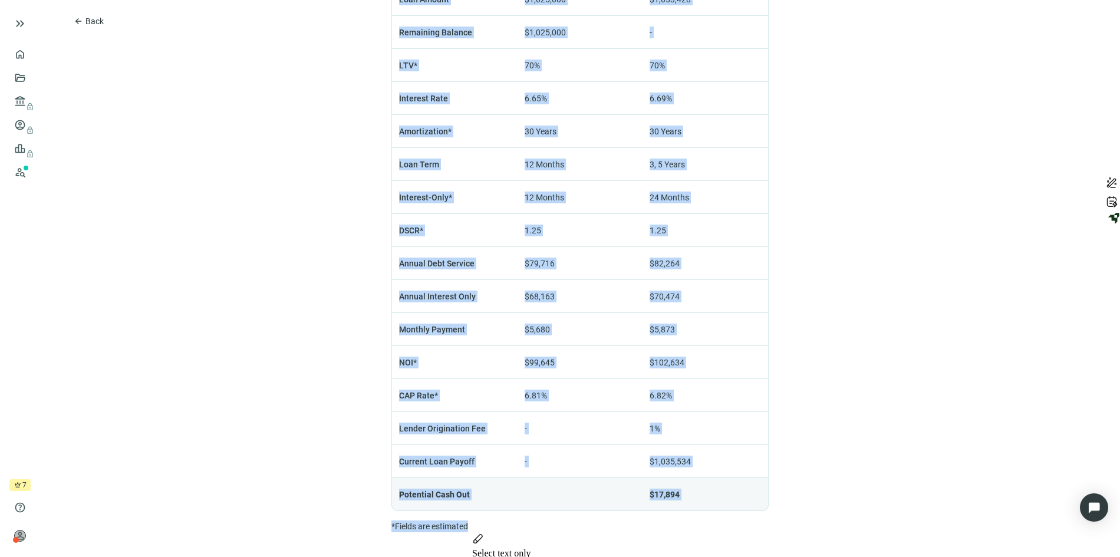
copy div "$1,053,428 bookmark Save [STREET_ADDRESS] Commercial Condo calendar_today Matur…"
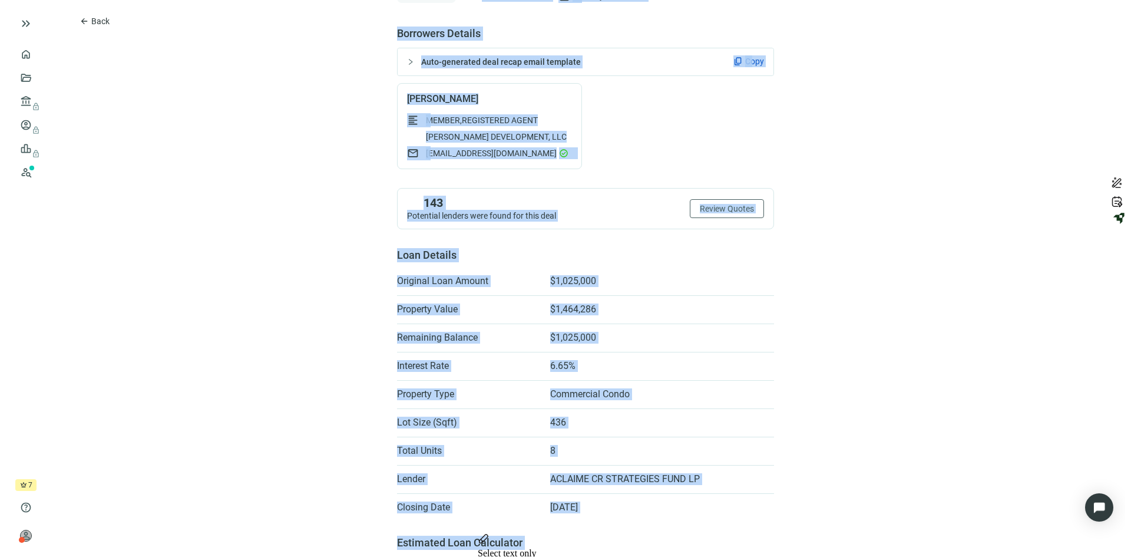
scroll to position [0, 0]
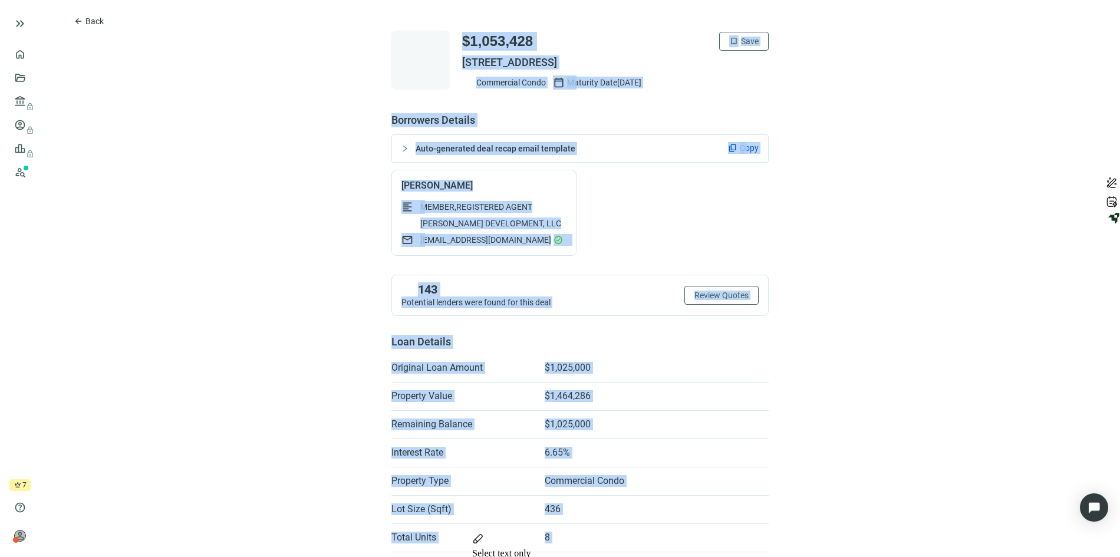
click at [731, 144] on span "content_copy" at bounding box center [732, 147] width 9 height 9
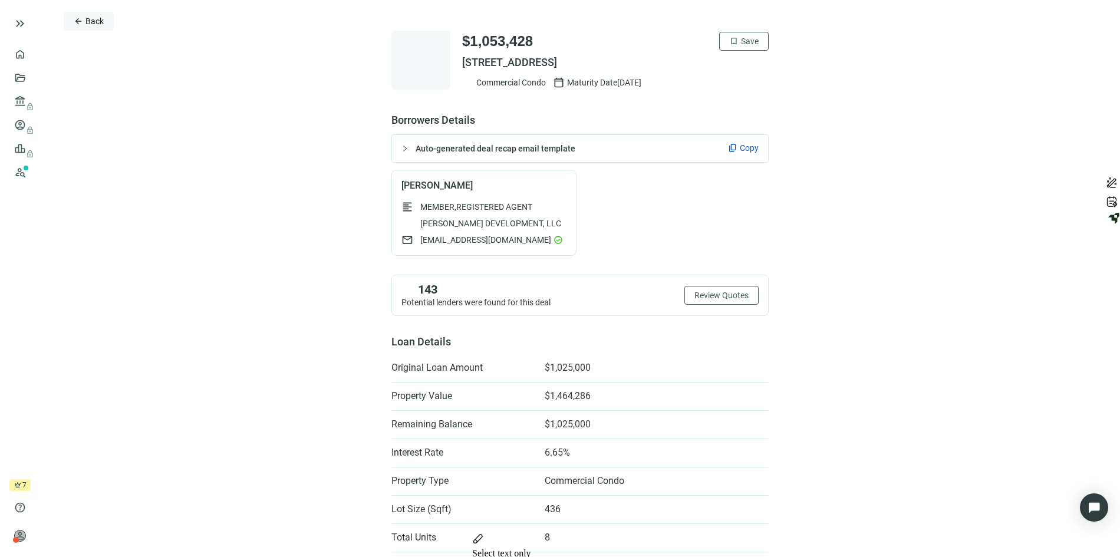
click at [80, 21] on span "arrow_back" at bounding box center [78, 20] width 9 height 9
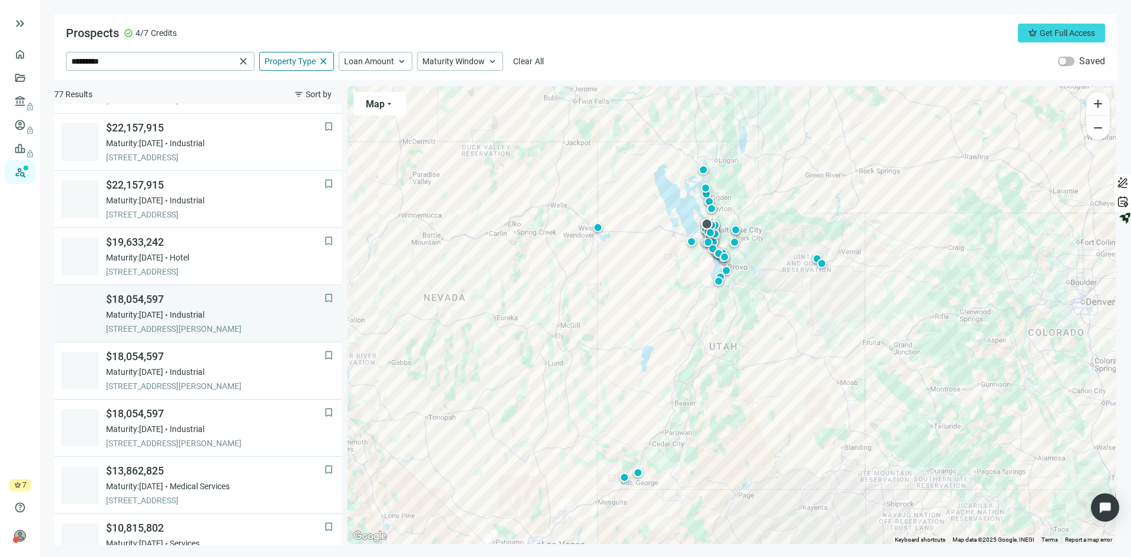
scroll to position [735, 0]
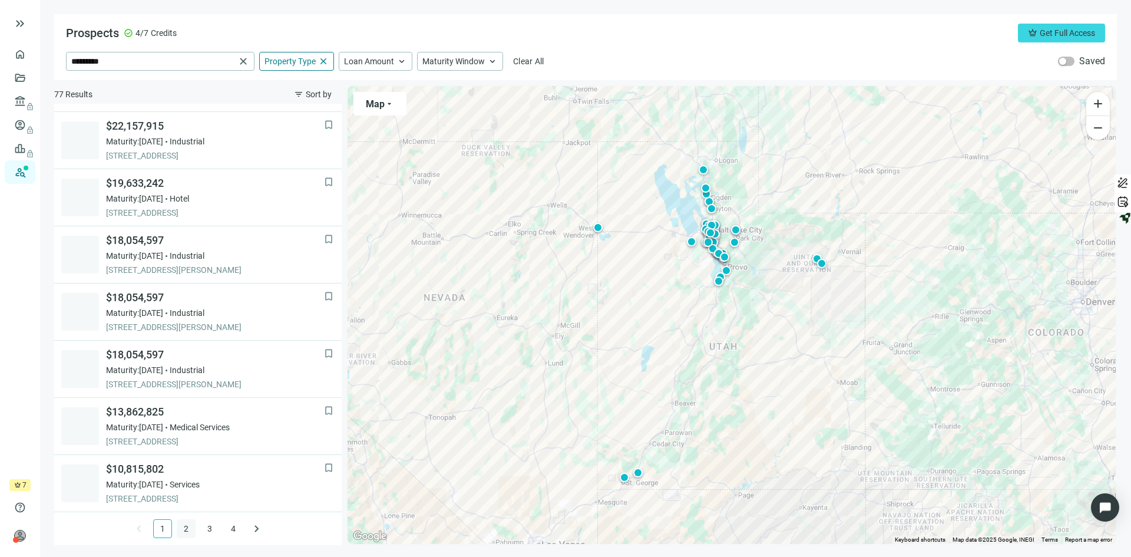
click at [182, 524] on link "2" at bounding box center [186, 529] width 18 height 18
click at [203, 527] on link "3" at bounding box center [210, 529] width 18 height 18
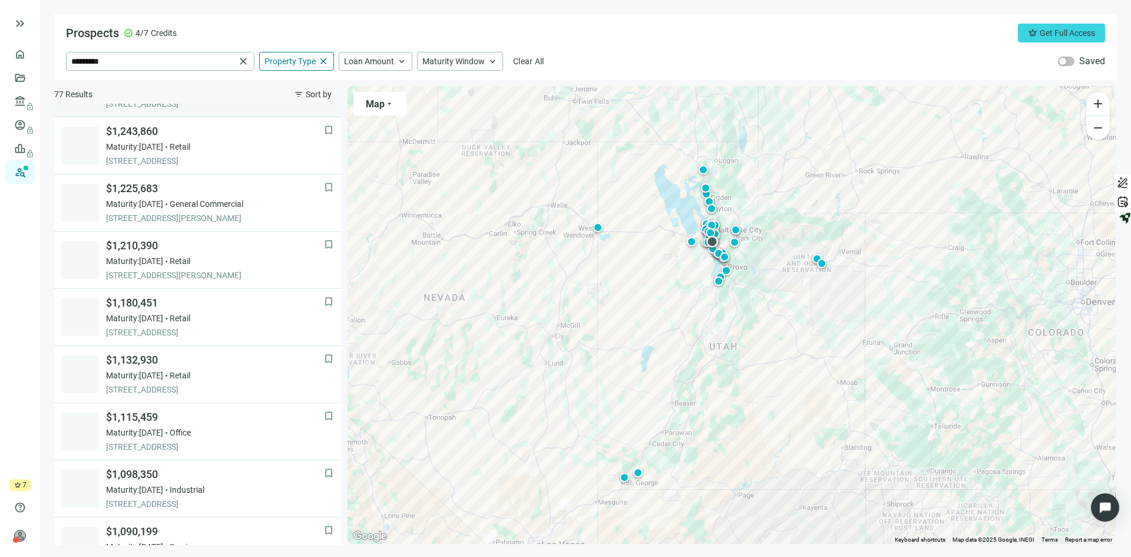
scroll to position [530, 0]
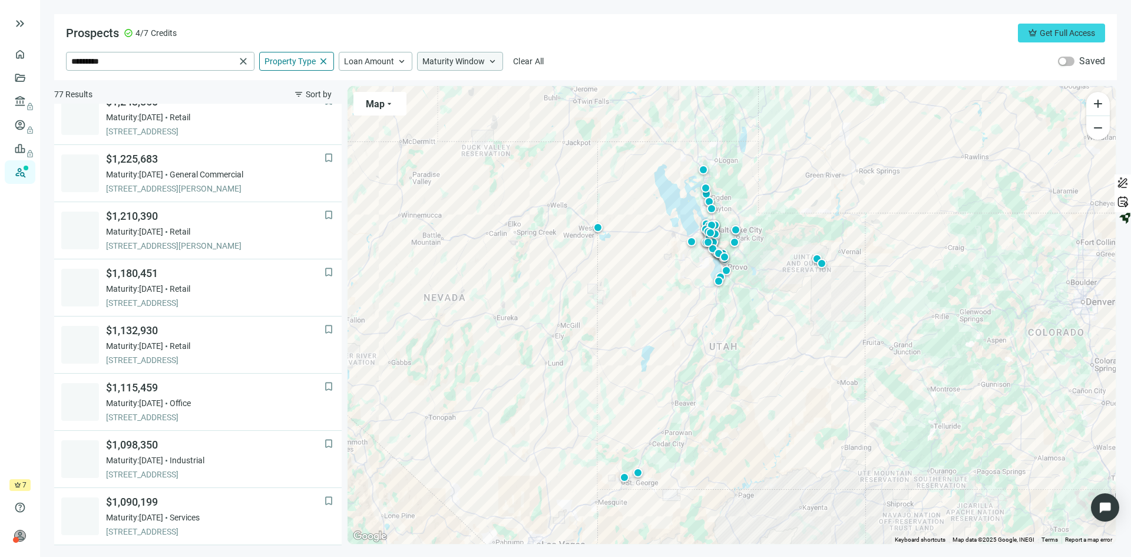
click at [447, 62] on span "Maturity Window" at bounding box center [454, 61] width 62 height 11
click at [618, 25] on div "Prospects check_circle 4/7 Credits crown Get Full Access" at bounding box center [585, 33] width 1039 height 19
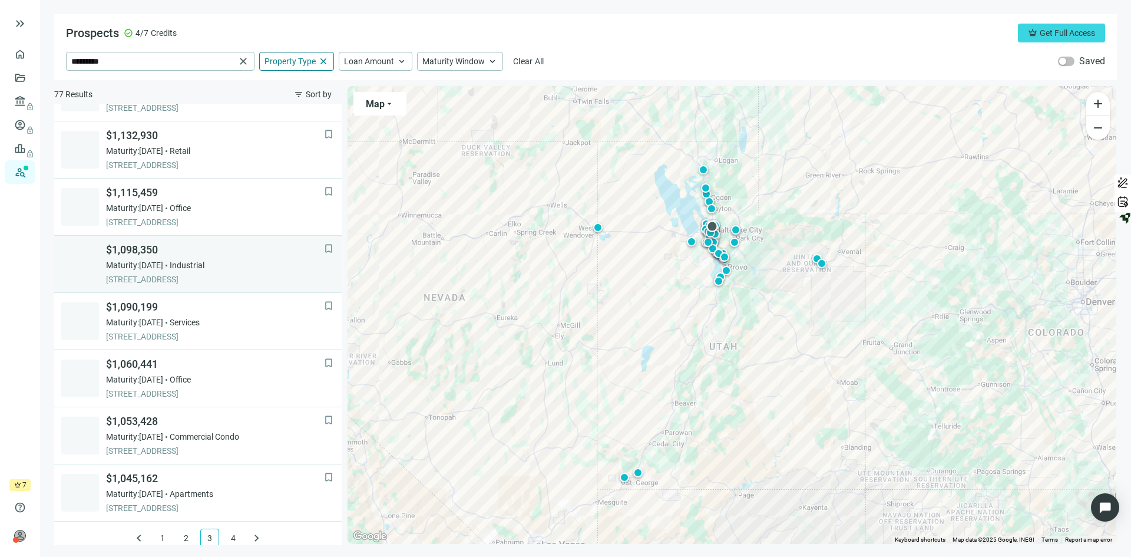
scroll to position [735, 0]
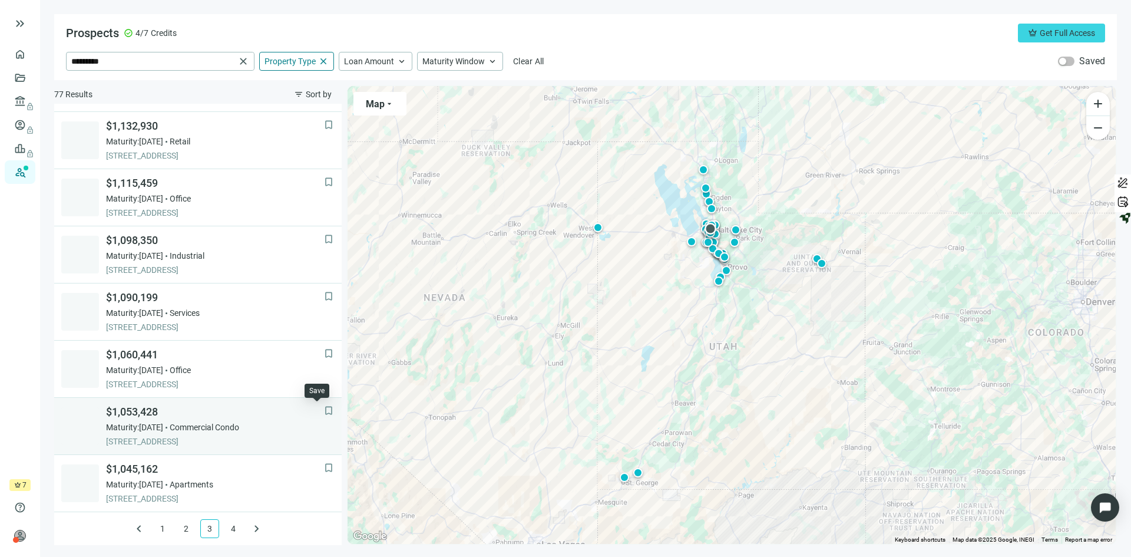
click at [323, 411] on span "bookmark" at bounding box center [329, 411] width 12 height 12
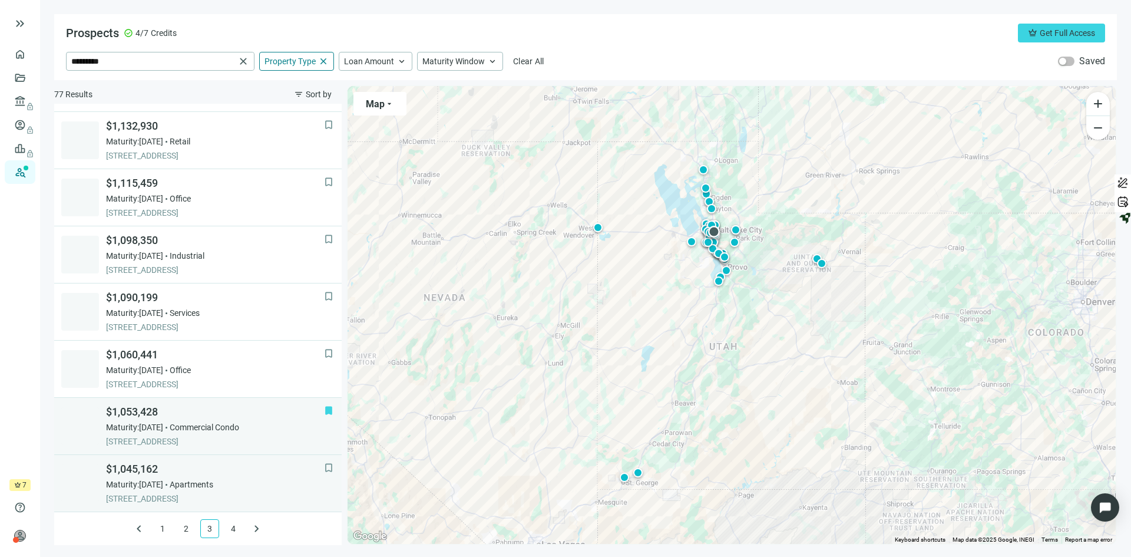
click at [242, 456] on link "bookmark $1,045,162 Maturity: 12.05.2025 Apartments 795 E 4500 S, SALT LAKE CIT…" at bounding box center [198, 483] width 288 height 57
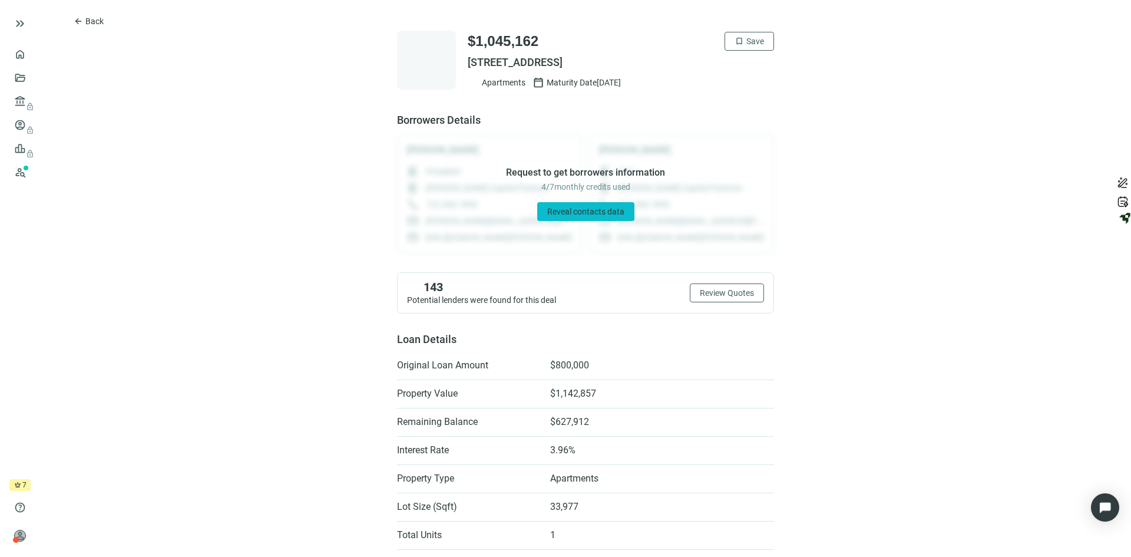
click at [574, 204] on button "Reveal contacts data" at bounding box center [585, 211] width 97 height 19
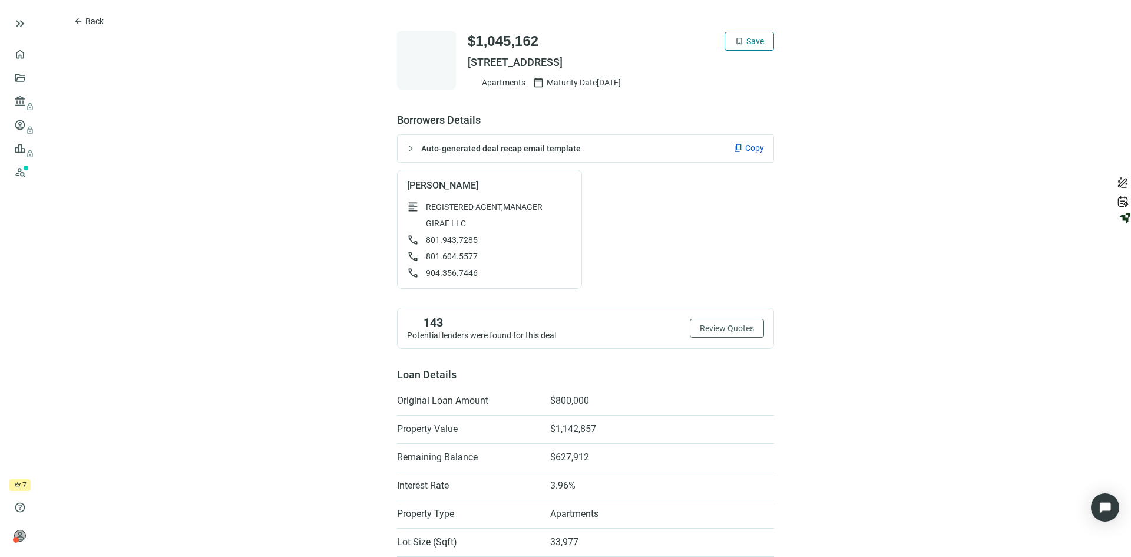
click at [738, 37] on span "bookmark" at bounding box center [739, 41] width 9 height 9
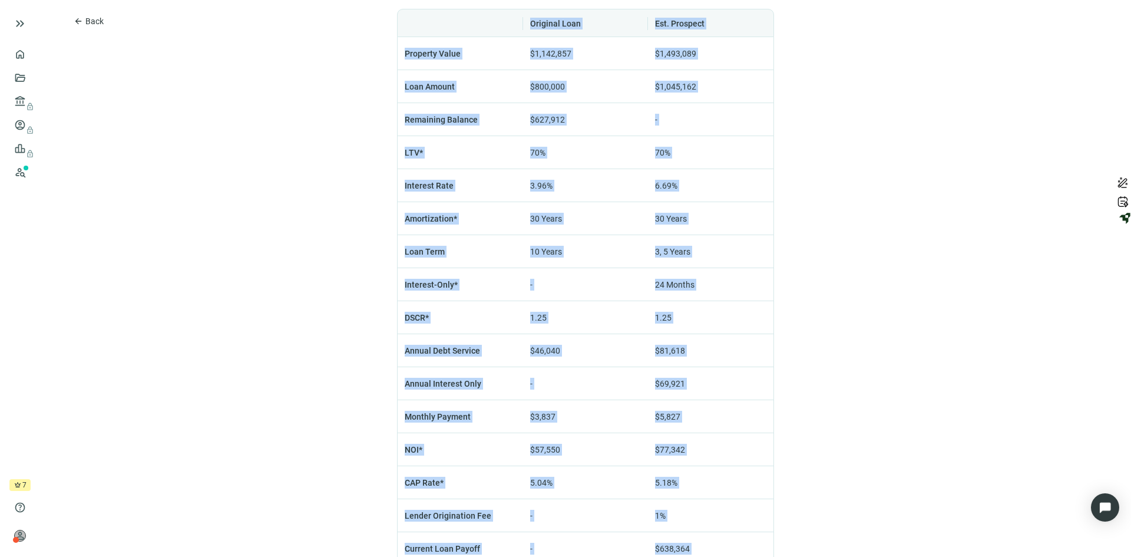
scroll to position [846, 0]
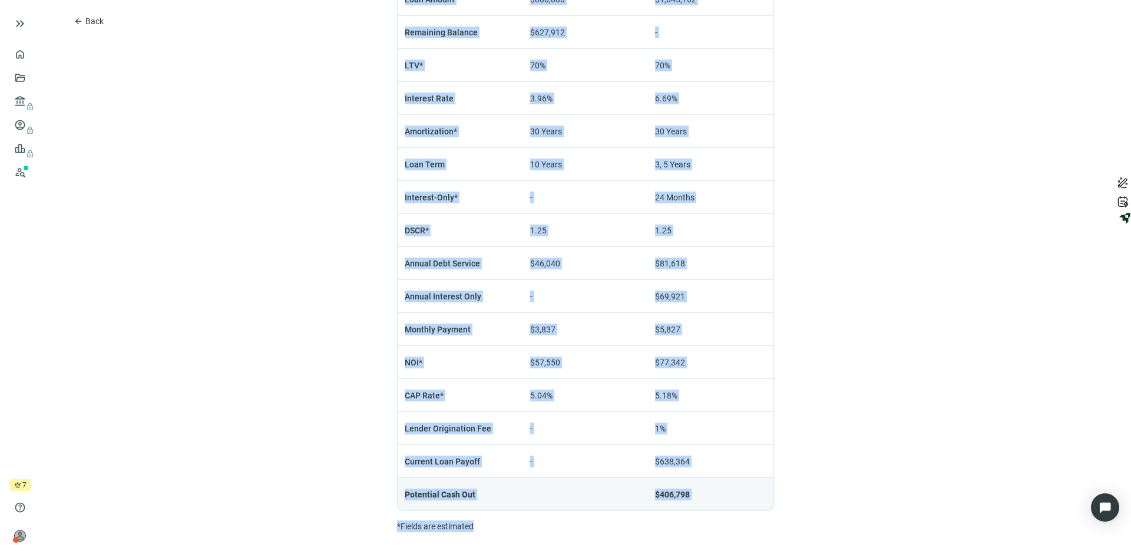
drag, startPoint x: 322, startPoint y: 25, endPoint x: 727, endPoint y: 544, distance: 657.5
click at [745, 556] on html "keyboard_double_arrow_right home Overview folder_open Deals account_balance loc…" at bounding box center [565, 278] width 1131 height 557
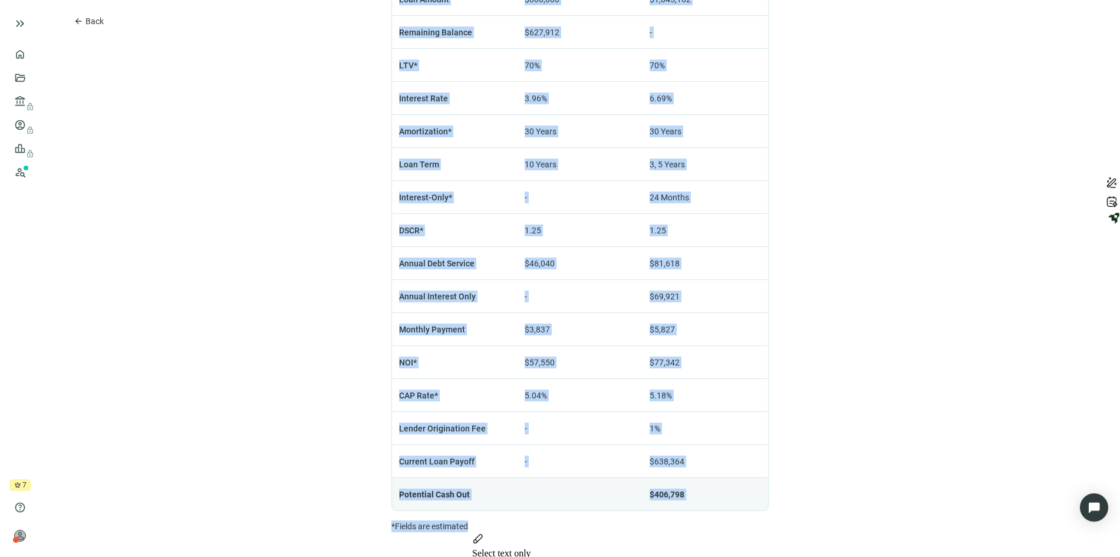
copy div "$1,045,162 check Saved 795 E 4500 S, SALT LAKE CITY, UT 84107 Apartments calend…"
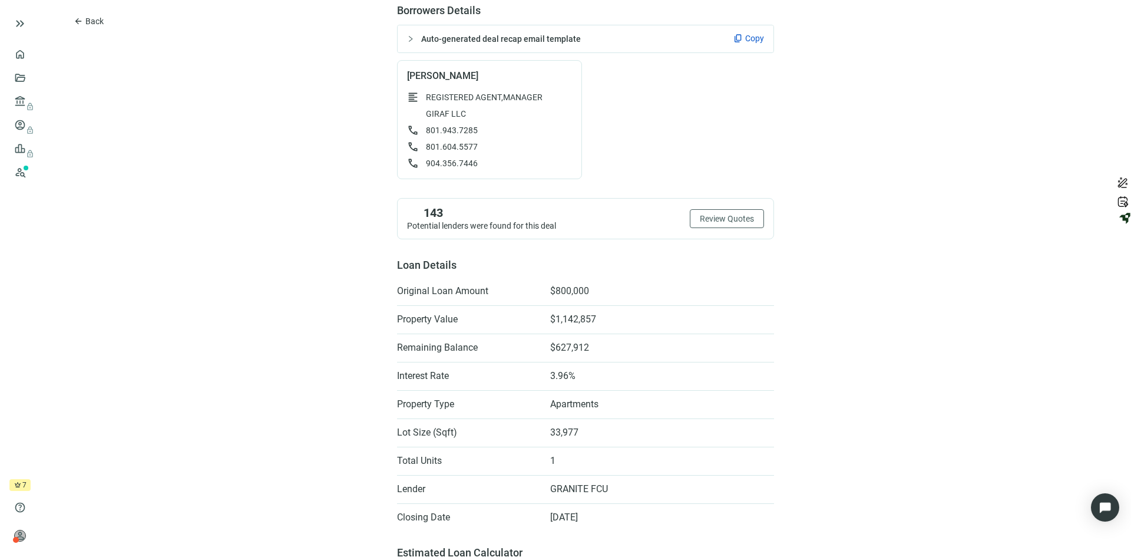
scroll to position [138, 0]
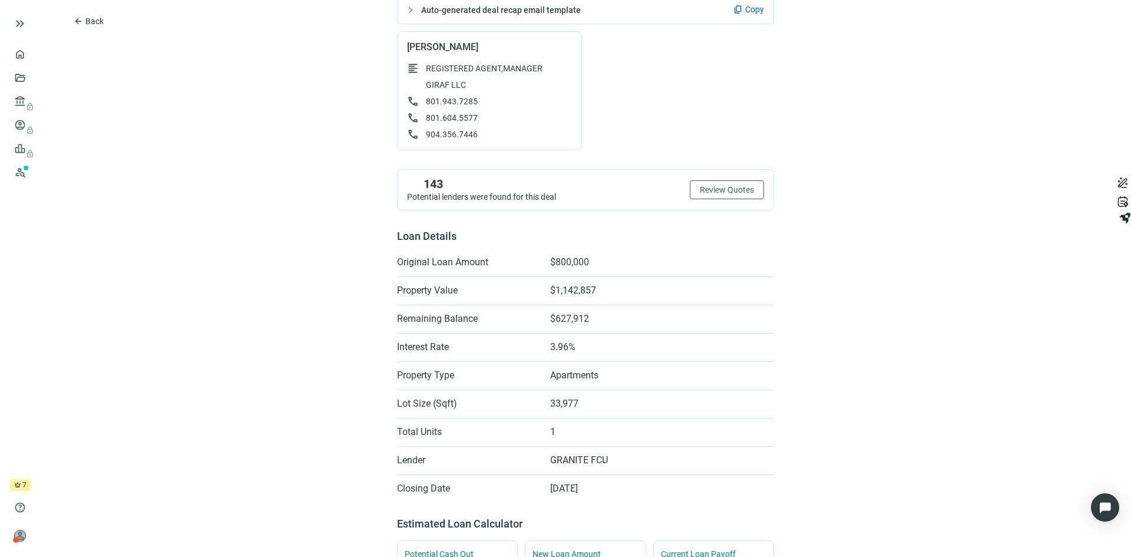
click at [745, 9] on span "Copy" at bounding box center [754, 10] width 19 height 12
click at [81, 21] on span "arrow_back" at bounding box center [78, 20] width 9 height 9
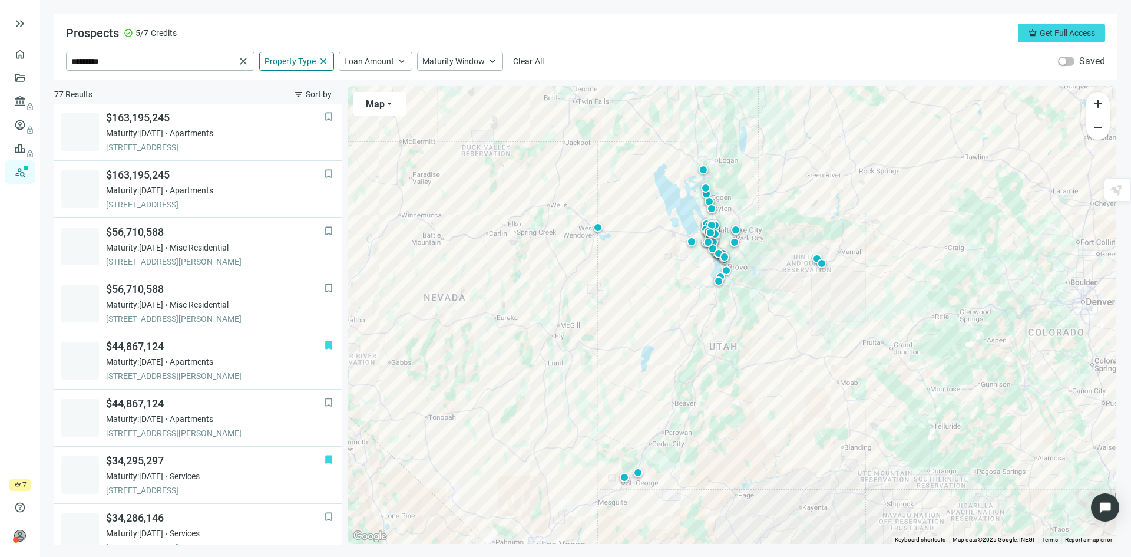
scroll to position [735, 0]
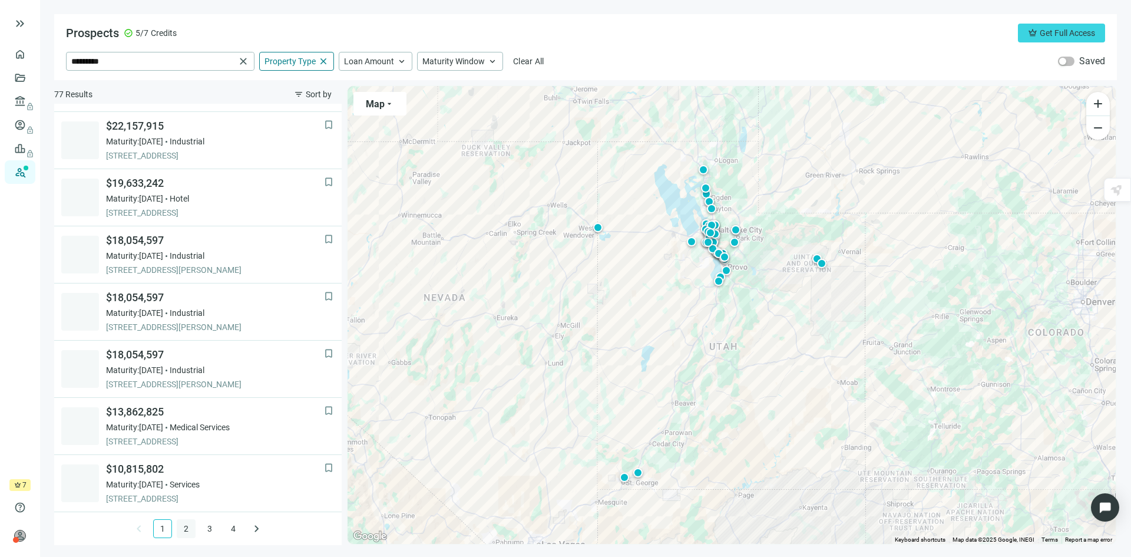
click at [177, 520] on link "2" at bounding box center [186, 529] width 18 height 18
click at [201, 526] on link "3" at bounding box center [210, 529] width 18 height 18
click at [226, 527] on link "4" at bounding box center [234, 529] width 18 height 18
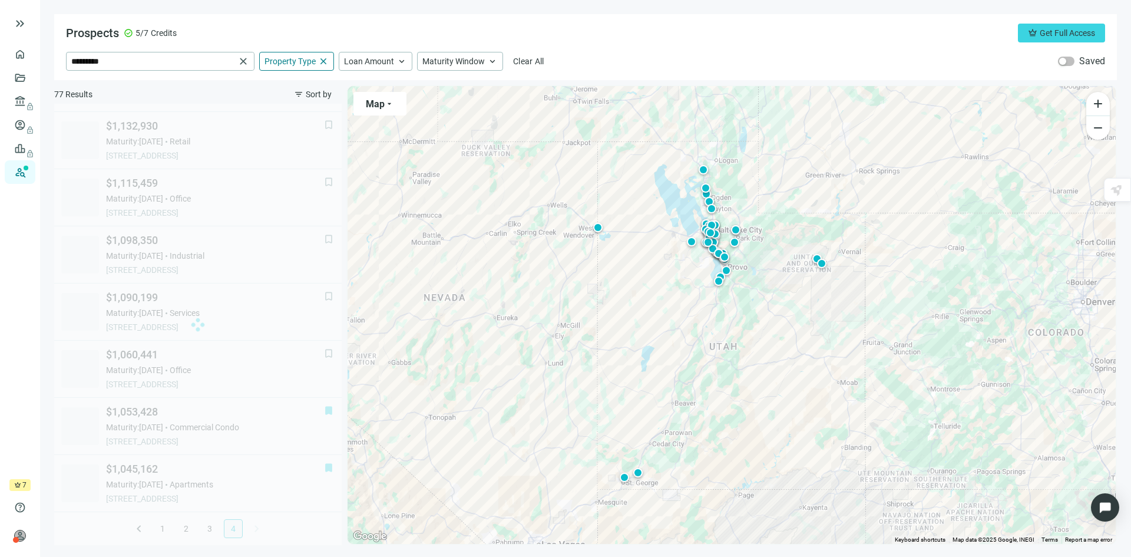
scroll to position [563, 0]
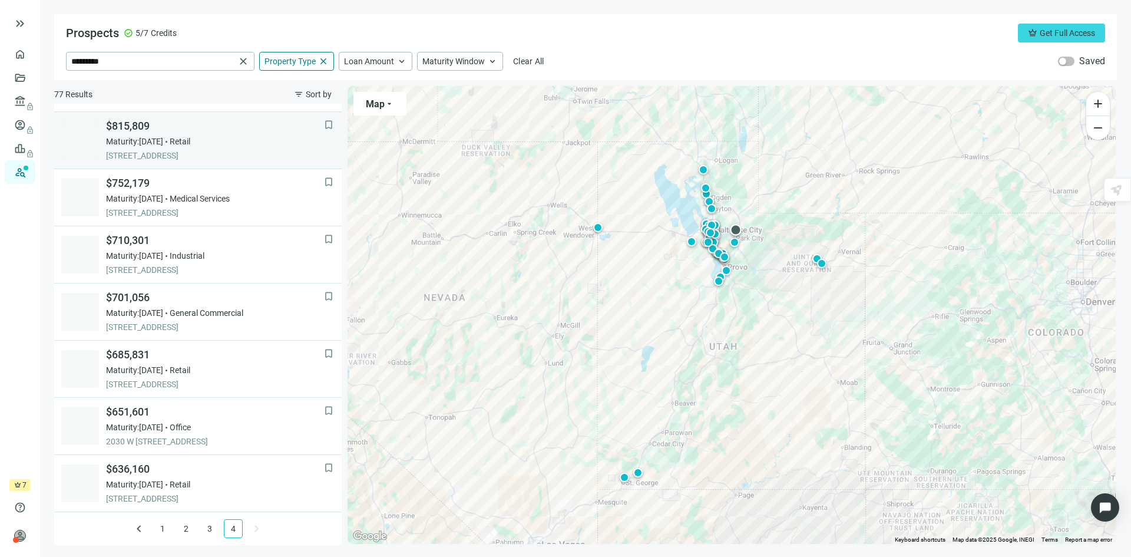
click at [235, 143] on div "Maturity: [DATE] Retail" at bounding box center [215, 142] width 218 height 12
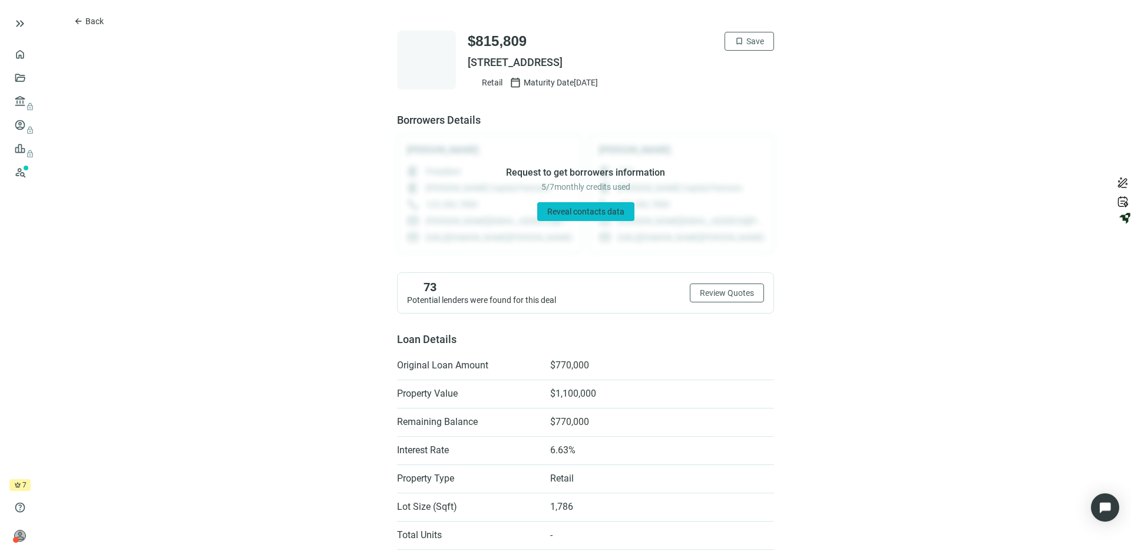
click at [565, 216] on span "Reveal contacts data" at bounding box center [585, 211] width 77 height 9
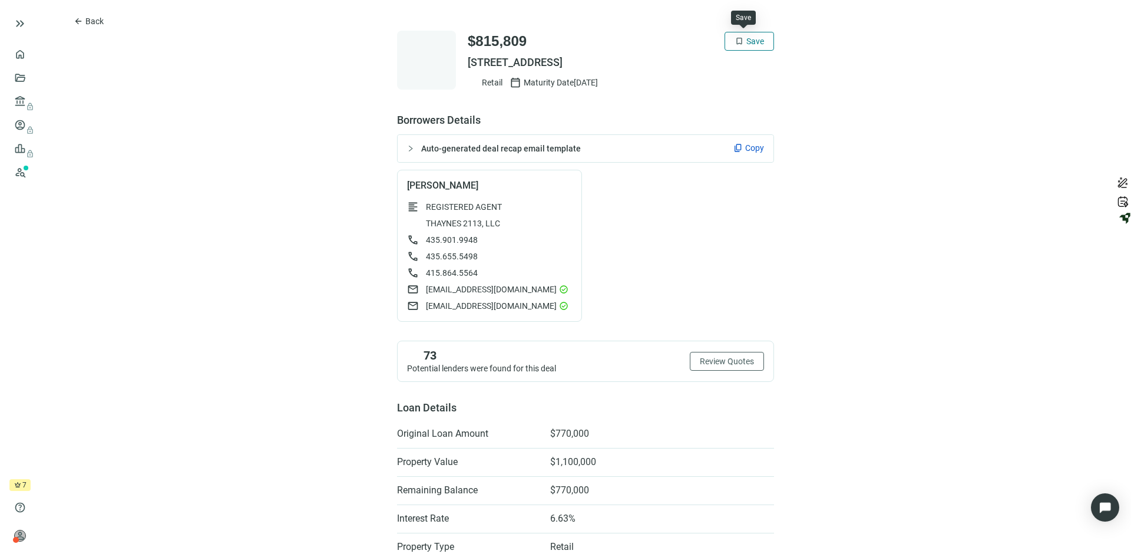
click at [747, 38] on span "Save" at bounding box center [756, 41] width 18 height 9
click at [747, 146] on span "Copy" at bounding box center [754, 148] width 19 height 12
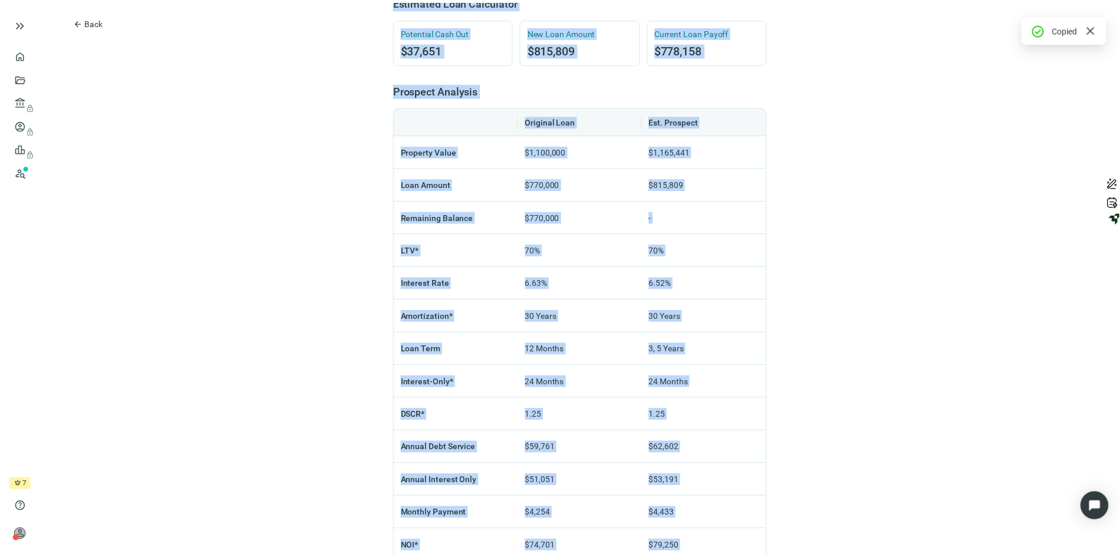
scroll to position [897, 0]
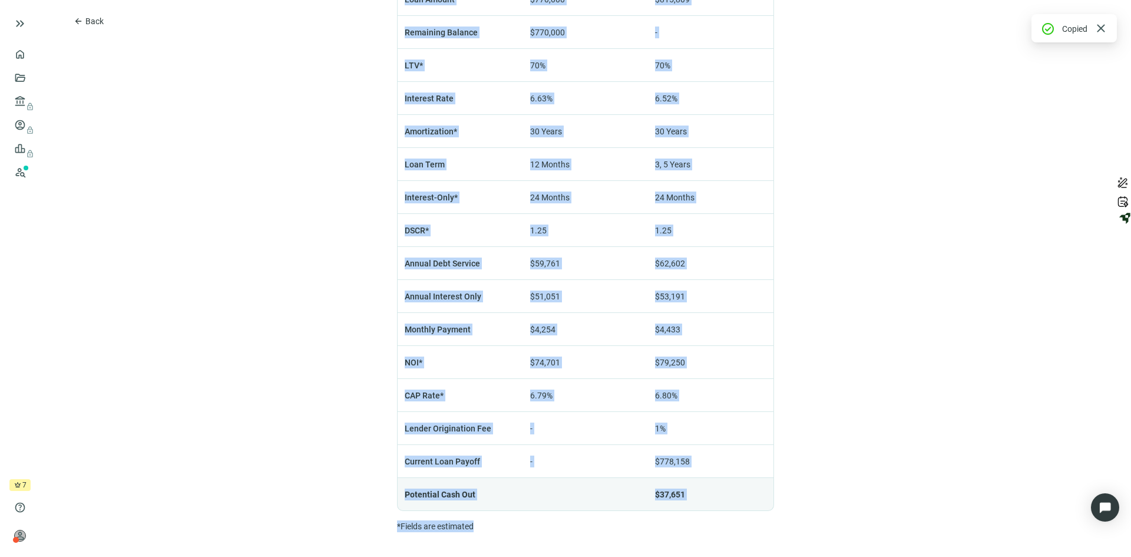
drag, startPoint x: 321, startPoint y: 22, endPoint x: 749, endPoint y: 583, distance: 706.0
click at [749, 556] on html "keyboard_double_arrow_right home Overview folder_open Deals account_balance loc…" at bounding box center [565, 278] width 1131 height 557
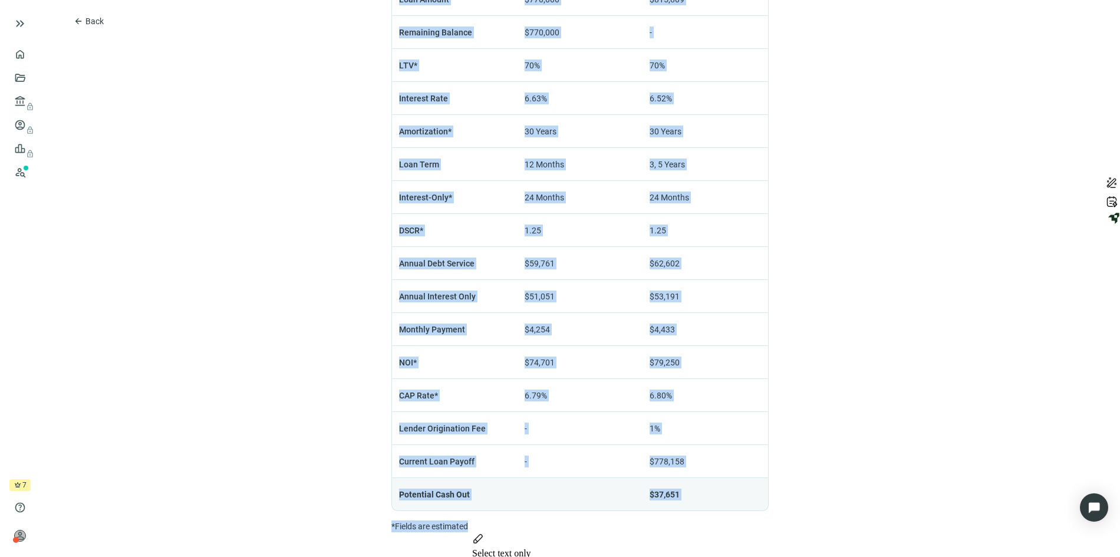
copy div "$815,809 check Saved [STREET_ADDRESS] Retail calendar_today Maturity Date [DATE…"
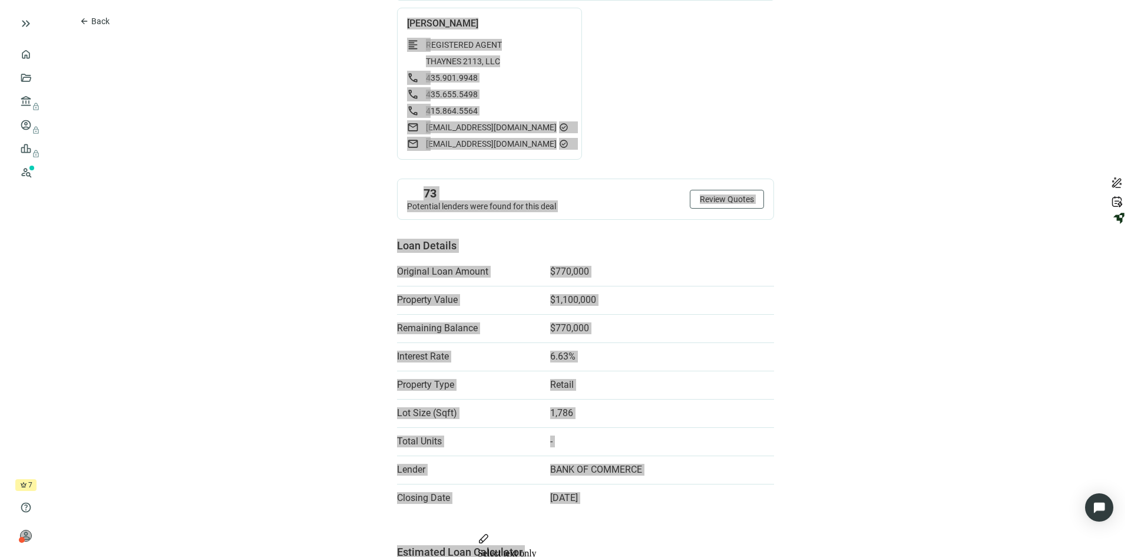
scroll to position [0, 0]
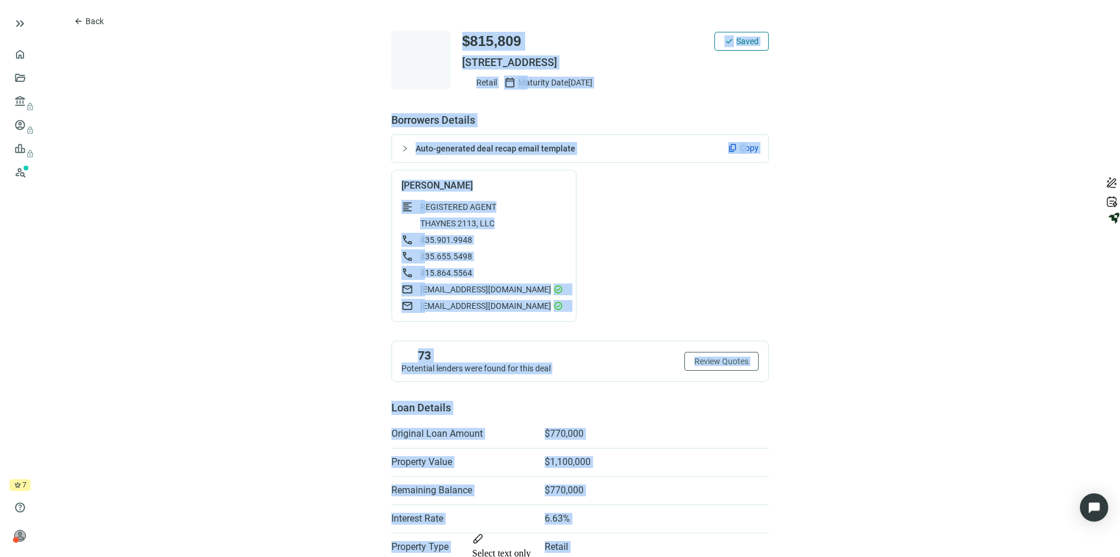
click at [740, 146] on span "Copy" at bounding box center [749, 148] width 19 height 12
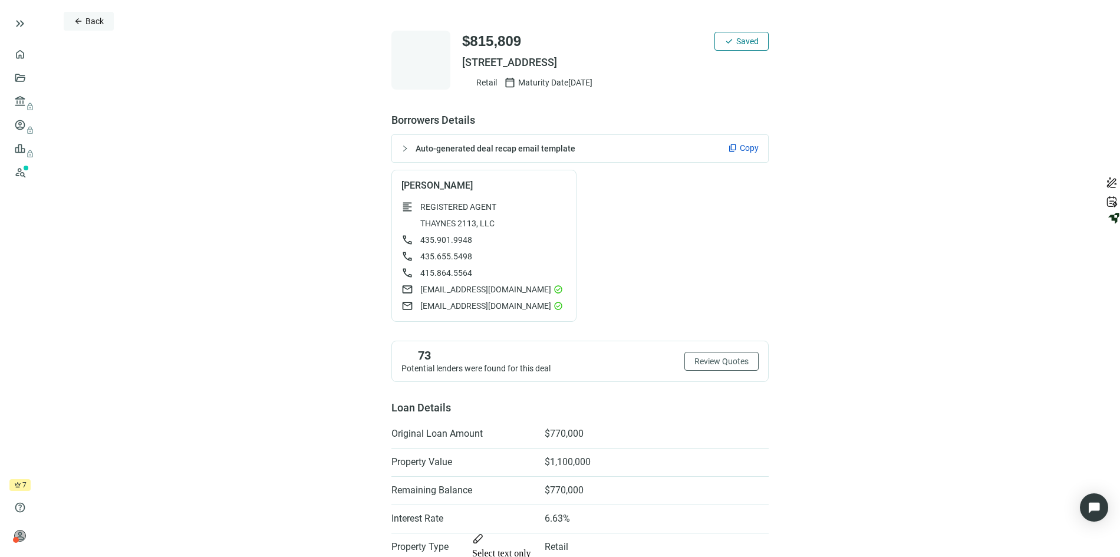
click at [101, 23] on span "Back" at bounding box center [94, 20] width 18 height 9
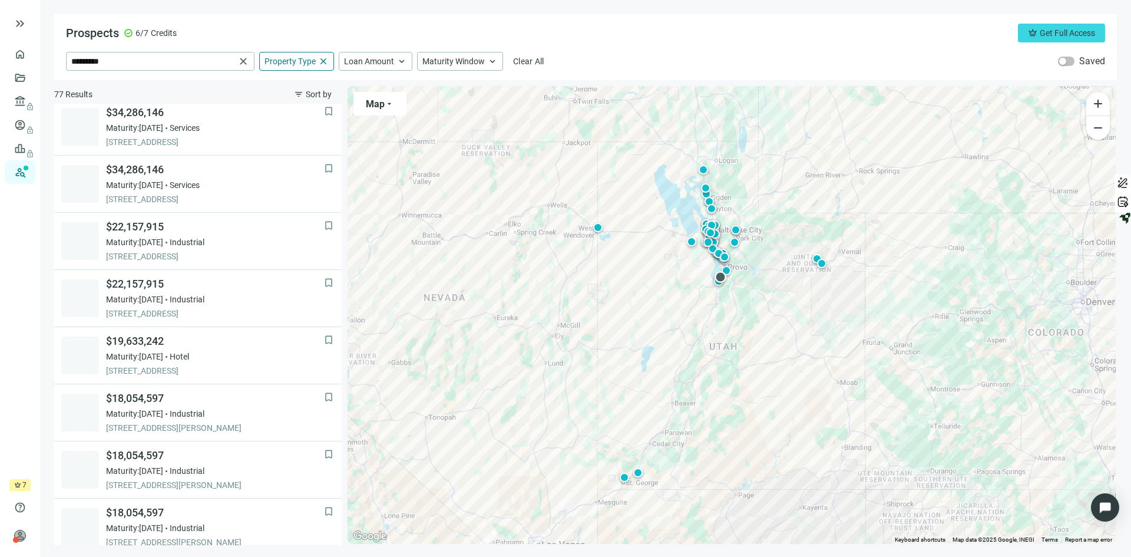
scroll to position [735, 0]
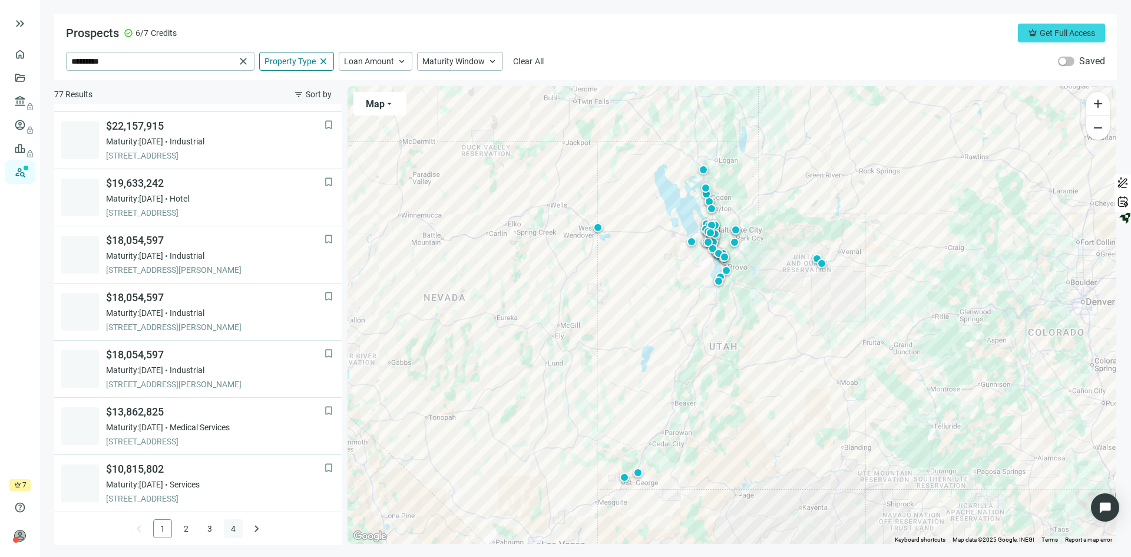
click at [230, 530] on link "4" at bounding box center [234, 529] width 18 height 18
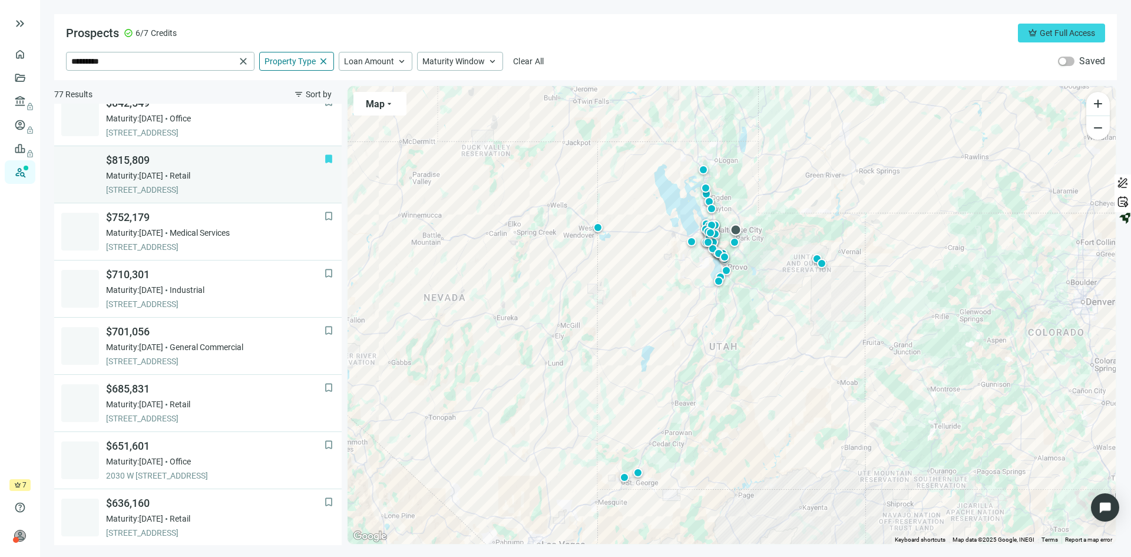
scroll to position [530, 0]
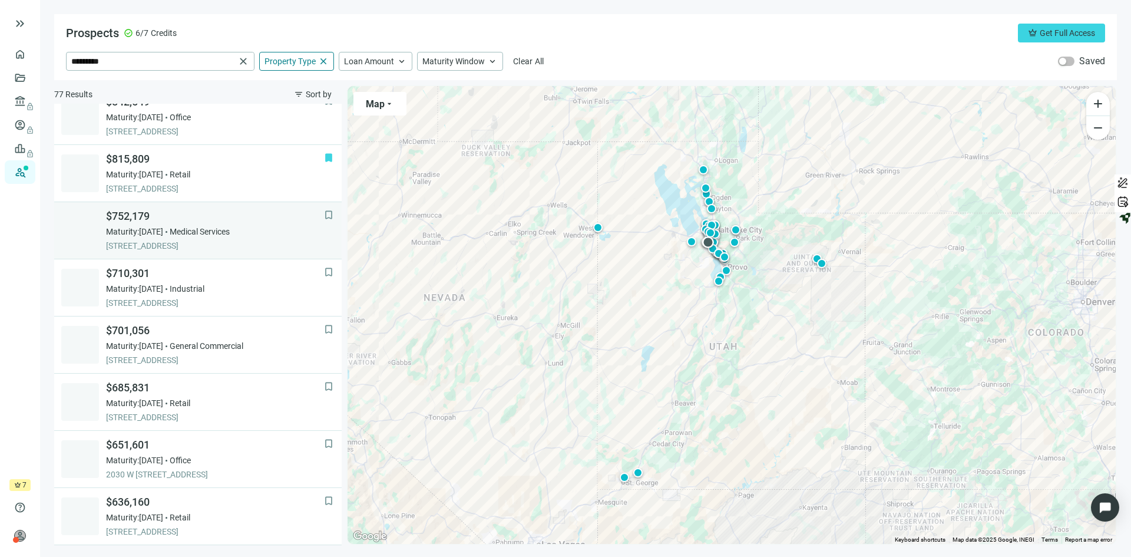
click at [259, 252] on link "bookmark $752,179 Maturity: 03.06.2027 Medical Services 4063 W 12600 S, RIVERTO…" at bounding box center [198, 230] width 288 height 57
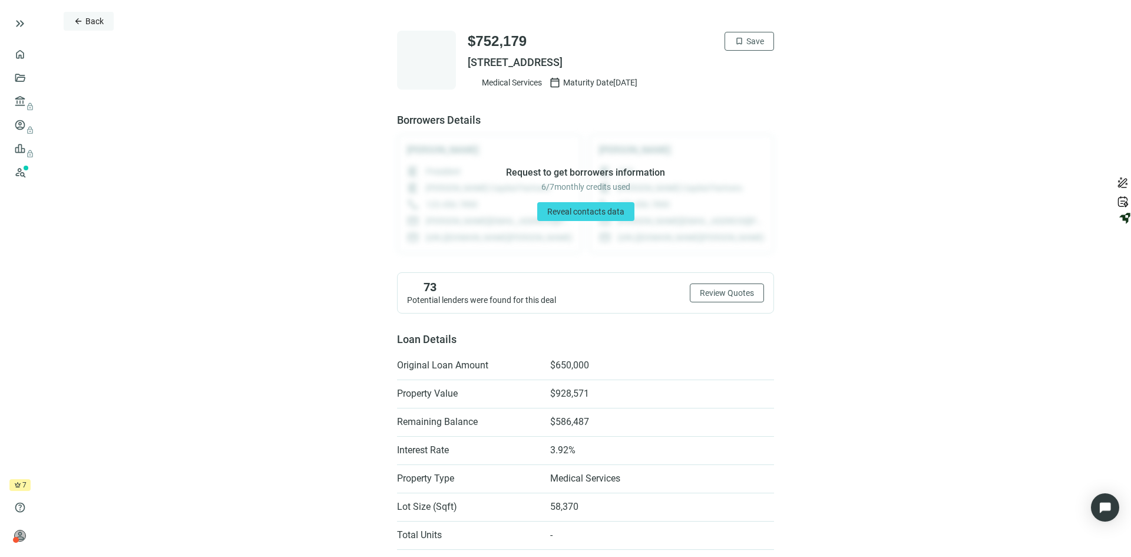
click at [97, 24] on span "Back" at bounding box center [94, 20] width 18 height 9
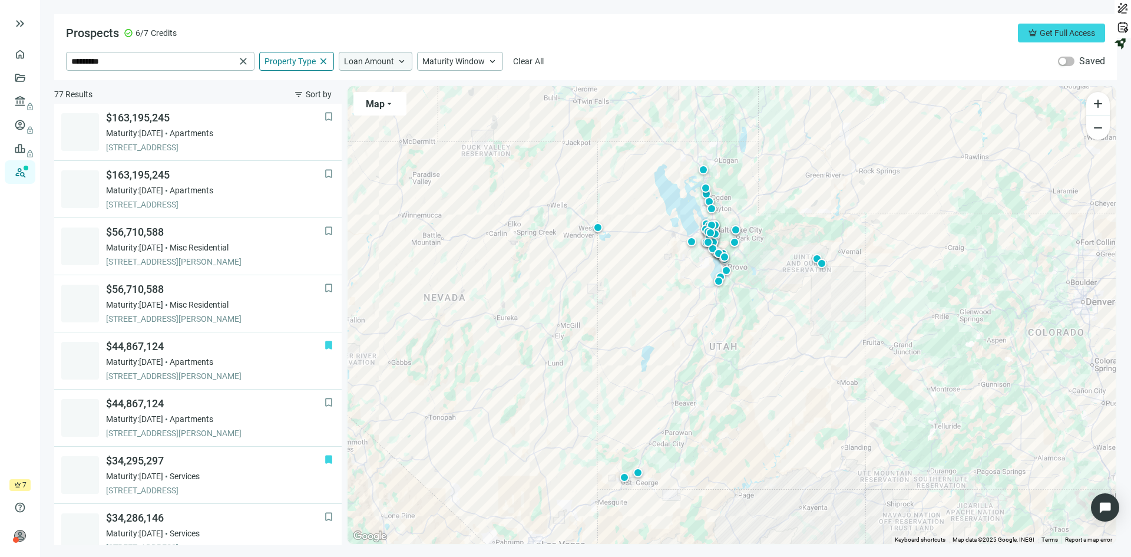
click at [358, 64] on span "Loan Amount" at bounding box center [369, 61] width 50 height 11
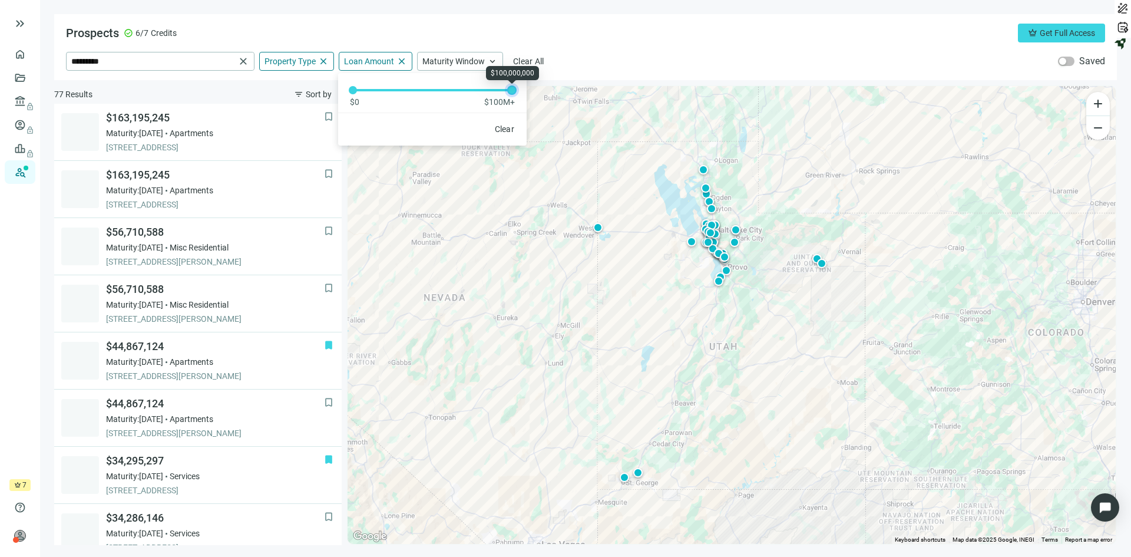
drag, startPoint x: 353, startPoint y: 91, endPoint x: 557, endPoint y: 89, distance: 203.9
click at [557, 89] on div "Prospects check_circle 6/7 Credits crown Get Full Access ********* close Proper…" at bounding box center [585, 279] width 1063 height 531
click at [599, 30] on div "Prospects check_circle 6/7 Credits crown Get Full Access" at bounding box center [585, 33] width 1039 height 19
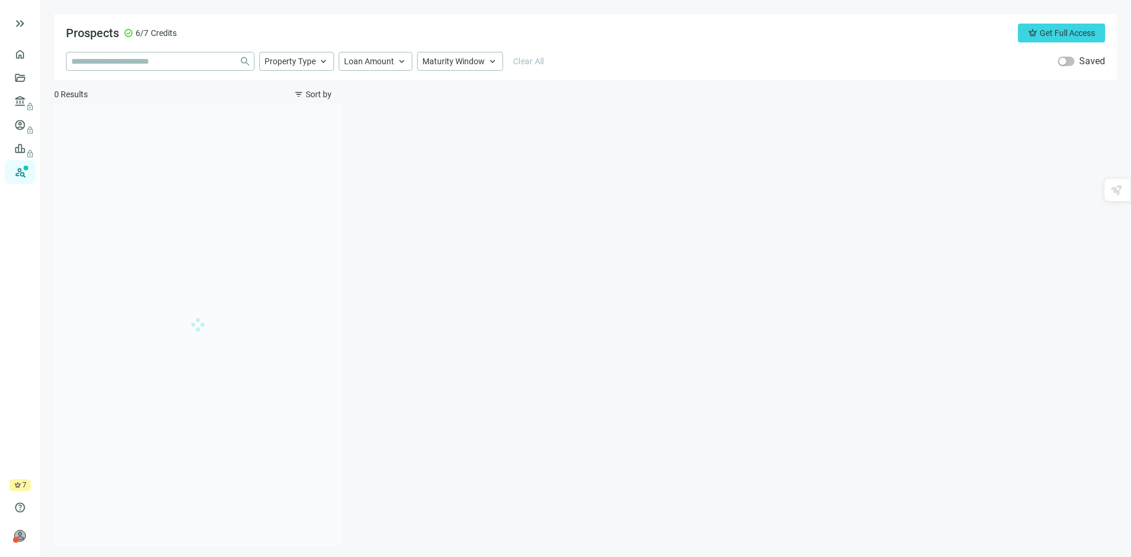
type input "*********"
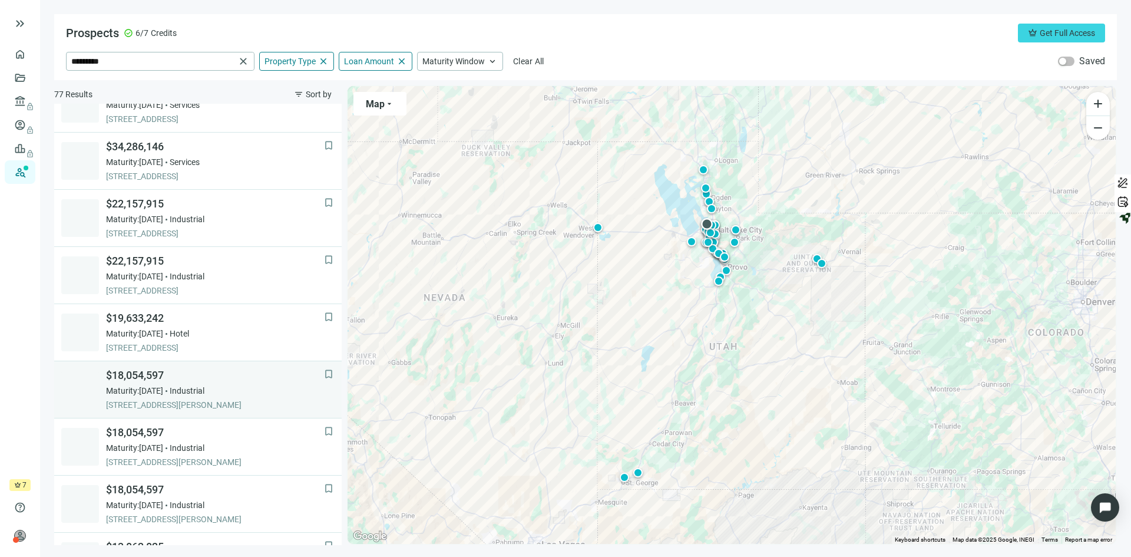
scroll to position [735, 0]
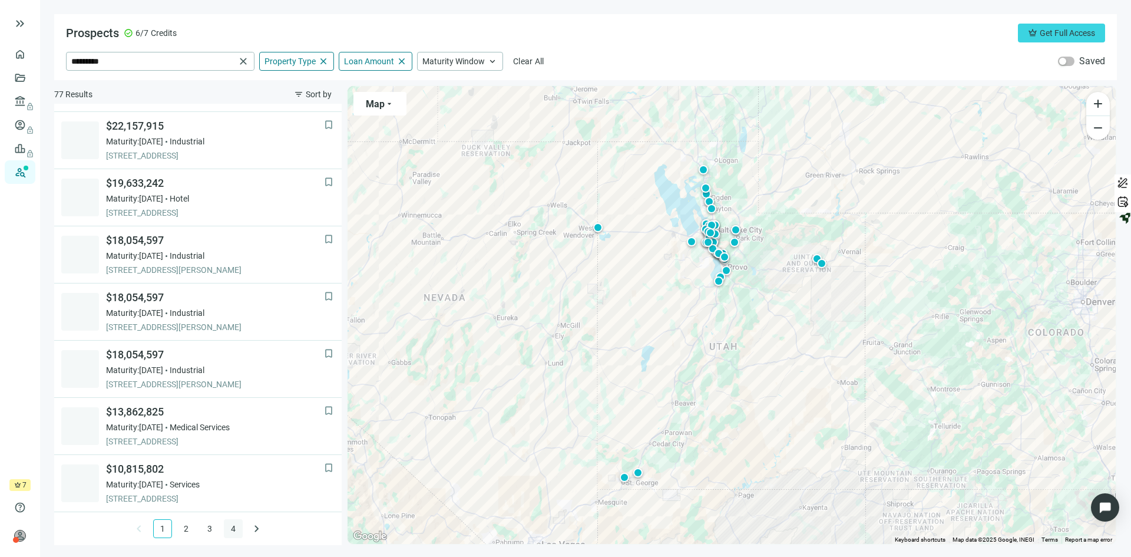
click at [230, 530] on link "4" at bounding box center [234, 529] width 18 height 18
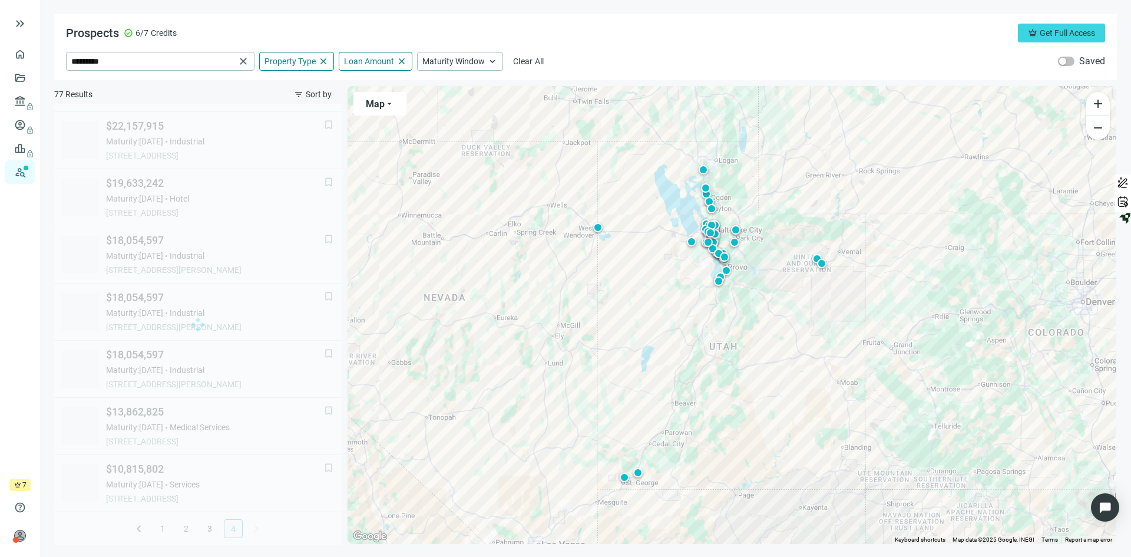
scroll to position [563, 0]
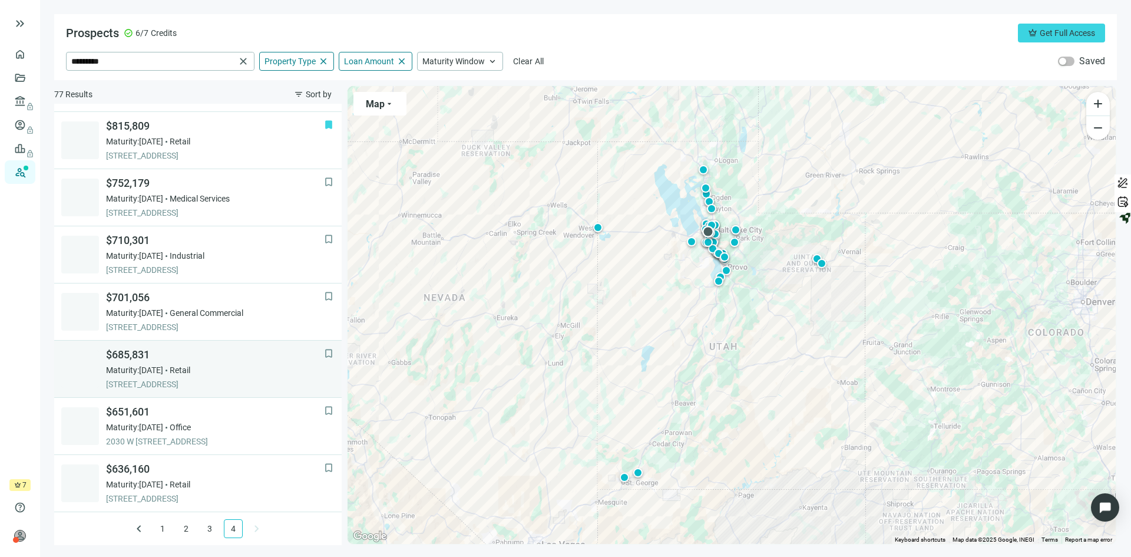
click at [250, 365] on div "Maturity: 01.09.2026 Retail" at bounding box center [215, 370] width 218 height 12
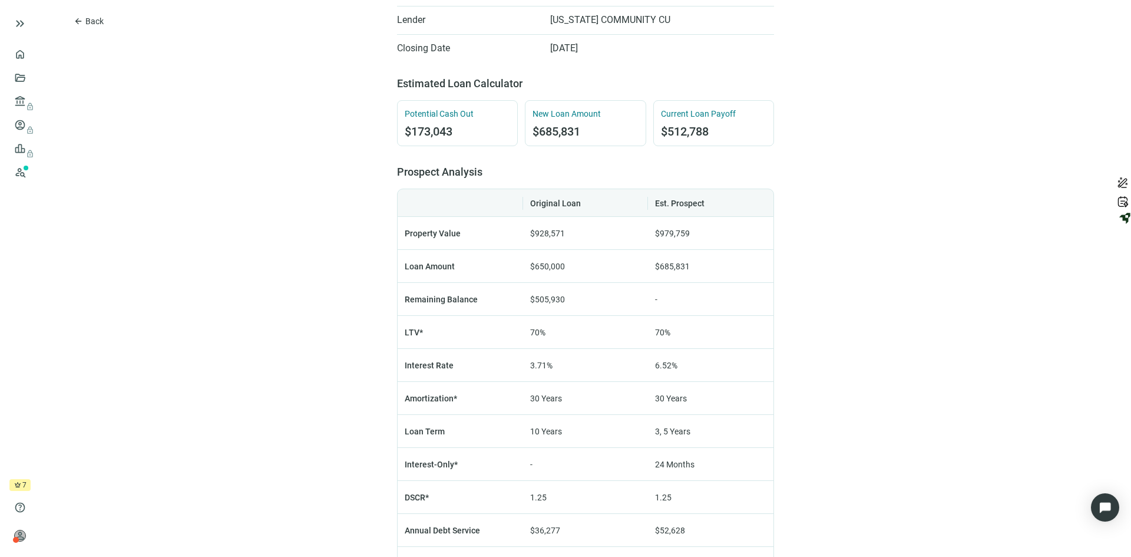
scroll to position [530, 0]
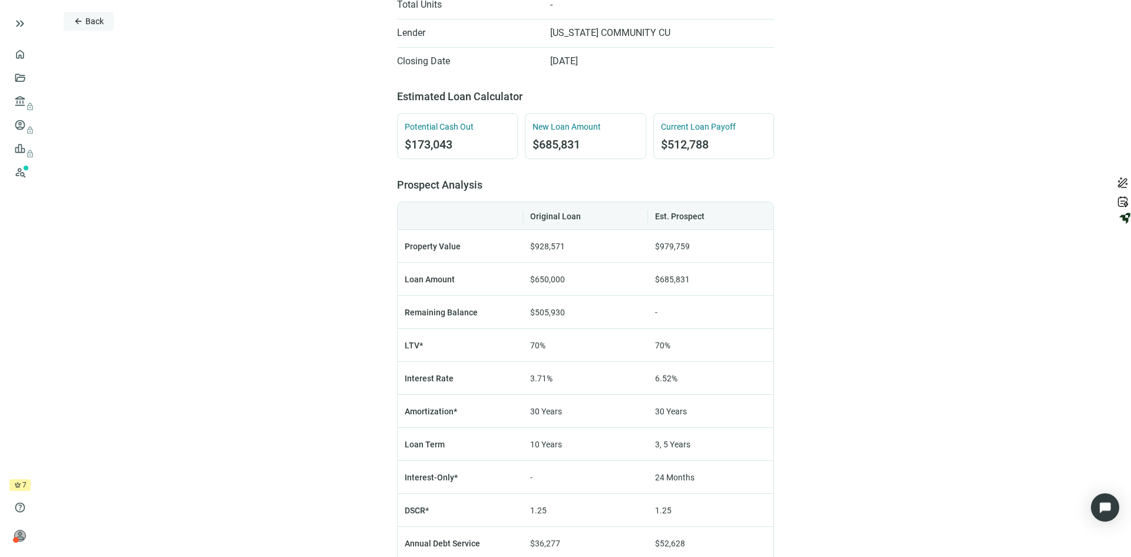
click at [95, 25] on span "Back" at bounding box center [94, 20] width 18 height 9
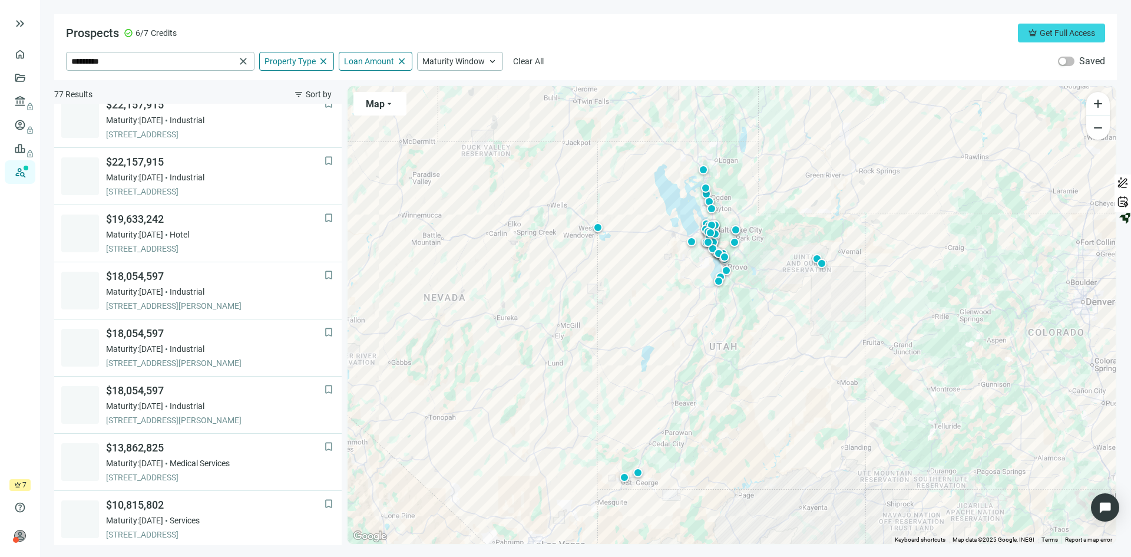
scroll to position [735, 0]
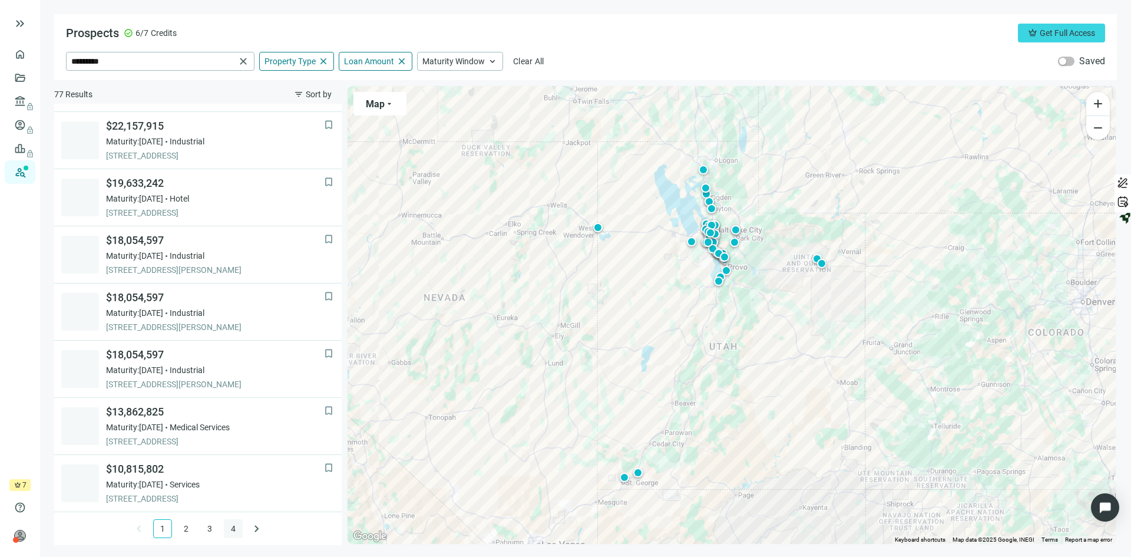
click at [227, 526] on link "4" at bounding box center [234, 529] width 18 height 18
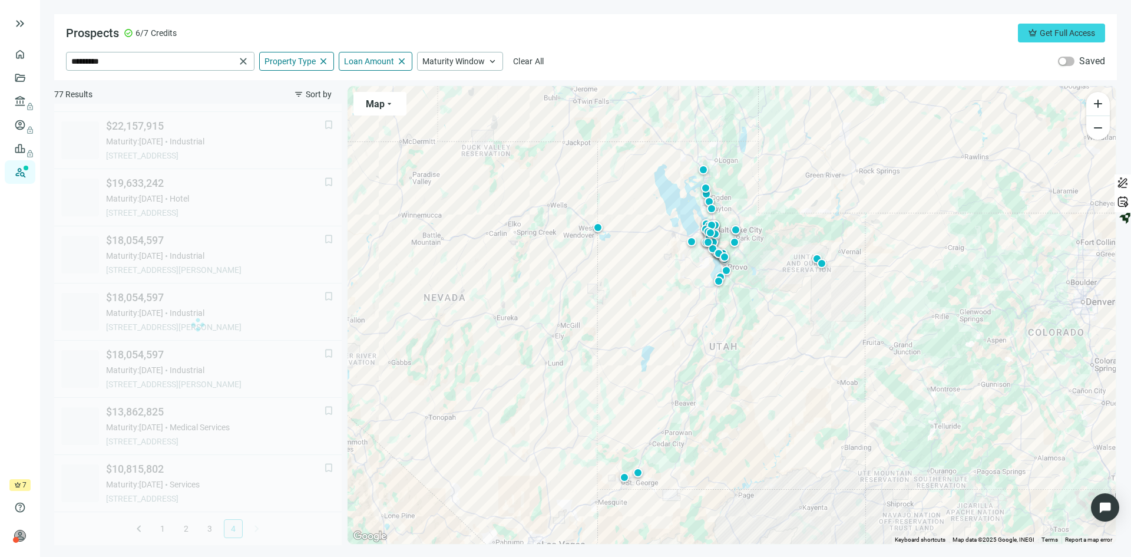
scroll to position [563, 0]
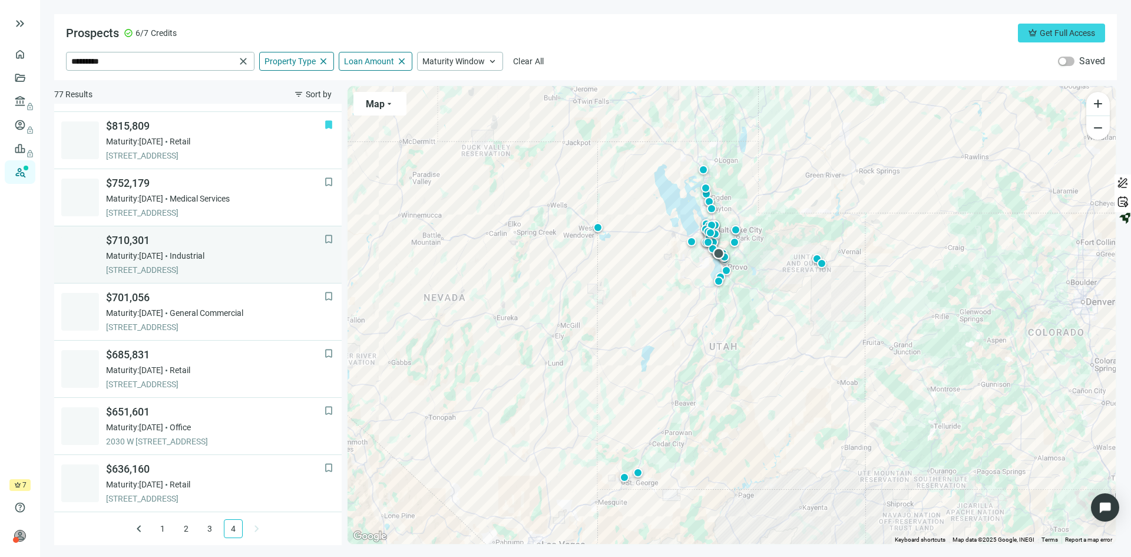
click at [256, 252] on div "Maturity: [DATE] Industrial" at bounding box center [215, 256] width 218 height 12
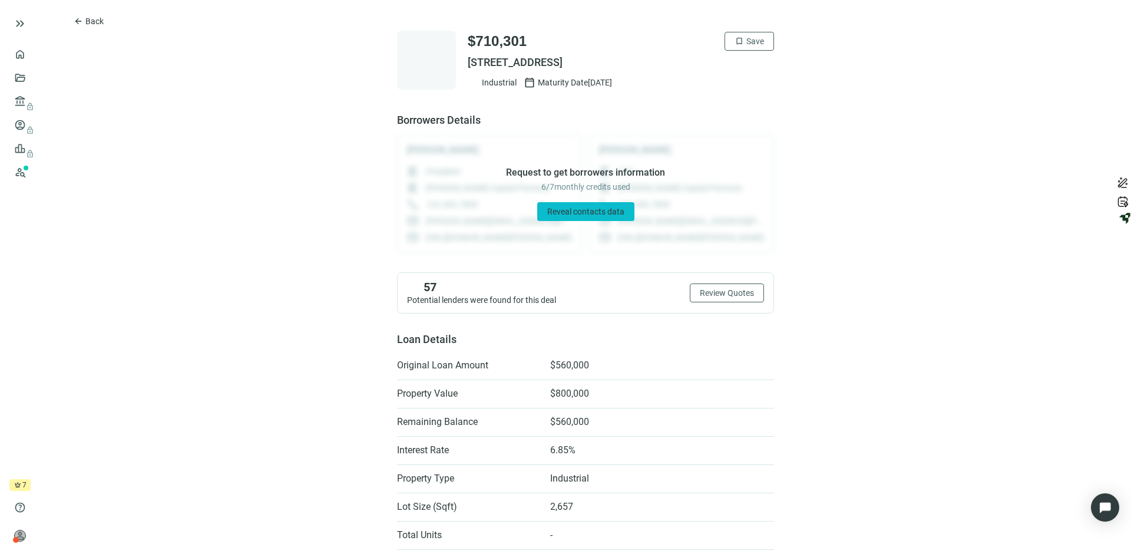
click at [569, 209] on span "Reveal contacts data" at bounding box center [585, 211] width 77 height 9
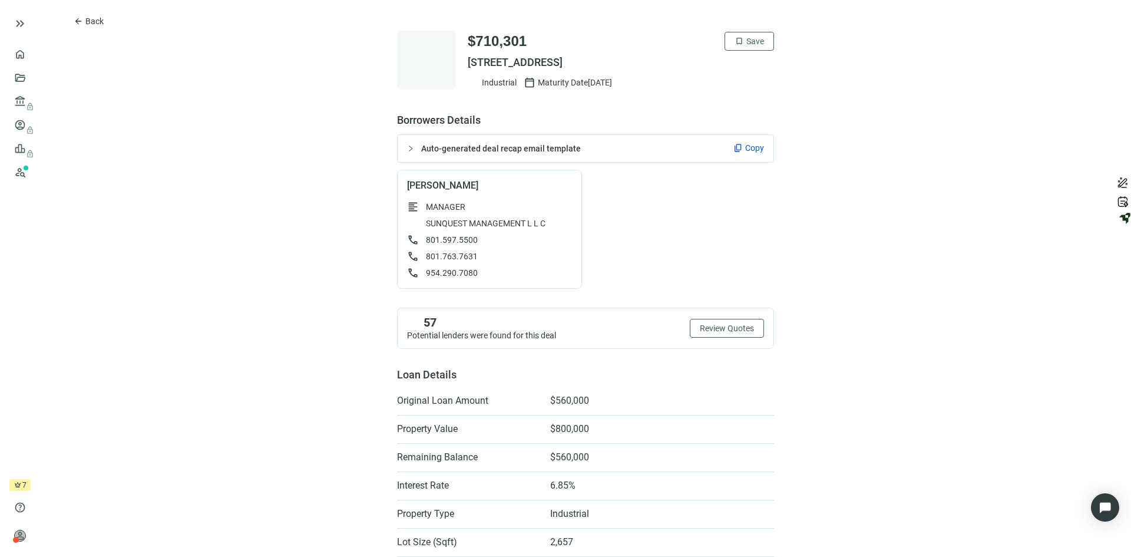
click at [740, 44] on button "bookmark Save" at bounding box center [749, 41] width 49 height 19
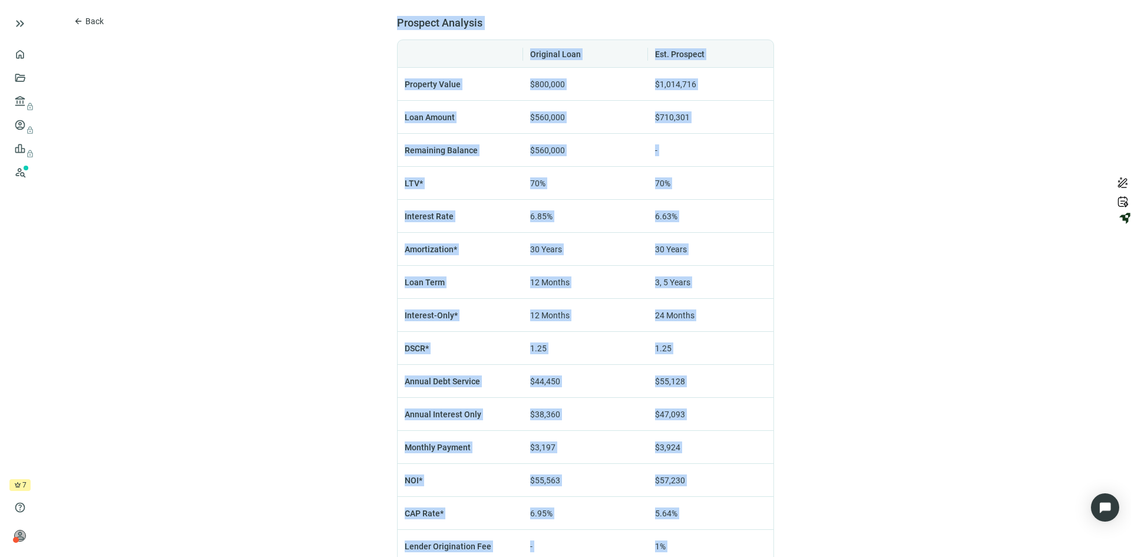
scroll to position [846, 0]
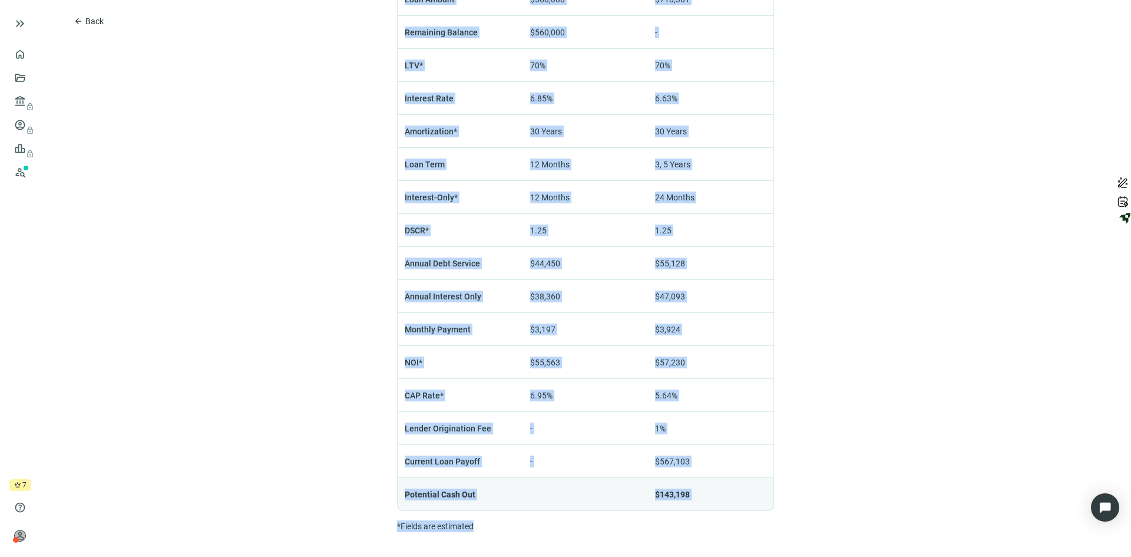
drag, startPoint x: 332, startPoint y: 44, endPoint x: 791, endPoint y: 584, distance: 708.6
click at [791, 556] on html "keyboard_double_arrow_right home Overview folder_open Deals account_balance loc…" at bounding box center [565, 278] width 1131 height 557
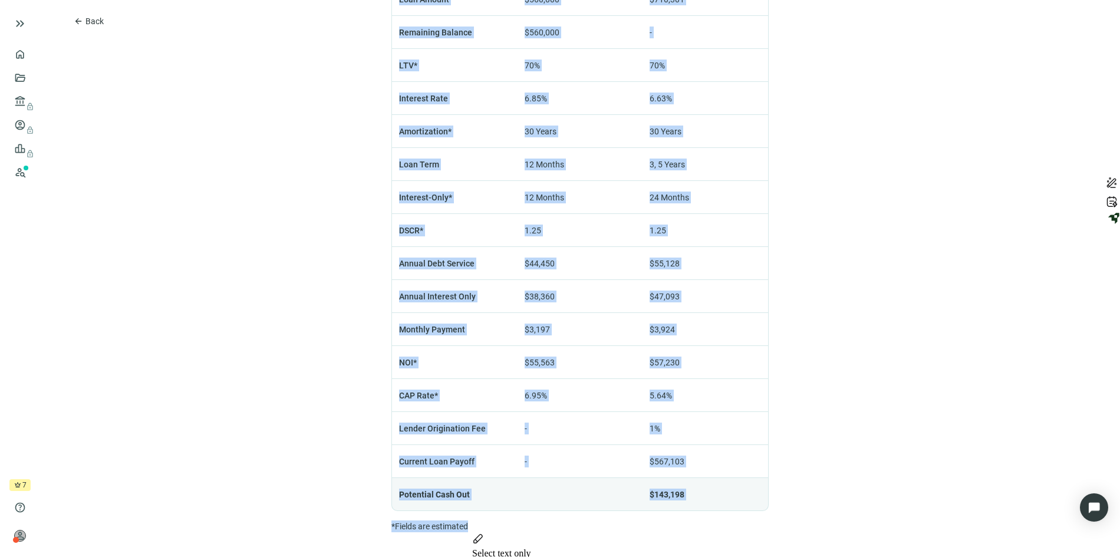
copy div "$710,301 check Saved 413 E 620 S STE 1, AMERICAN FORK, UT 84003 Industrial cale…"
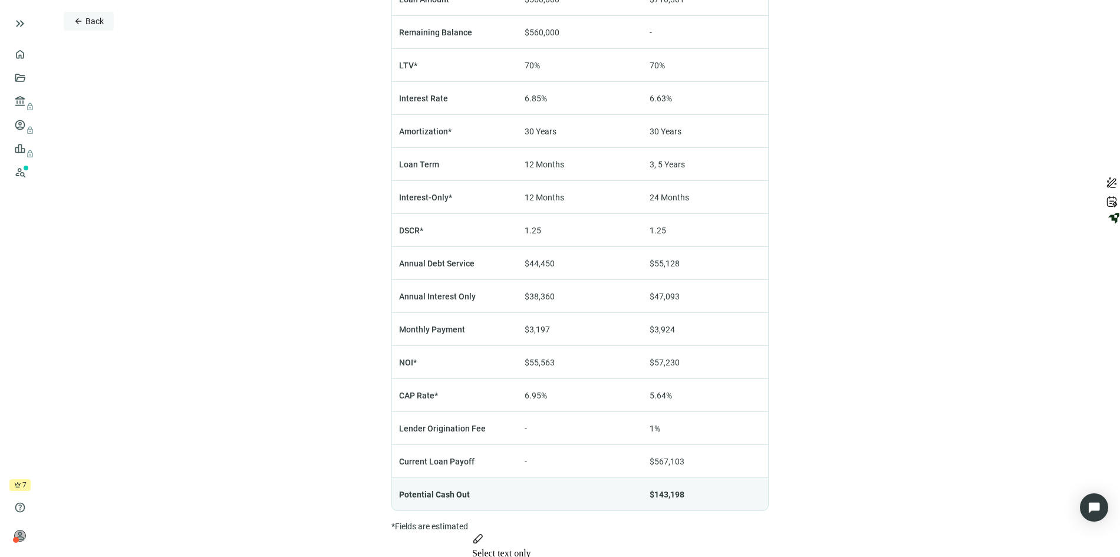
click at [82, 21] on span "arrow_back" at bounding box center [78, 20] width 9 height 9
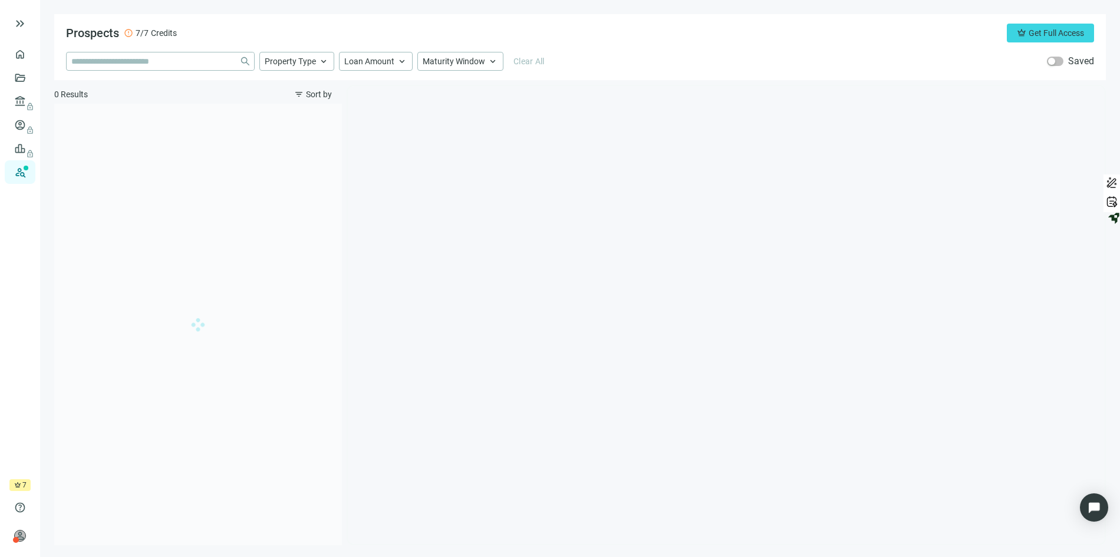
type input "*********"
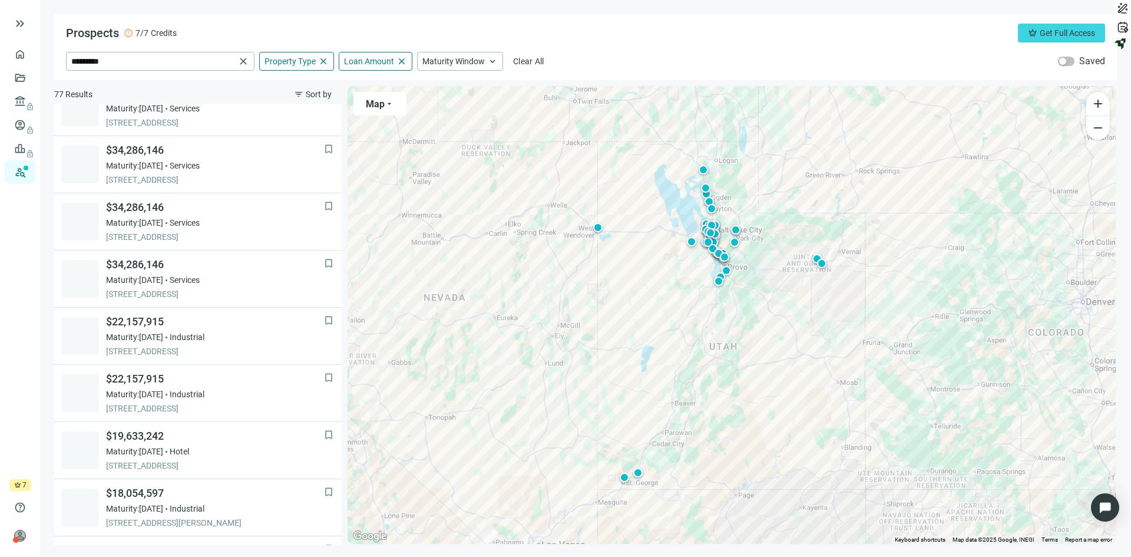
scroll to position [735, 0]
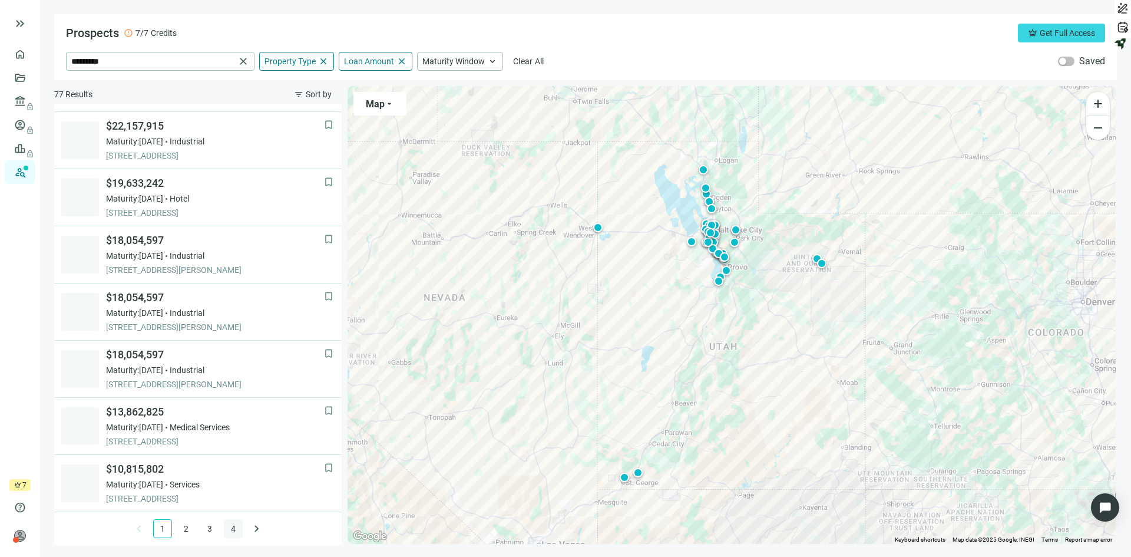
click at [227, 522] on link "4" at bounding box center [234, 529] width 18 height 18
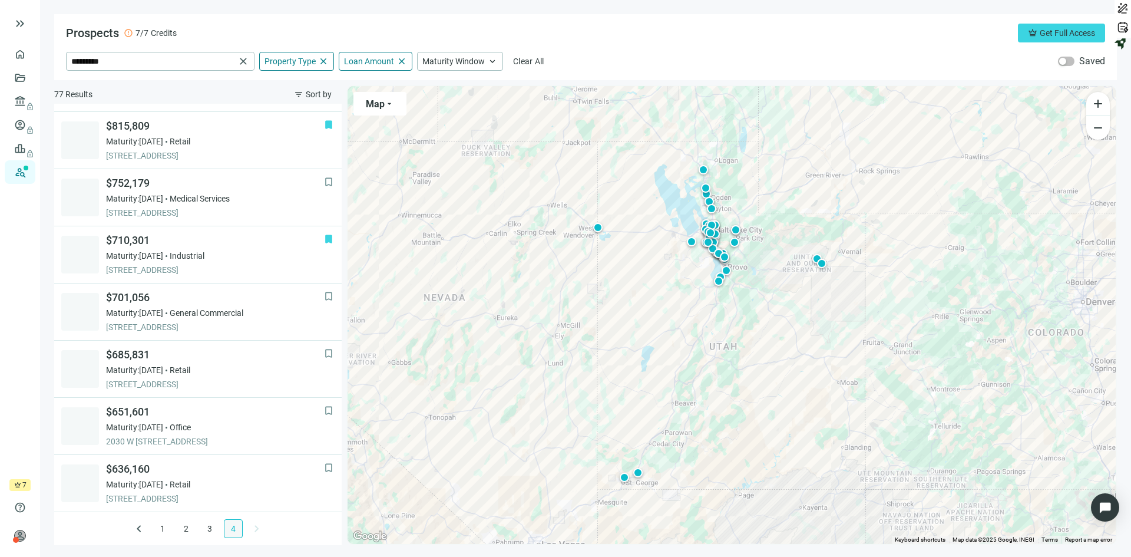
scroll to position [563, 0]
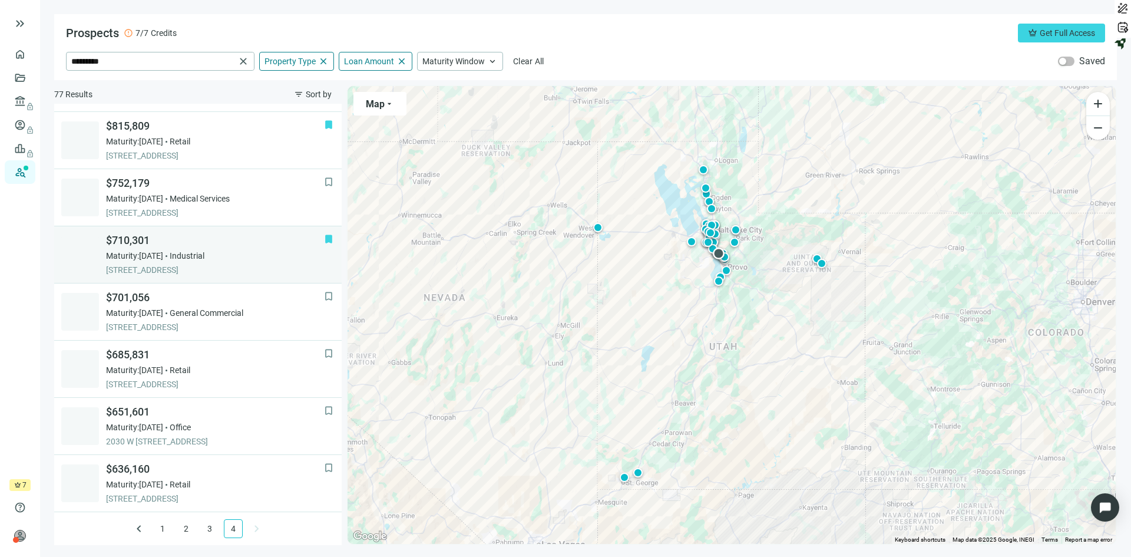
click at [225, 250] on div "Maturity: [DATE] Industrial" at bounding box center [215, 256] width 218 height 12
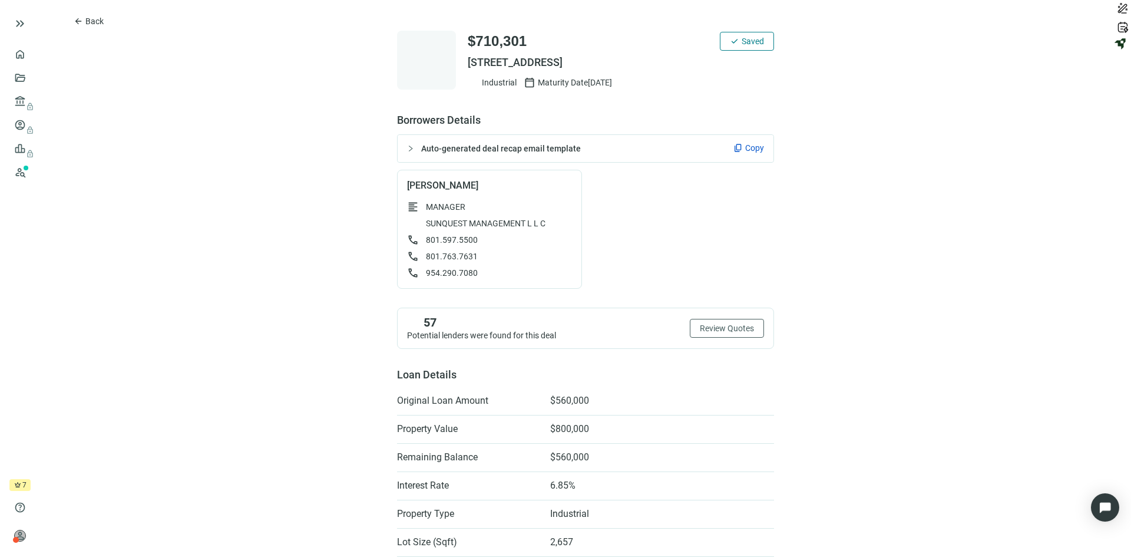
click at [751, 146] on span "Copy" at bounding box center [754, 148] width 19 height 12
click at [97, 16] on span "Back" at bounding box center [94, 20] width 18 height 9
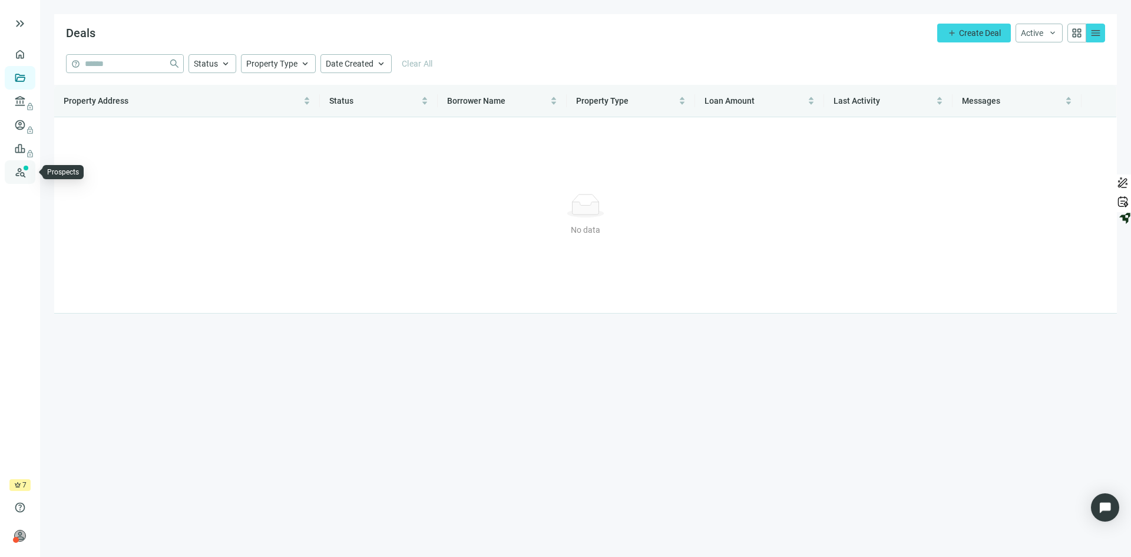
click at [29, 170] on link "Prospects New" at bounding box center [48, 172] width 38 height 24
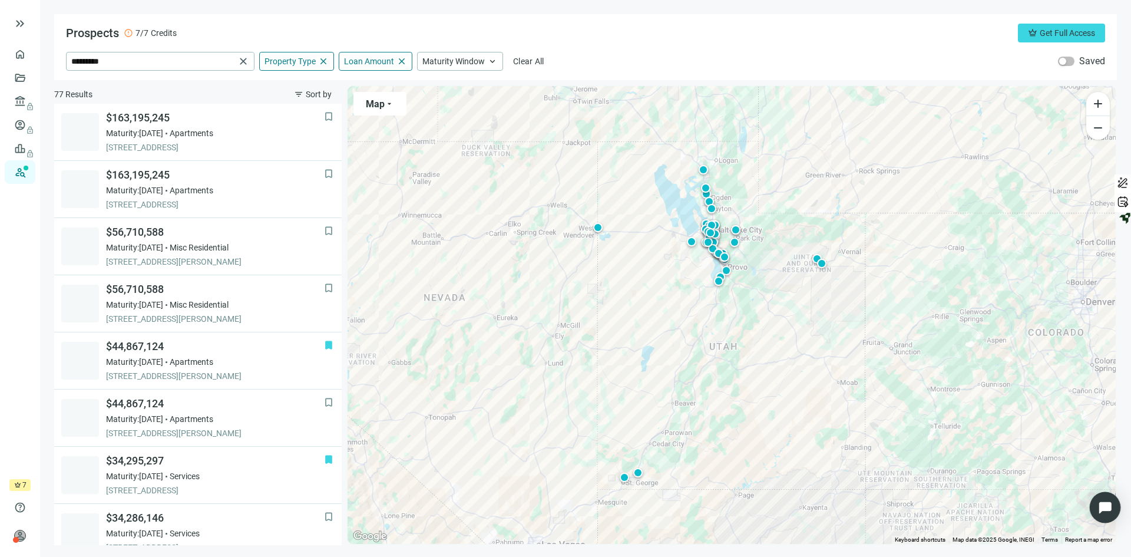
click at [1107, 501] on img "Open Intercom Messenger" at bounding box center [1105, 507] width 15 height 15
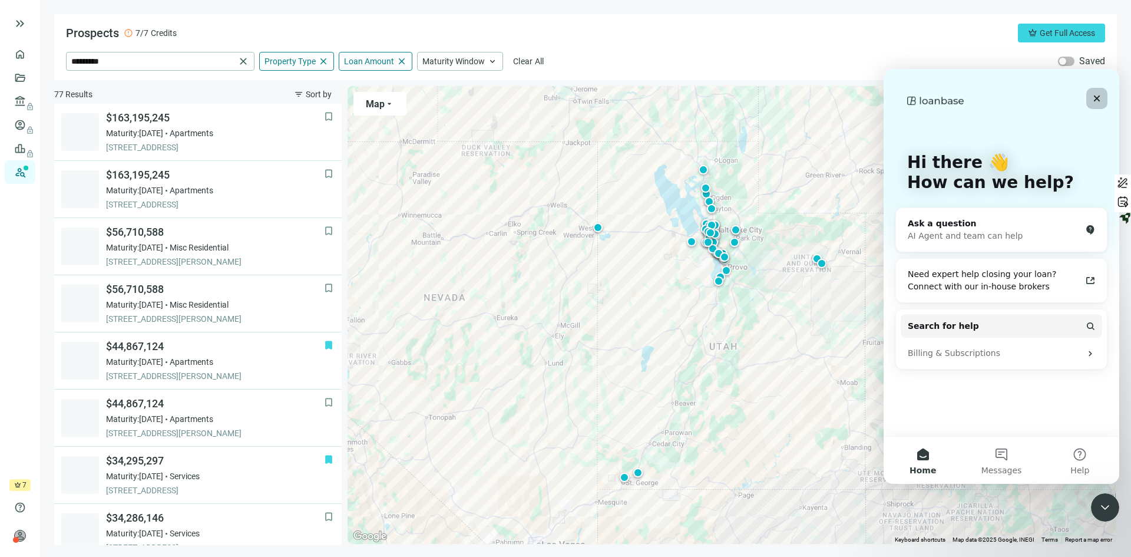
click at [1095, 97] on icon "Close" at bounding box center [1097, 98] width 9 height 9
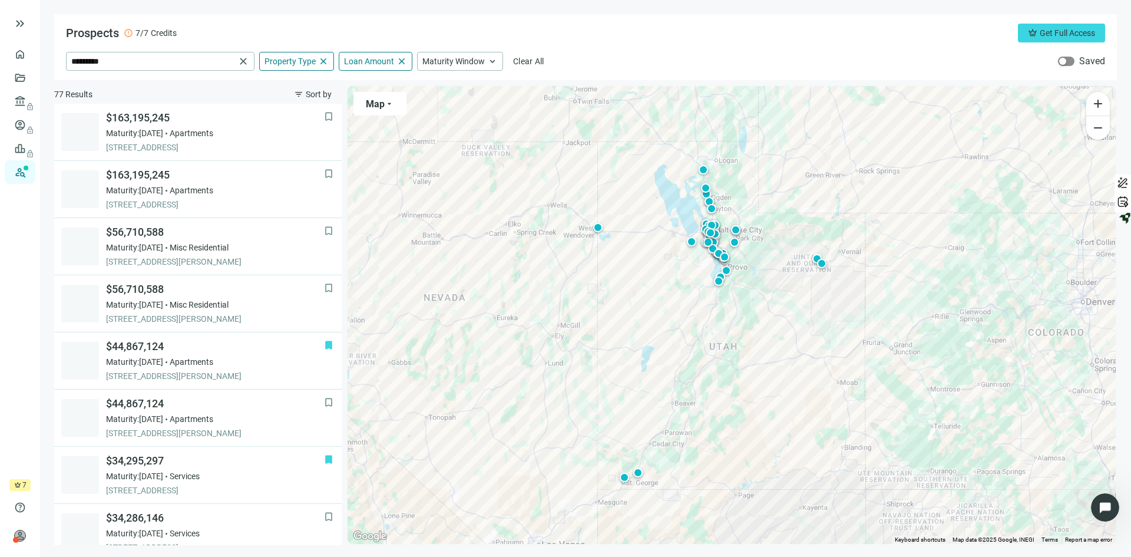
click at [1066, 58] on div "button" at bounding box center [1063, 61] width 7 height 7
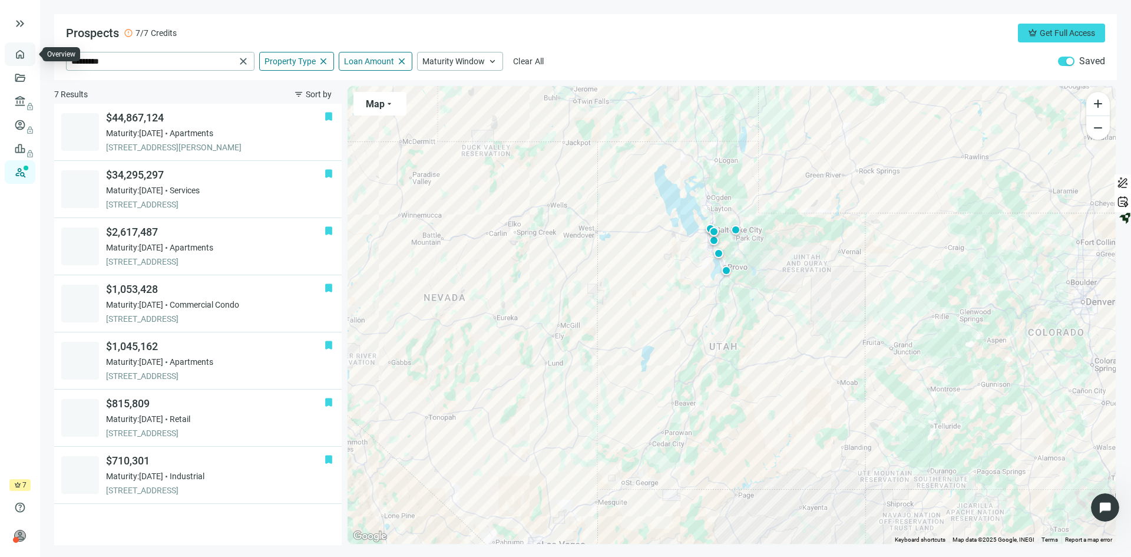
click at [29, 54] on link "Overview" at bounding box center [46, 53] width 35 height 9
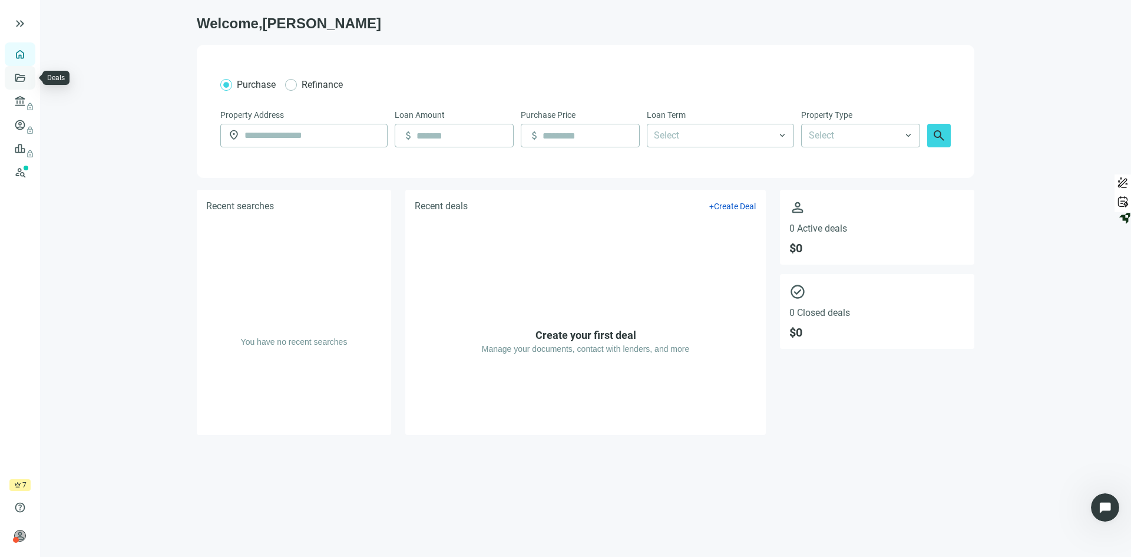
click at [29, 81] on link "Deals" at bounding box center [39, 77] width 21 height 9
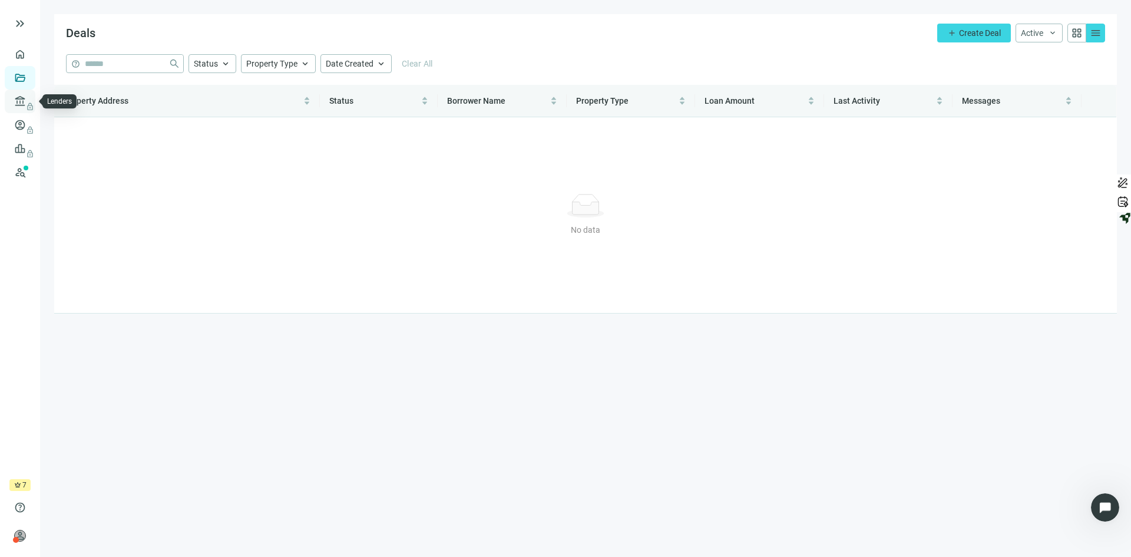
click at [29, 106] on link "Lenders lock" at bounding box center [44, 101] width 31 height 9
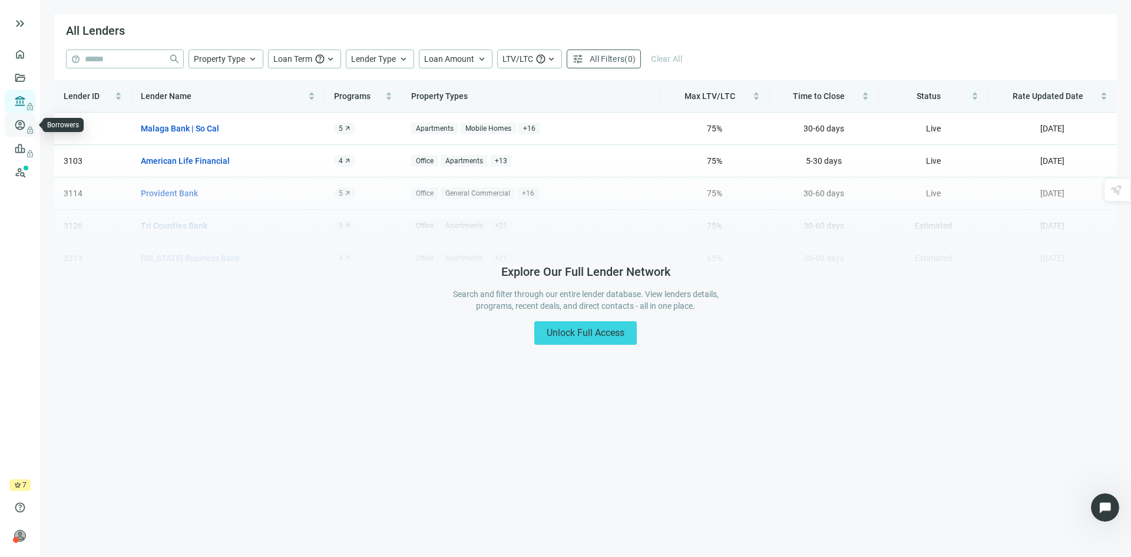
click at [25, 126] on span "lock" at bounding box center [20, 124] width 9 height 9
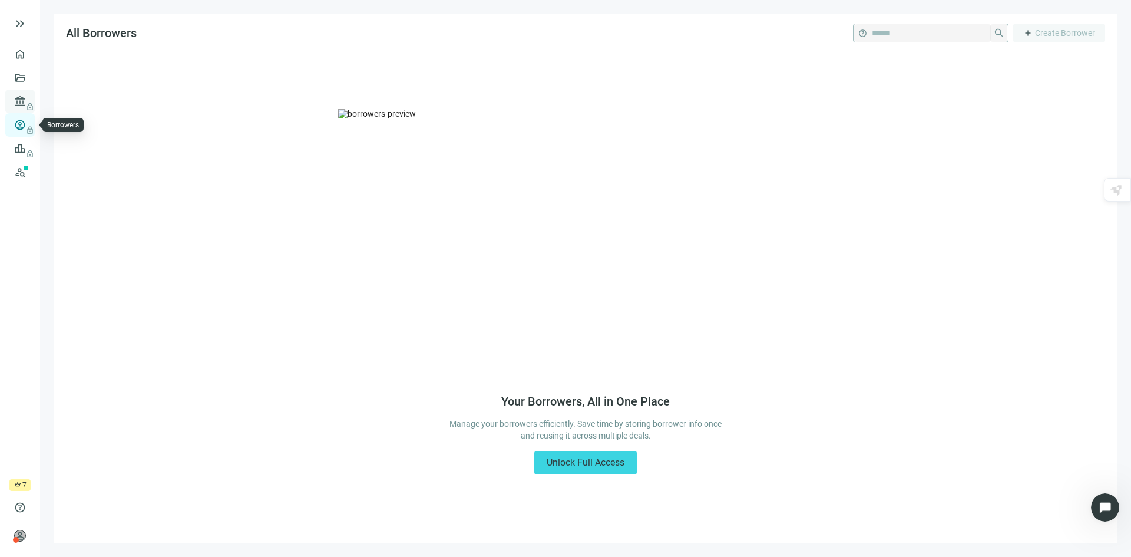
click at [22, 97] on span "lock" at bounding box center [20, 101] width 9 height 9
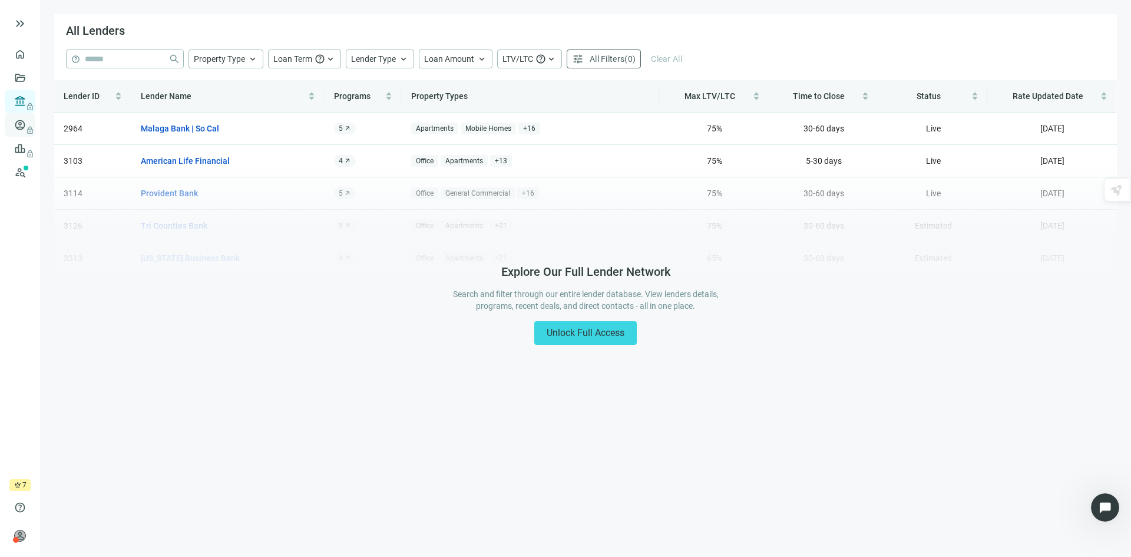
click at [22, 126] on span "lock" at bounding box center [20, 124] width 9 height 9
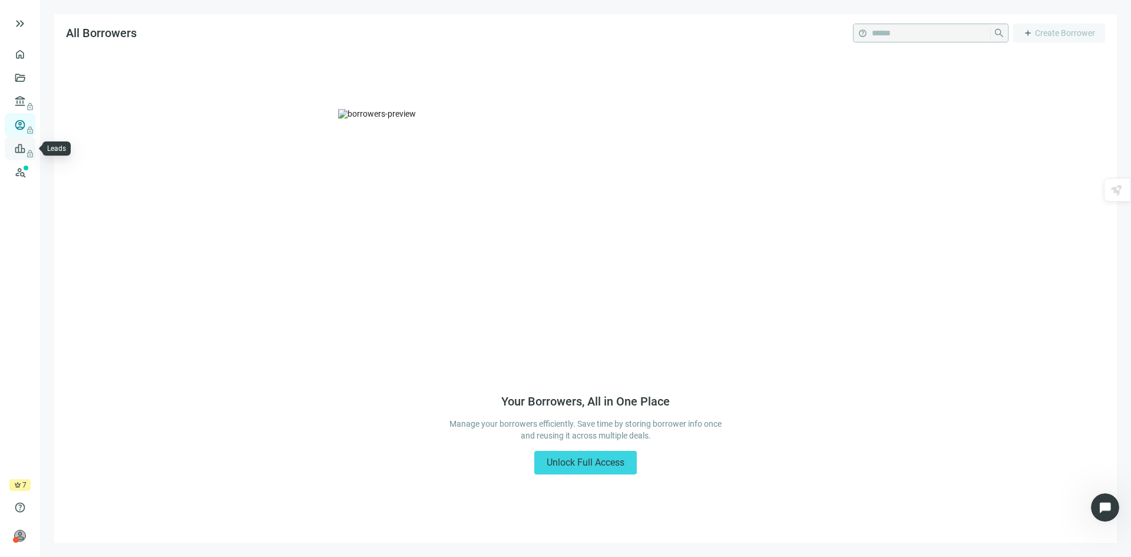
click at [18, 147] on span "lock" at bounding box center [20, 148] width 9 height 9
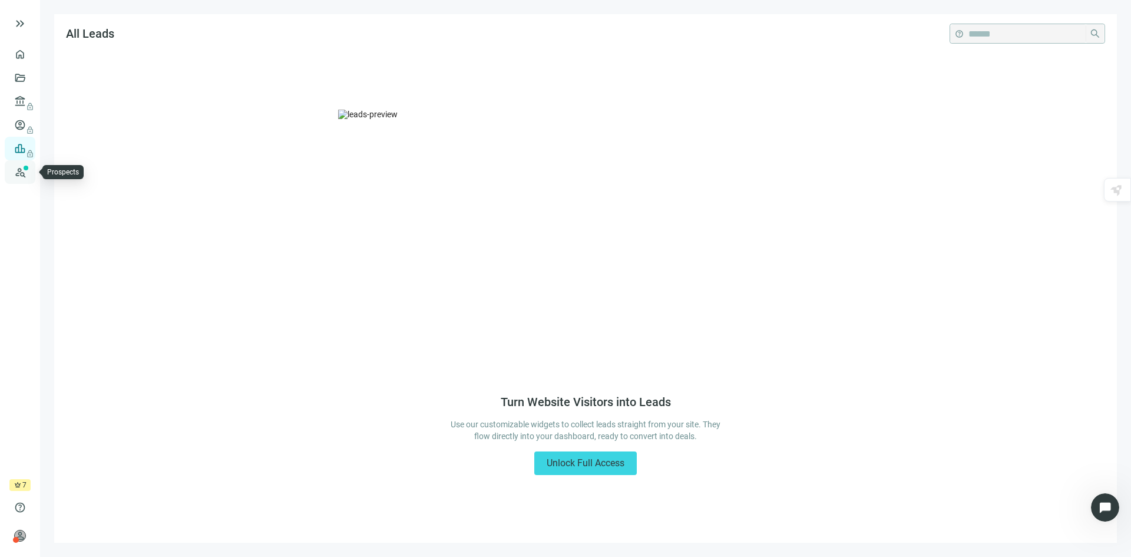
click at [29, 174] on link "Prospects New" at bounding box center [48, 172] width 38 height 24
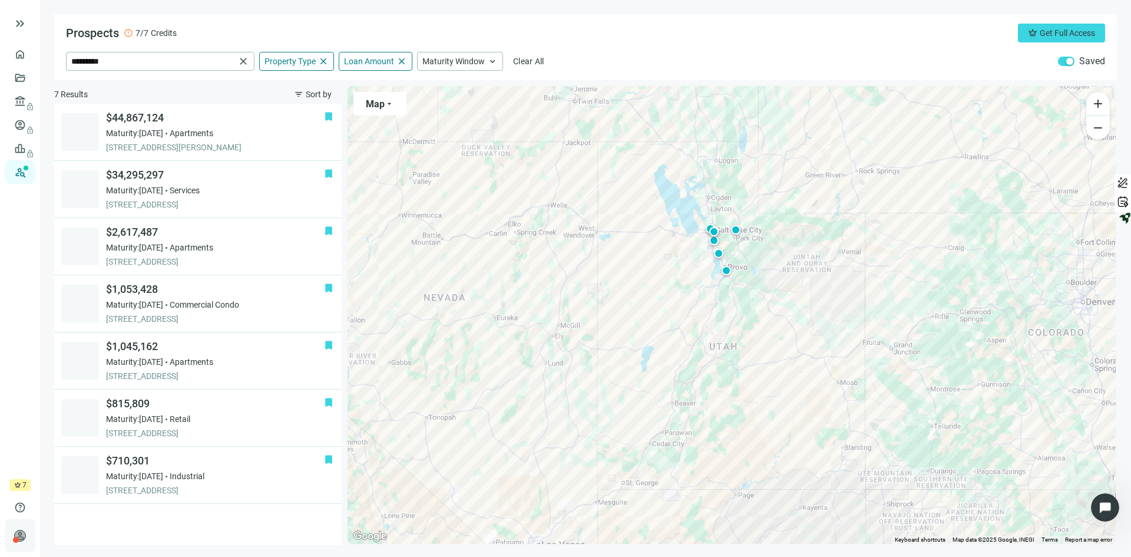
click at [20, 532] on span "person" at bounding box center [20, 536] width 12 height 12
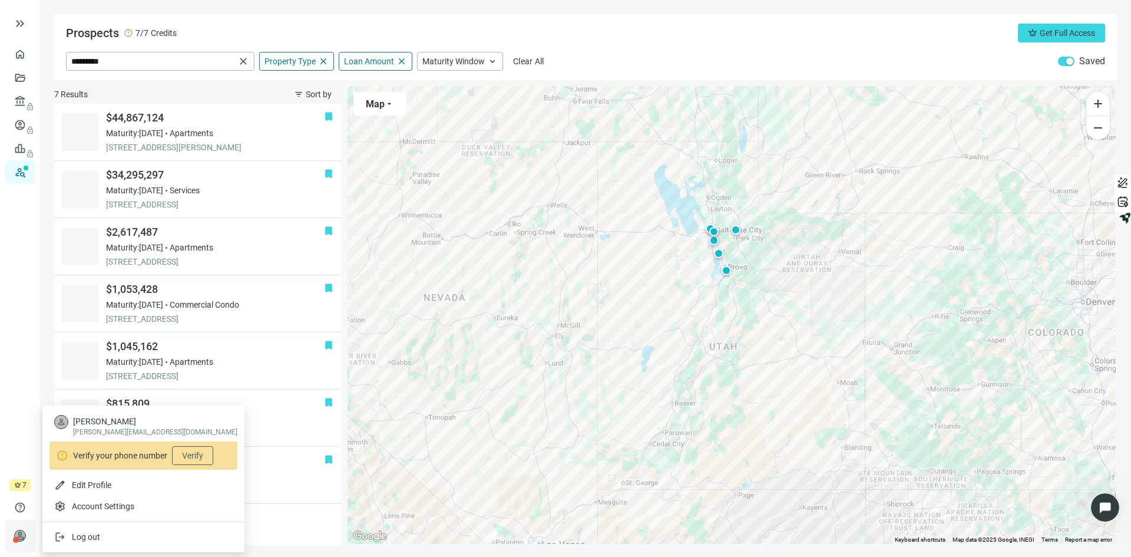
click at [22, 530] on span "person" at bounding box center [20, 536] width 12 height 12
